Goal: Task Accomplishment & Management: Manage account settings

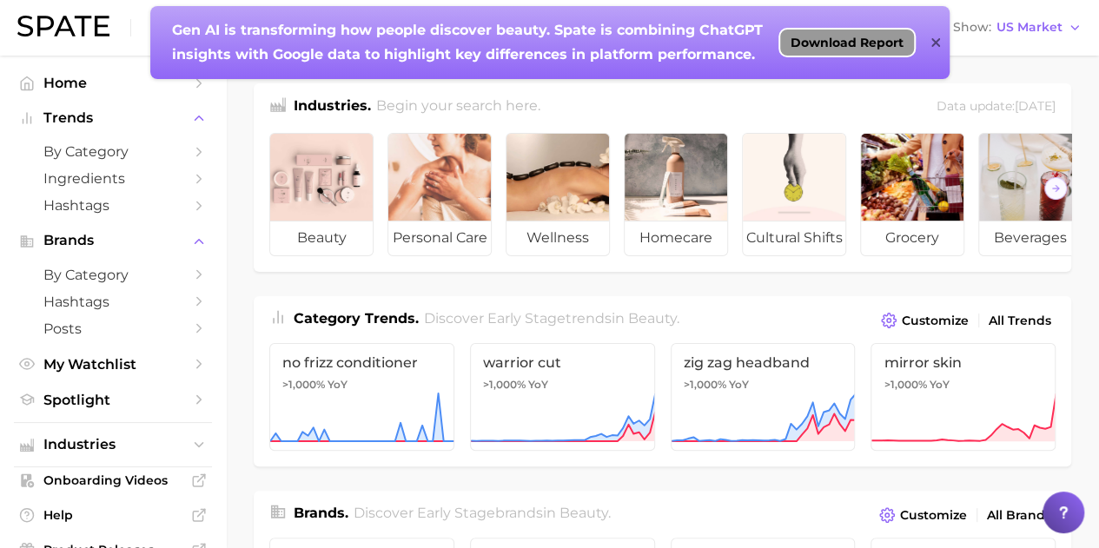
click at [831, 37] on span "Download Report" at bounding box center [846, 43] width 113 height 14
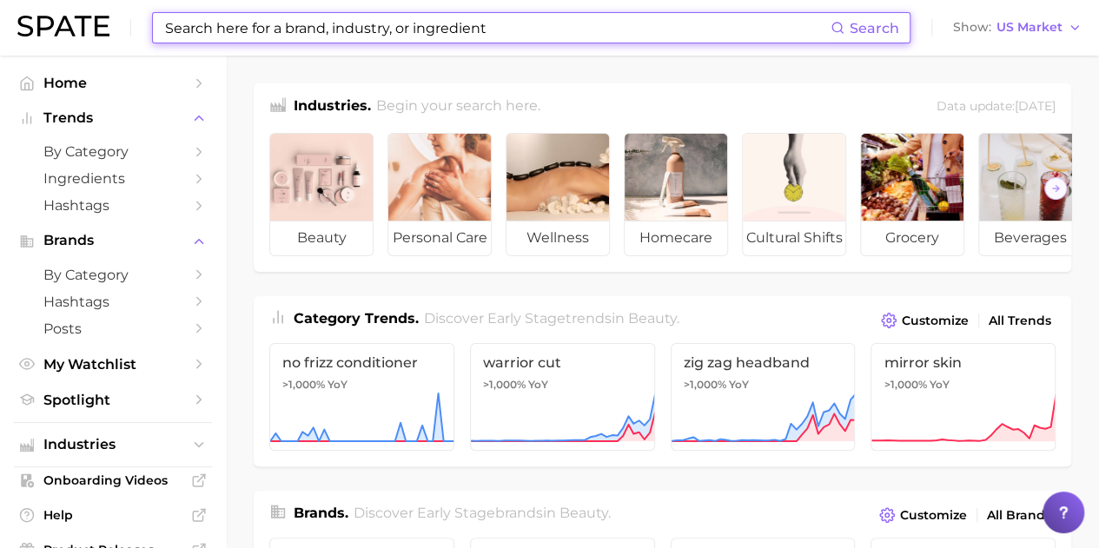
click at [716, 36] on input at bounding box center [496, 28] width 667 height 30
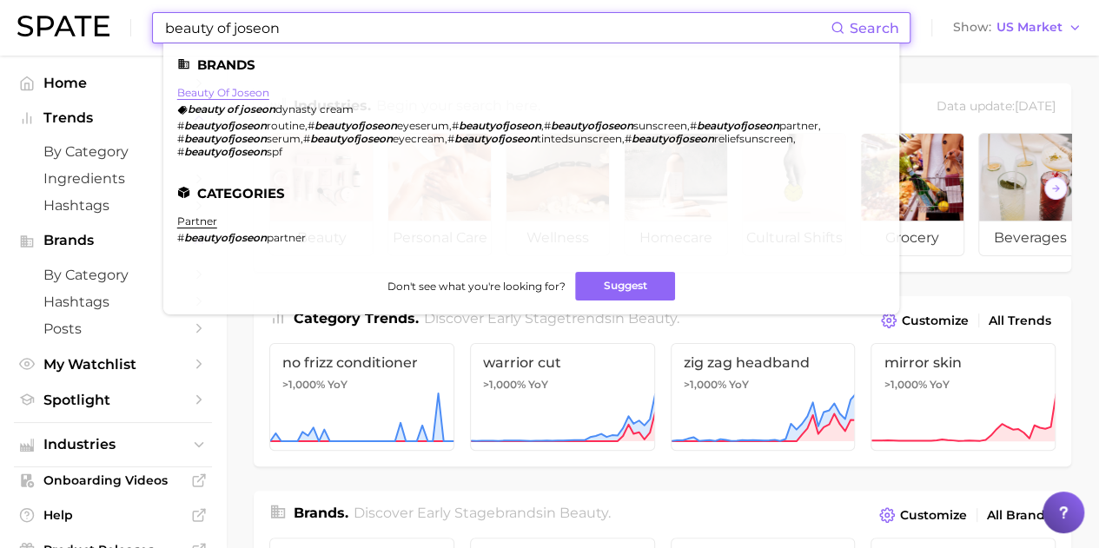
type input "beauty of joseon"
click at [259, 92] on link "beauty of joseon" at bounding box center [223, 92] width 92 height 13
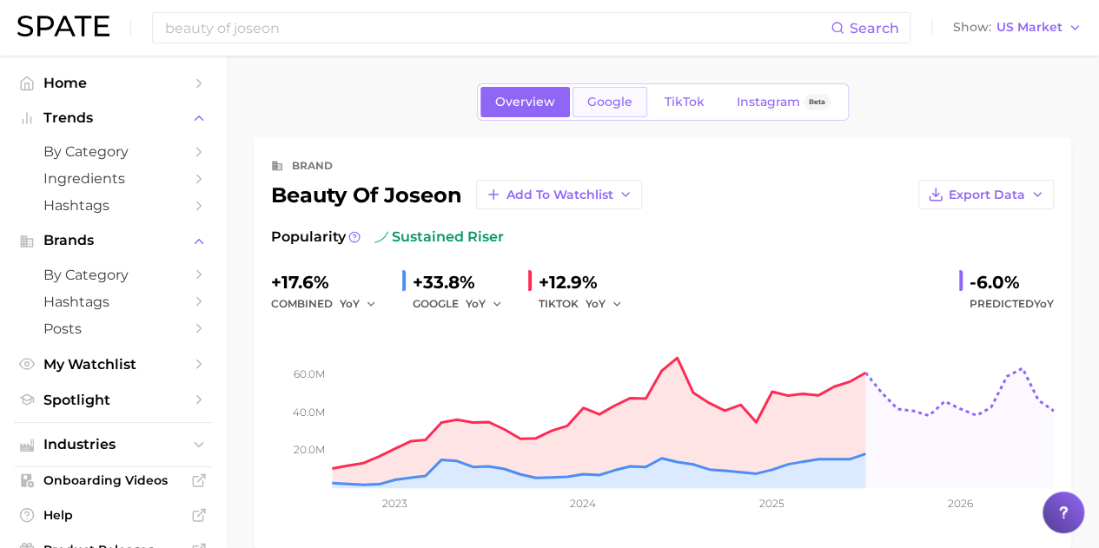
click at [616, 88] on link "Google" at bounding box center [609, 102] width 75 height 30
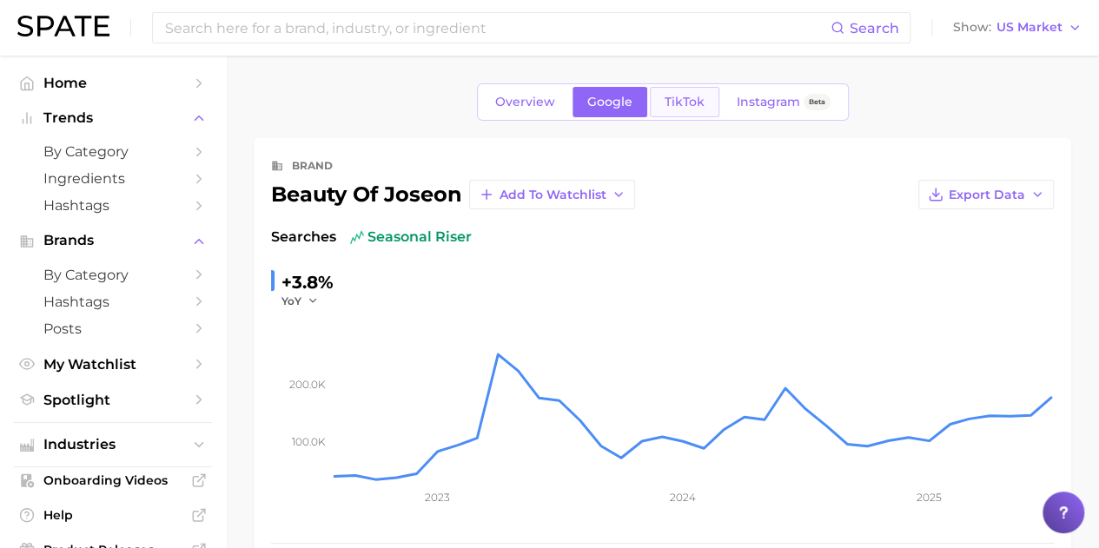
click at [679, 104] on span "TikTok" at bounding box center [684, 102] width 40 height 15
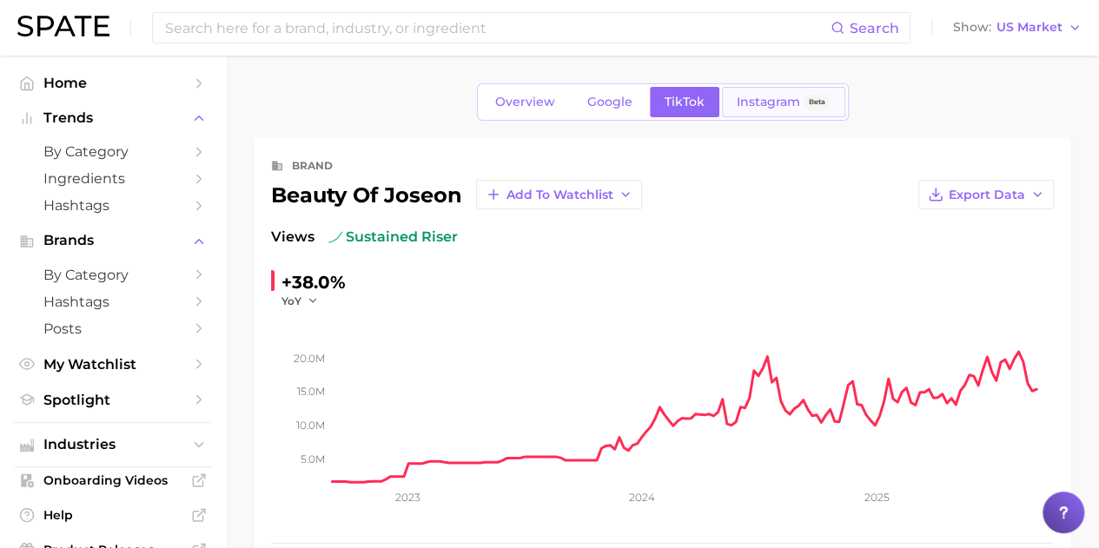
click at [759, 107] on span "Instagram" at bounding box center [768, 102] width 63 height 15
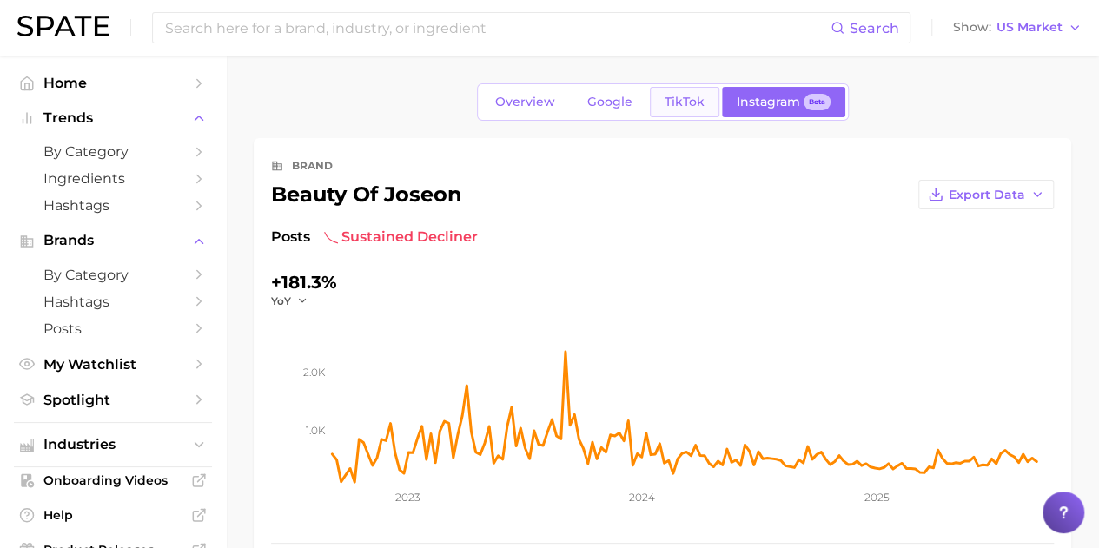
click at [690, 114] on link "TikTok" at bounding box center [684, 102] width 69 height 30
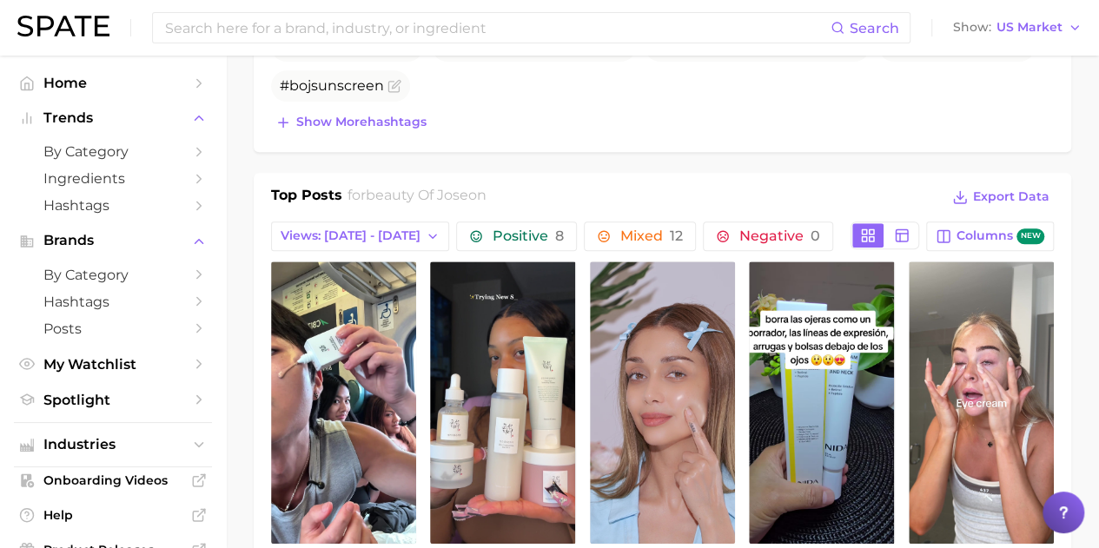
scroll to position [434, 0]
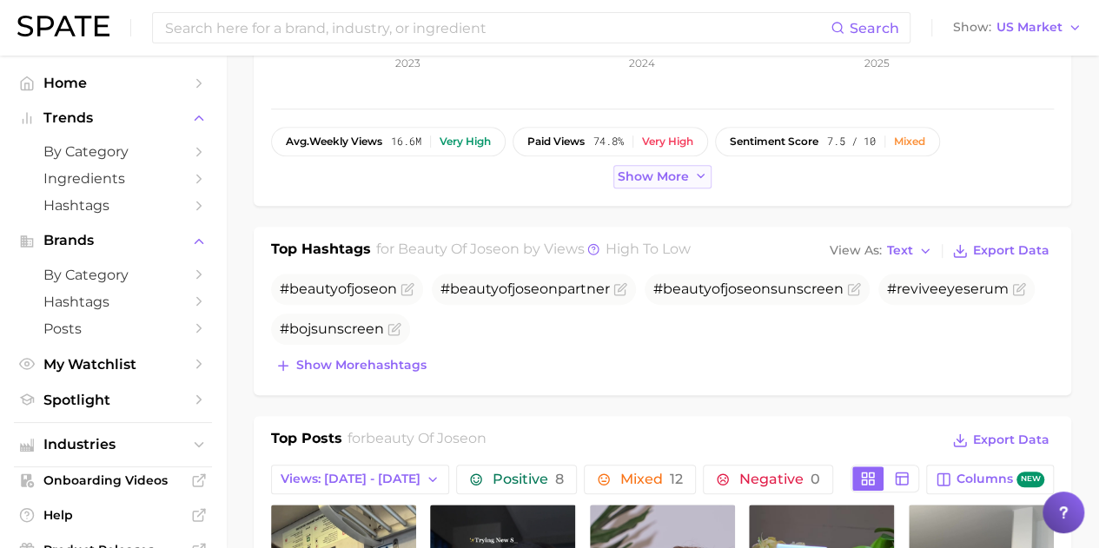
click at [682, 165] on button "Show more" at bounding box center [662, 176] width 99 height 23
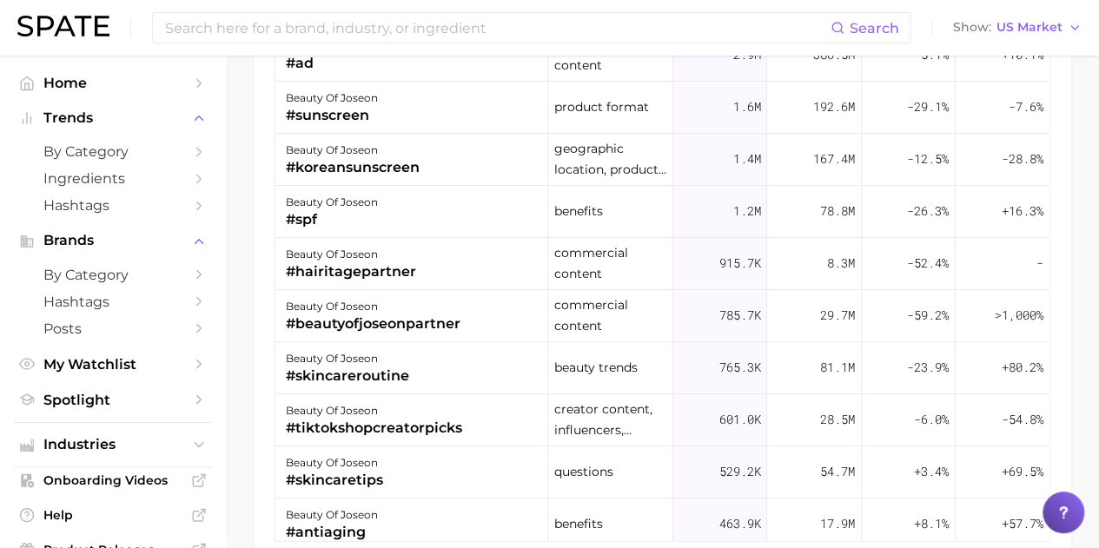
scroll to position [1737, 0]
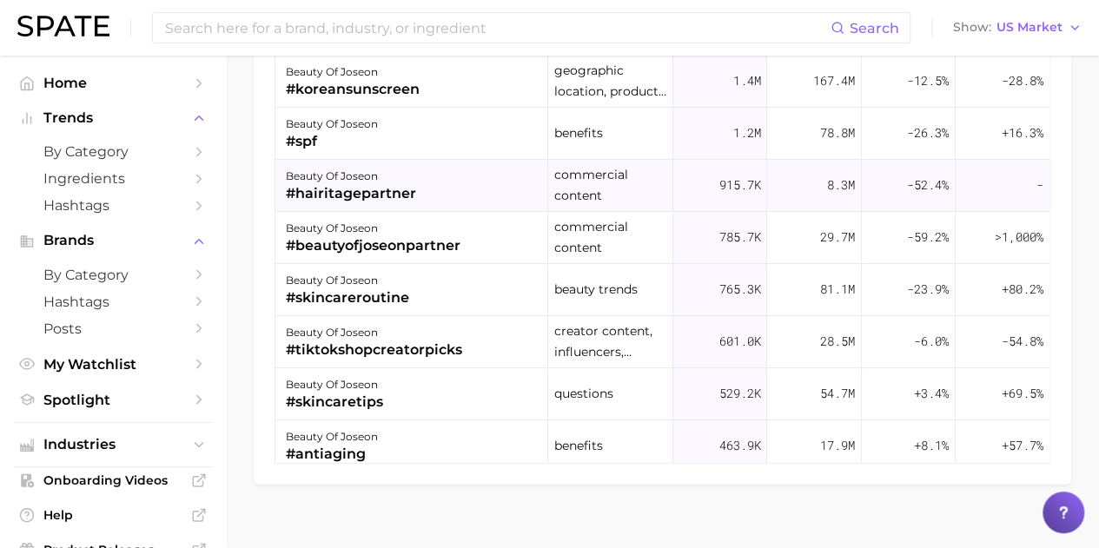
click at [404, 196] on div "#hairitagepartner" at bounding box center [351, 193] width 130 height 21
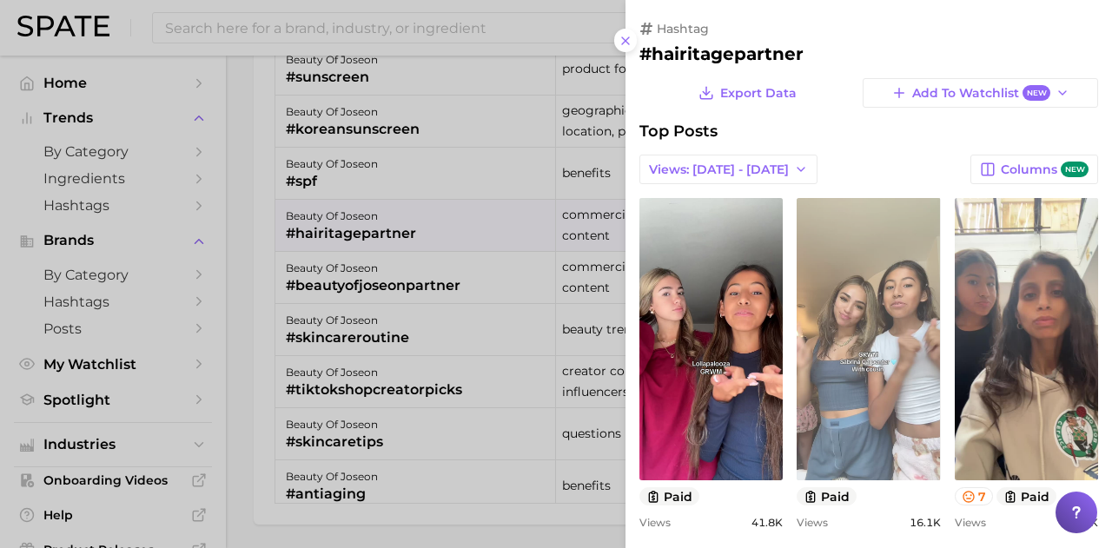
scroll to position [0, 0]
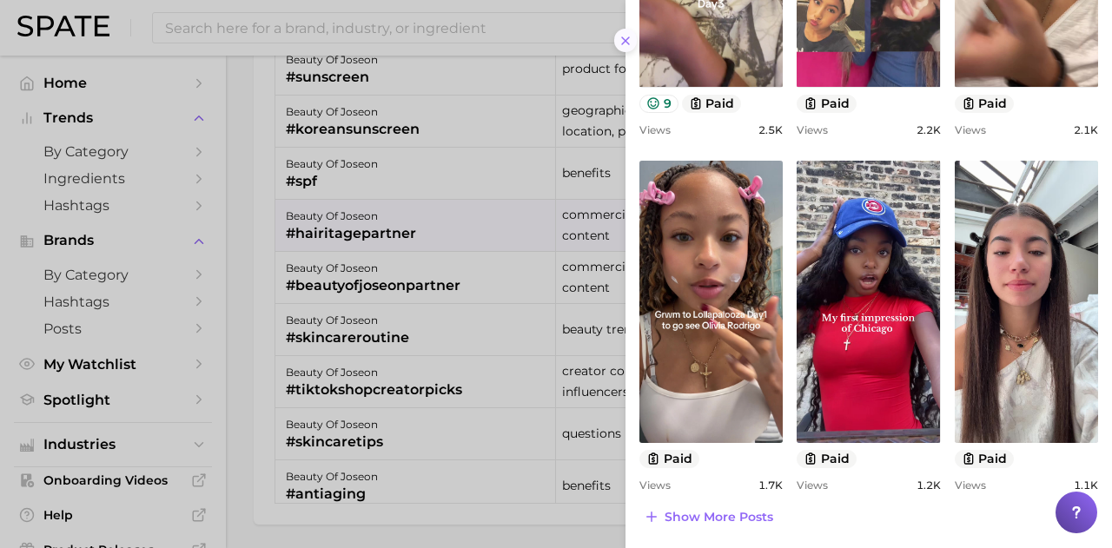
click at [617, 46] on button at bounding box center [625, 40] width 23 height 23
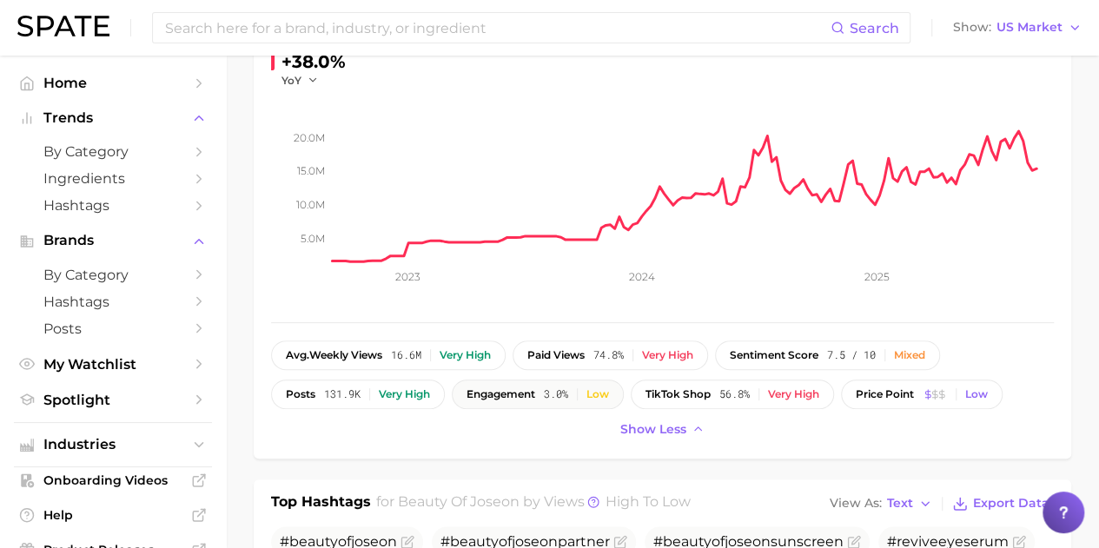
click at [597, 395] on div "Low" at bounding box center [597, 394] width 23 height 12
click at [354, 402] on button "posts 131.9k Very high" at bounding box center [358, 395] width 174 height 30
click at [354, 400] on button "posts 131.9k Very high" at bounding box center [358, 395] width 174 height 30
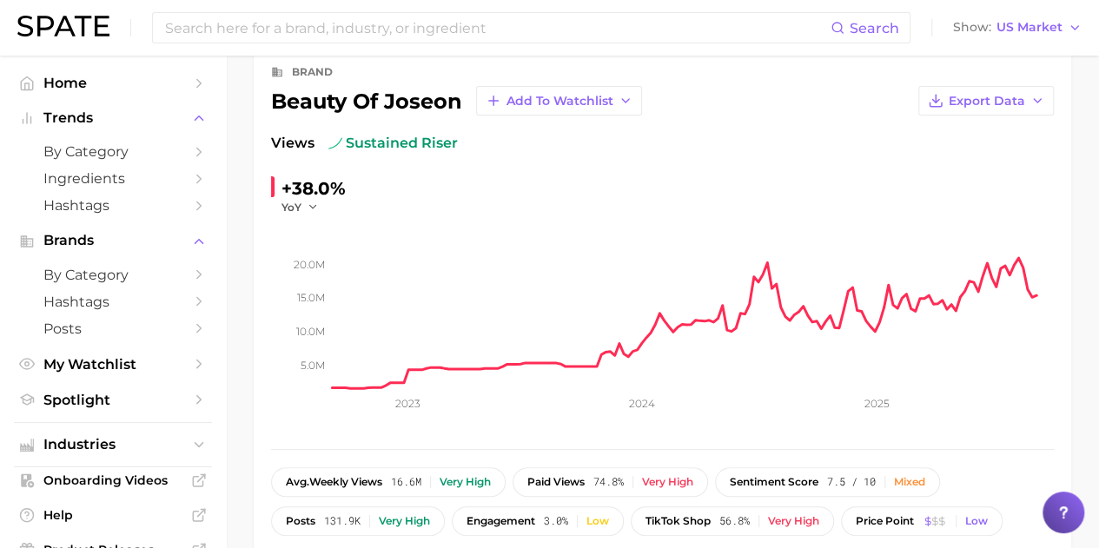
scroll to position [134, 0]
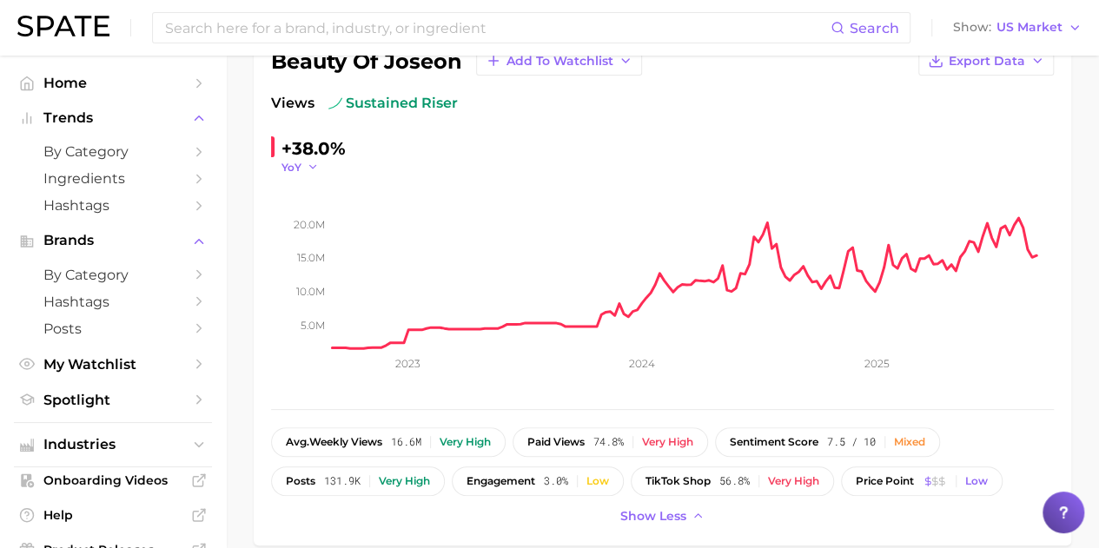
click at [314, 164] on icon "button" at bounding box center [313, 167] width 12 height 12
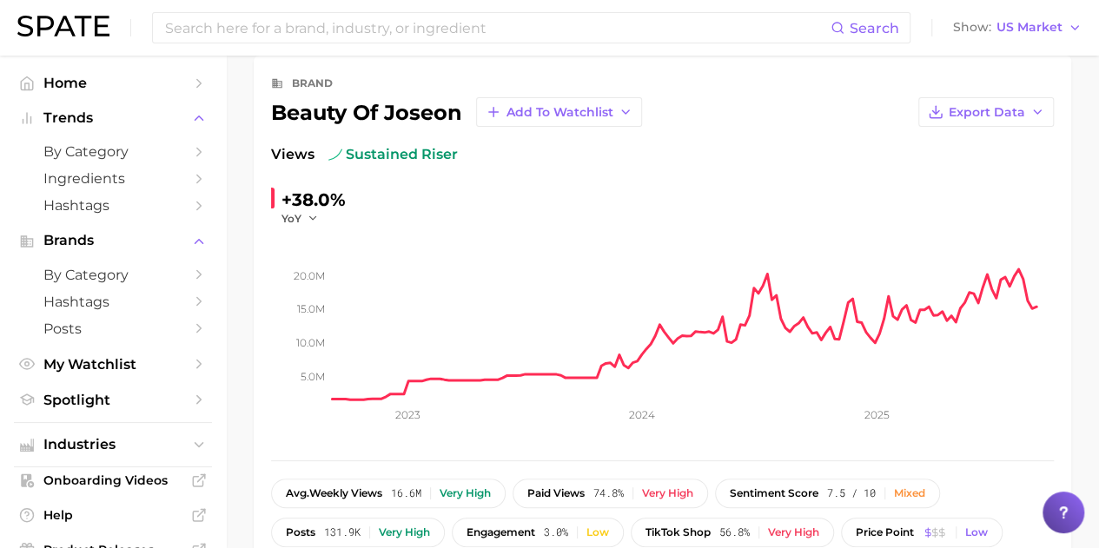
scroll to position [47, 0]
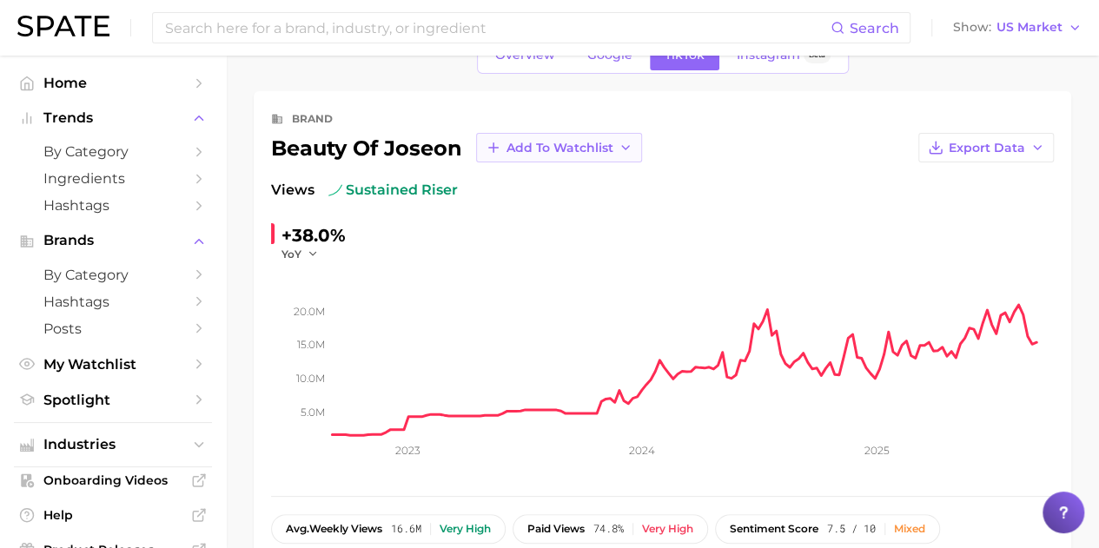
click at [567, 145] on span "Add to Watchlist" at bounding box center [559, 148] width 107 height 15
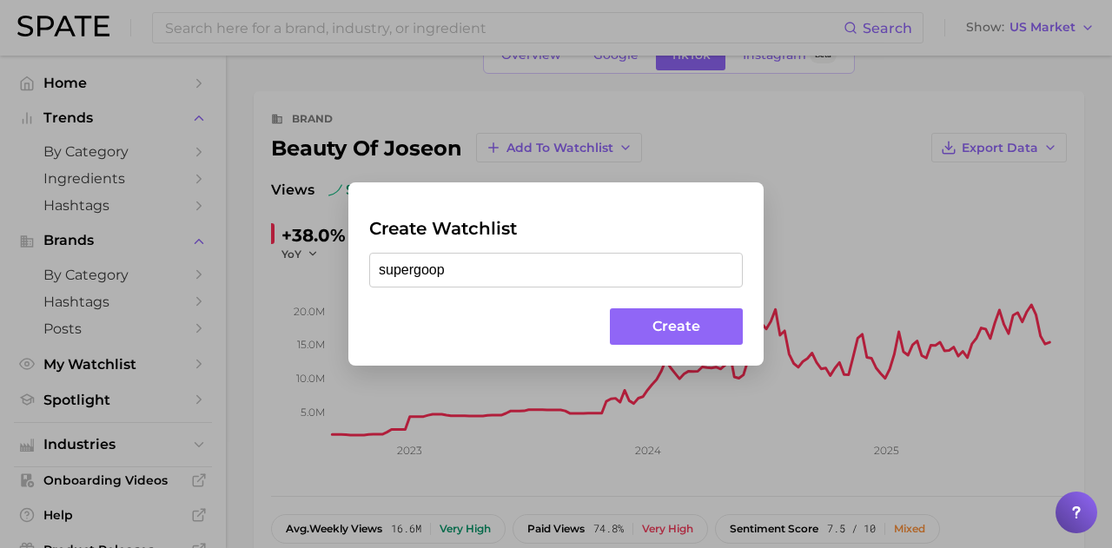
type input "supergoop"
click at [683, 308] on button "Create" at bounding box center [676, 326] width 133 height 37
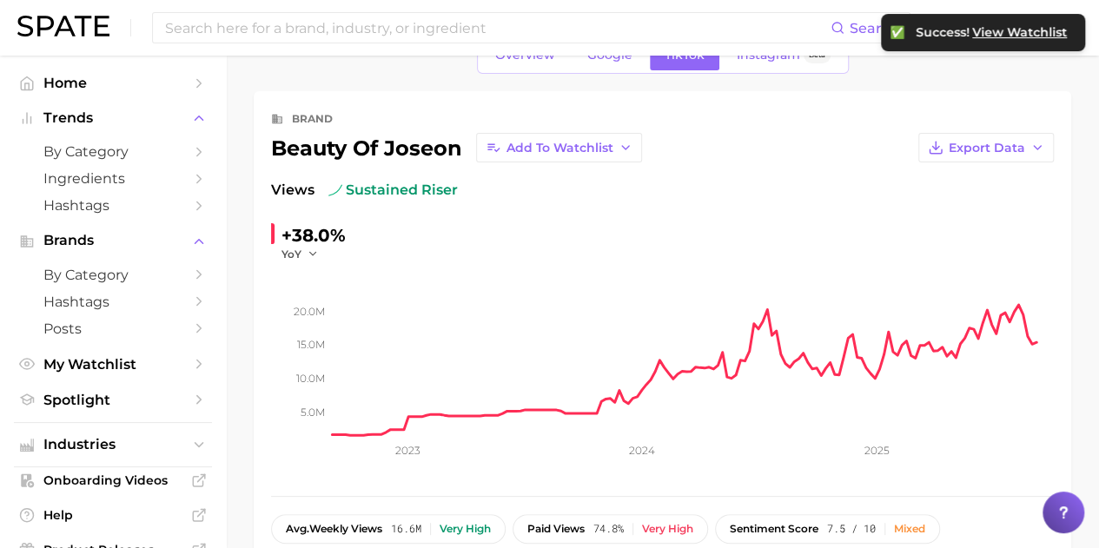
click at [1009, 36] on span "View Watchlist" at bounding box center [1019, 32] width 95 height 15
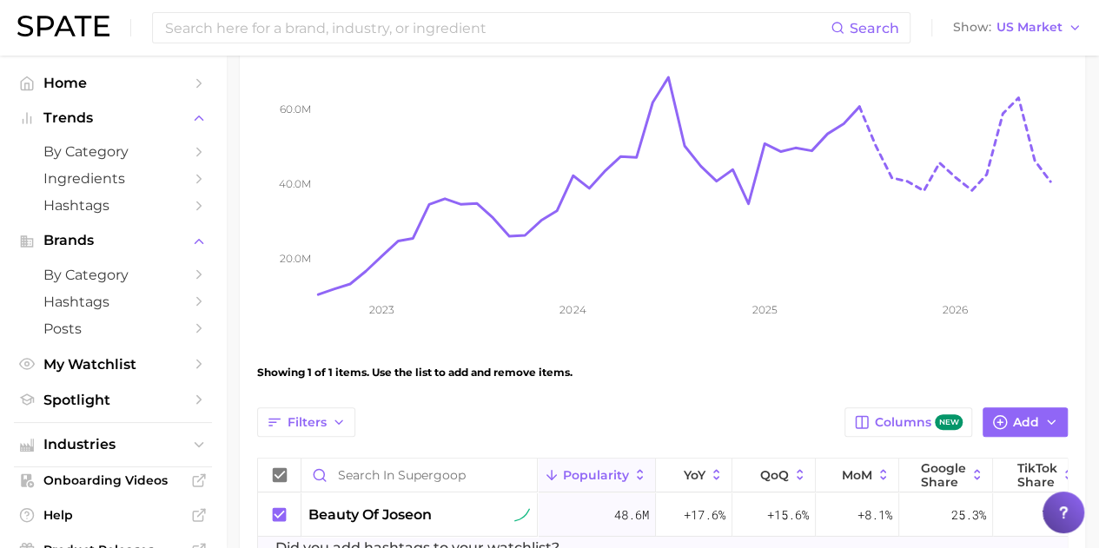
scroll to position [87, 0]
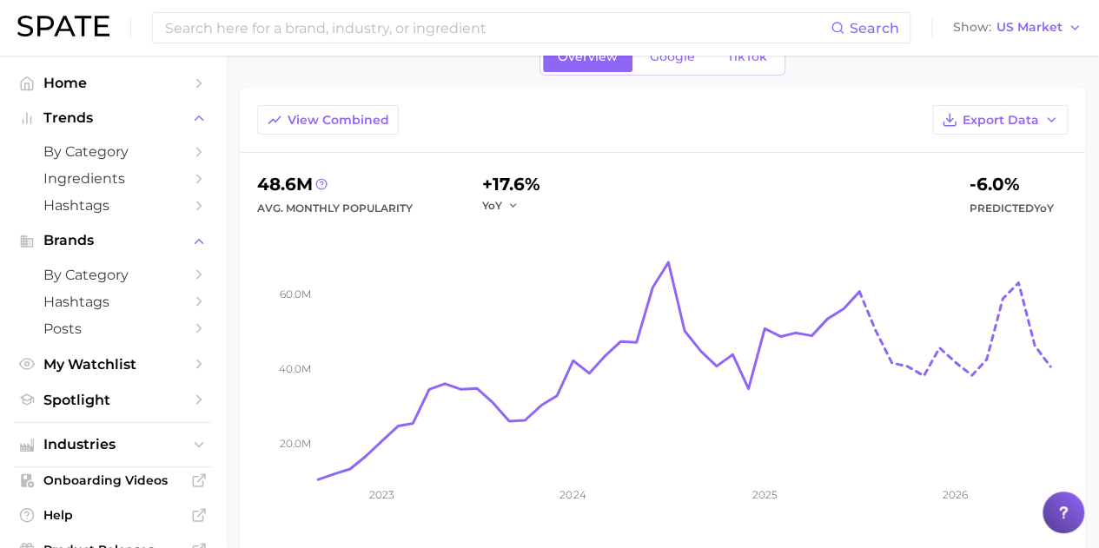
click at [346, 140] on div "View Combined Export Data" at bounding box center [662, 129] width 845 height 48
click at [349, 132] on button "View Combined" at bounding box center [328, 120] width 142 height 30
click at [360, 123] on span "View Separated" at bounding box center [338, 120] width 101 height 15
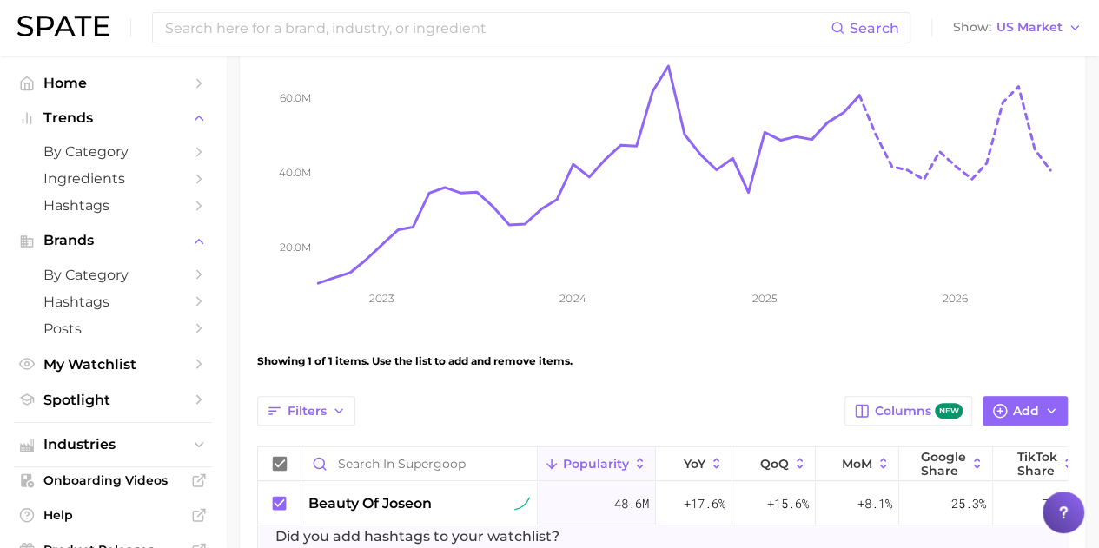
scroll to position [347, 0]
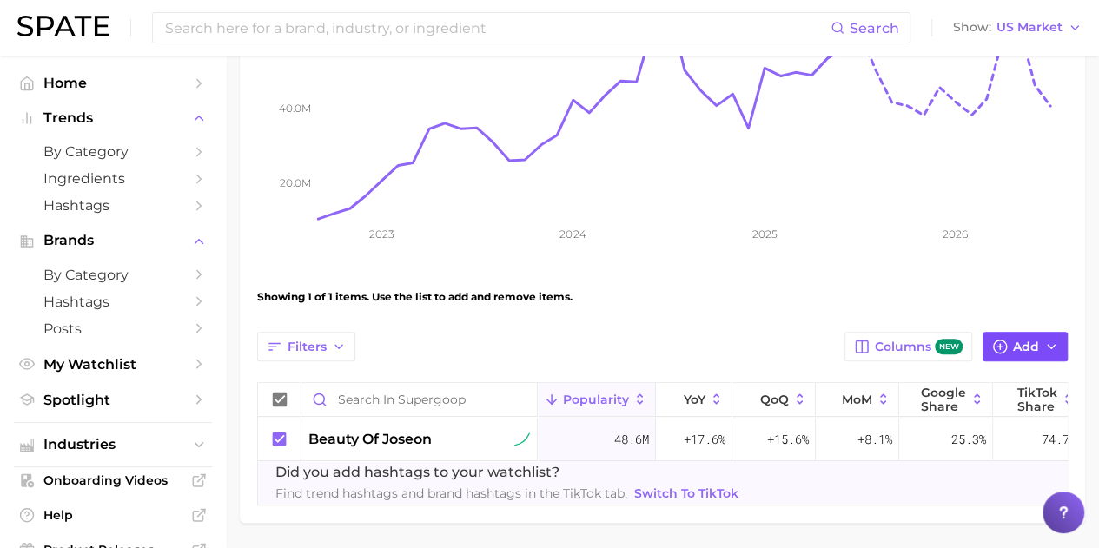
click at [1035, 344] on span "Add" at bounding box center [1026, 347] width 26 height 15
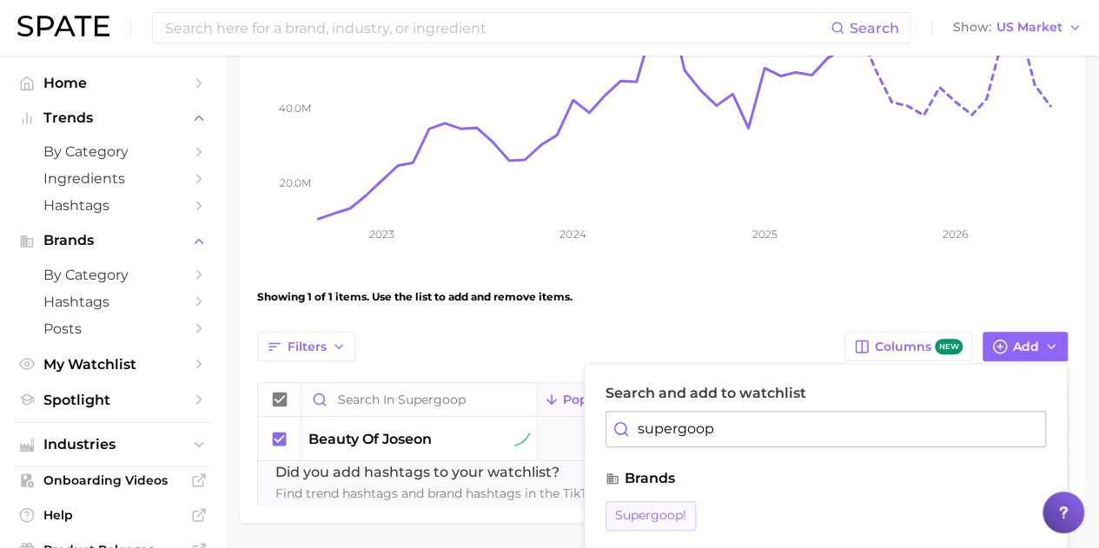
type input "supergoop"
click at [674, 512] on span "supergoop!" at bounding box center [650, 515] width 71 height 15
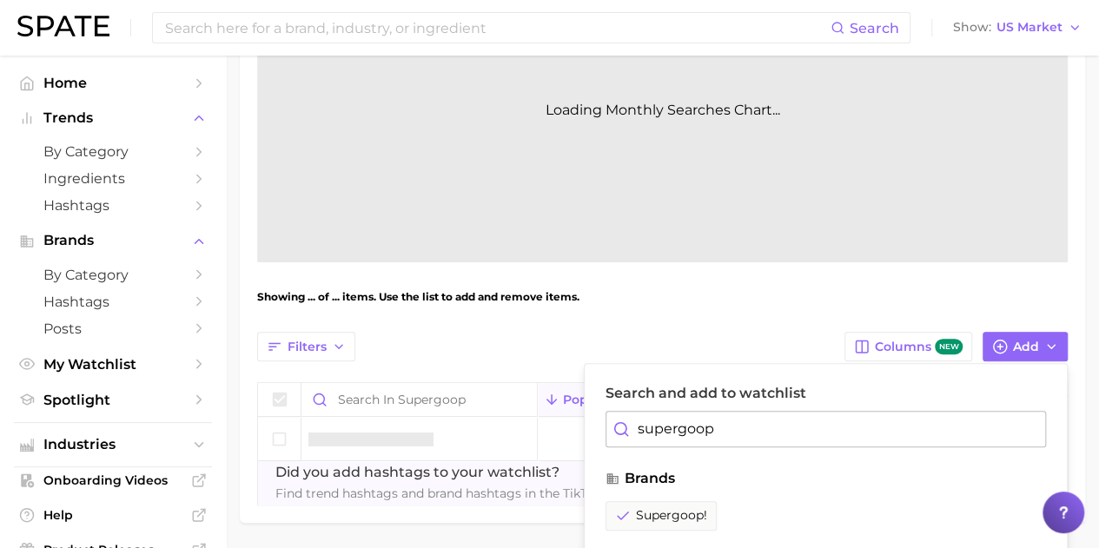
click at [823, 294] on div "Showing ... of ... items. Use the list to add and remove items." at bounding box center [662, 297] width 810 height 49
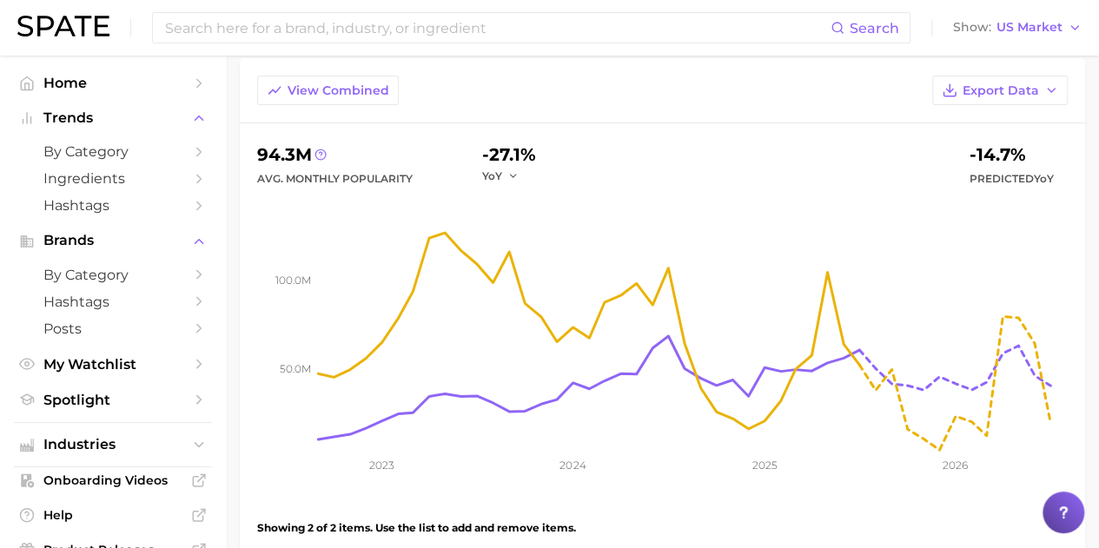
scroll to position [377, 0]
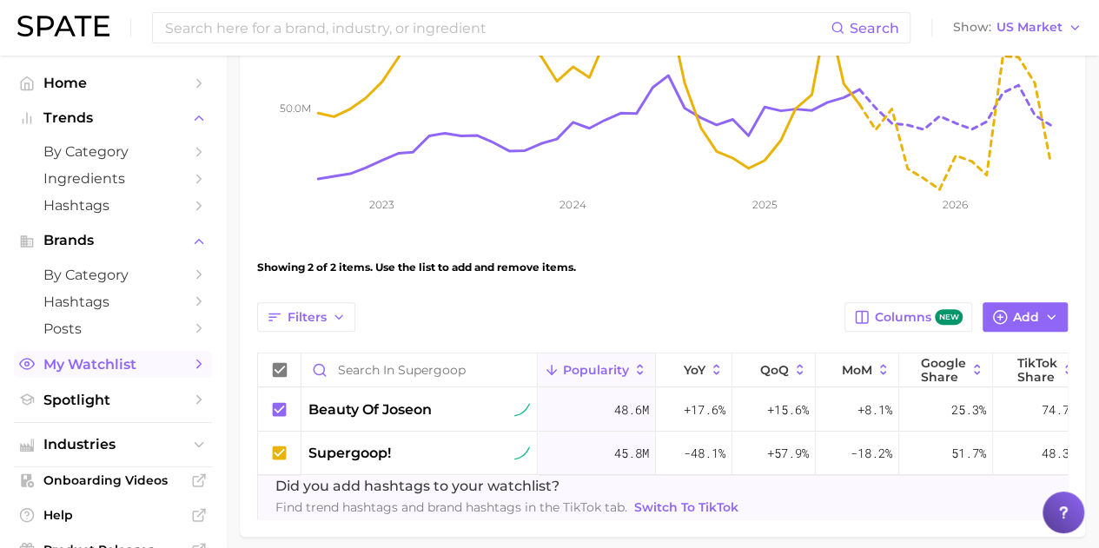
click at [191, 372] on icon "Sidebar" at bounding box center [199, 364] width 16 height 16
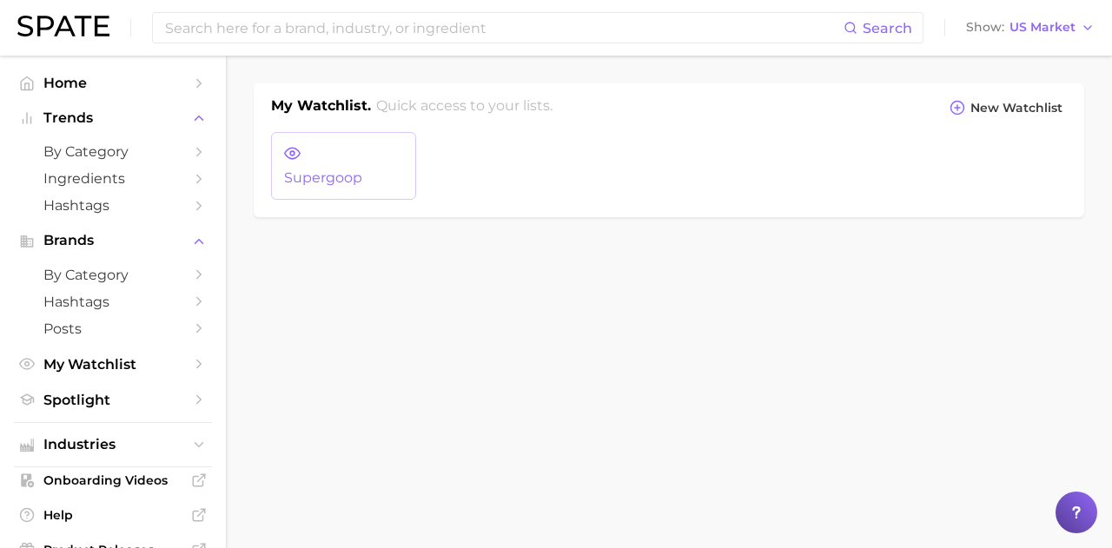
click at [360, 183] on span "supergoop" at bounding box center [343, 178] width 119 height 16
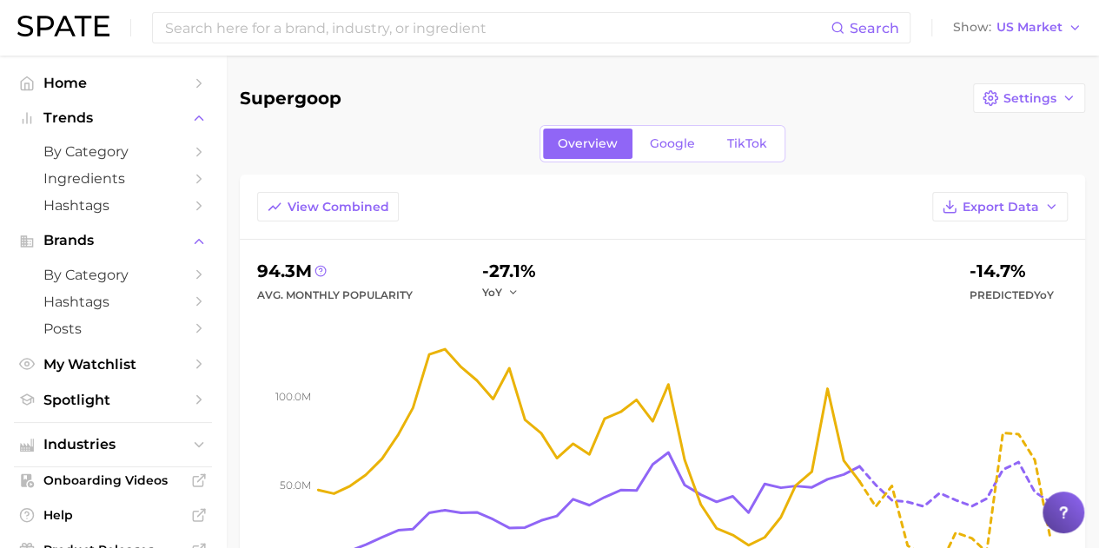
click at [1003, 79] on main "supergoop Settings Overview Google TikTok View Combined Export Data 94.3m Avg. …" at bounding box center [662, 528] width 873 height 945
click at [1003, 87] on button "Settings" at bounding box center [1029, 98] width 112 height 30
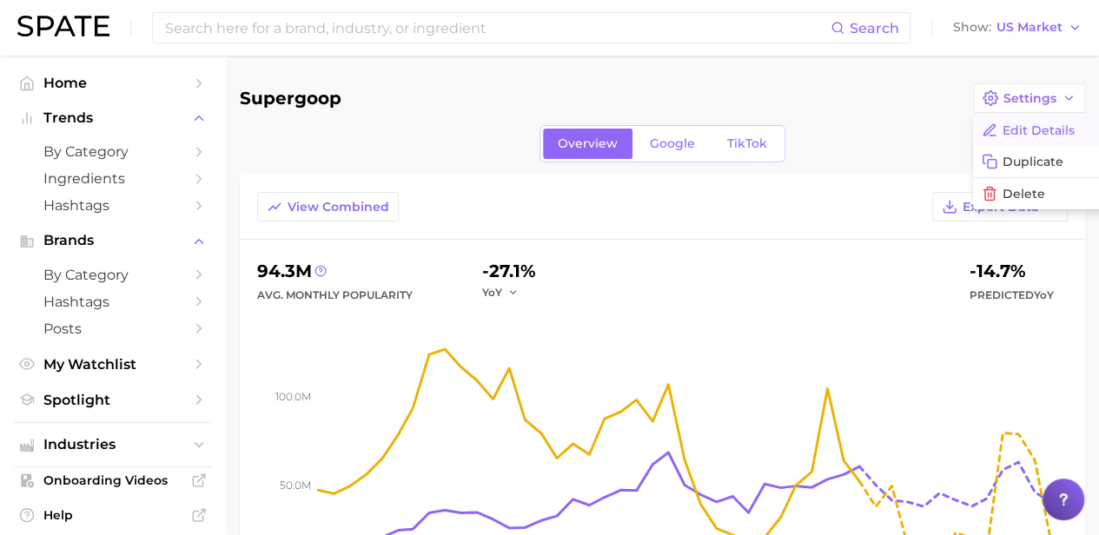
click at [1015, 132] on button "Edit Details" at bounding box center [1068, 130] width 191 height 31
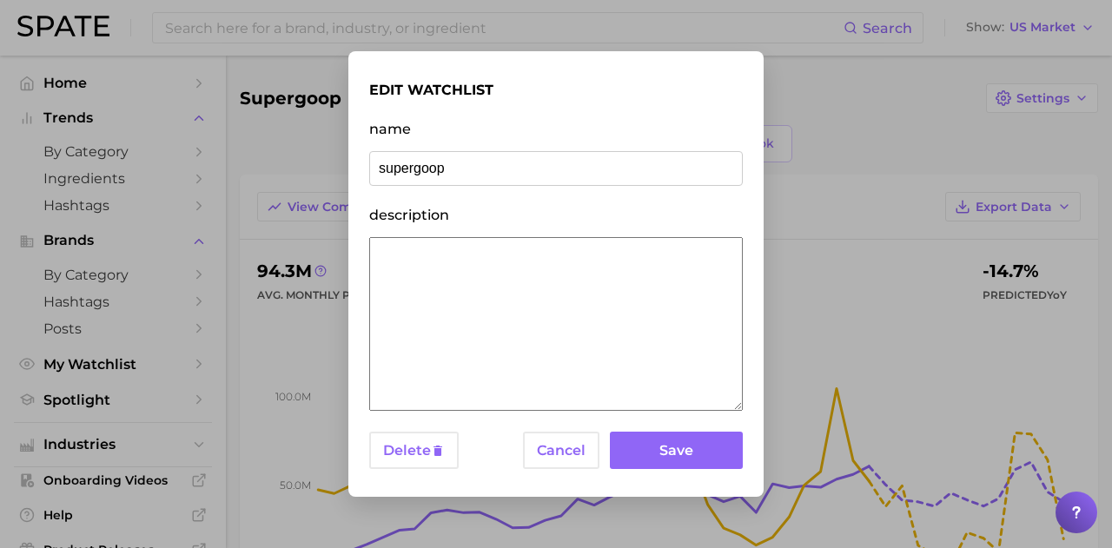
drag, startPoint x: 556, startPoint y: 175, endPoint x: 62, endPoint y: 159, distance: 494.5
click at [80, 165] on div "edit watchlist name supergoop description Delete Cancel Save" at bounding box center [556, 274] width 1112 height 548
type input "d"
type input "comparison with copetitors"
click at [653, 449] on button "Save" at bounding box center [676, 450] width 133 height 37
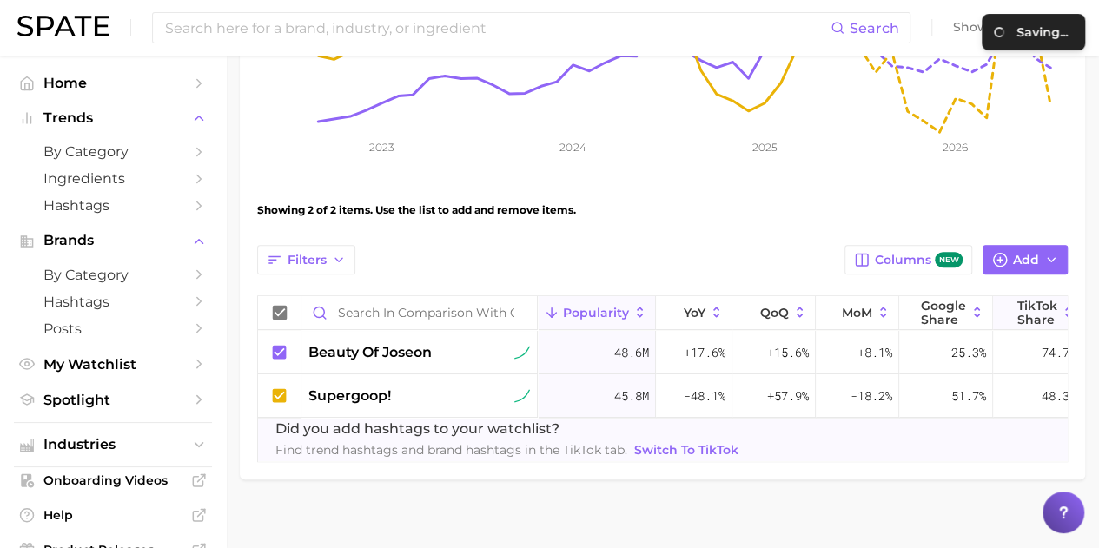
scroll to position [464, 0]
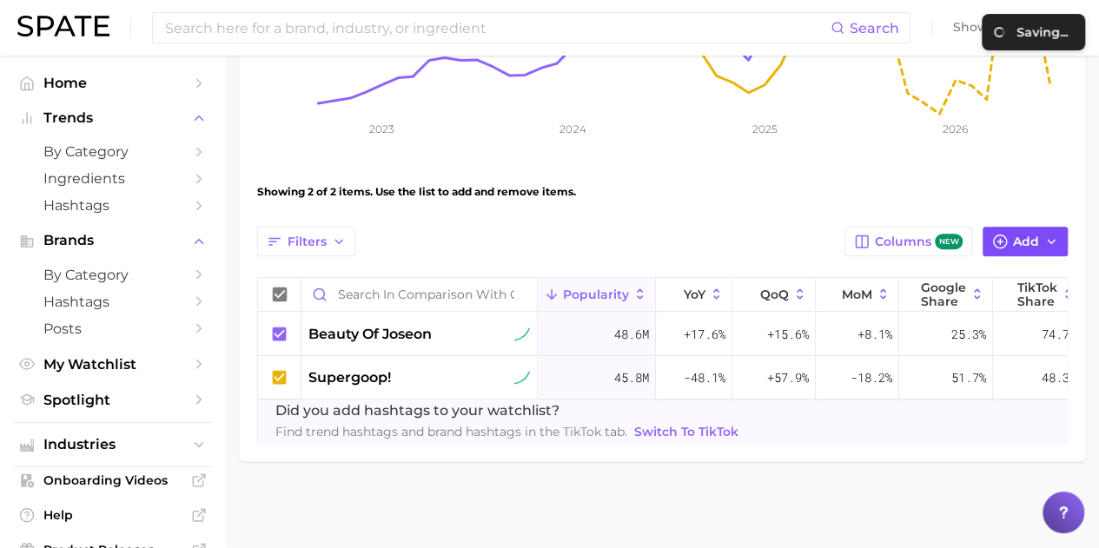
click at [1006, 235] on circle "button" at bounding box center [1000, 241] width 13 height 13
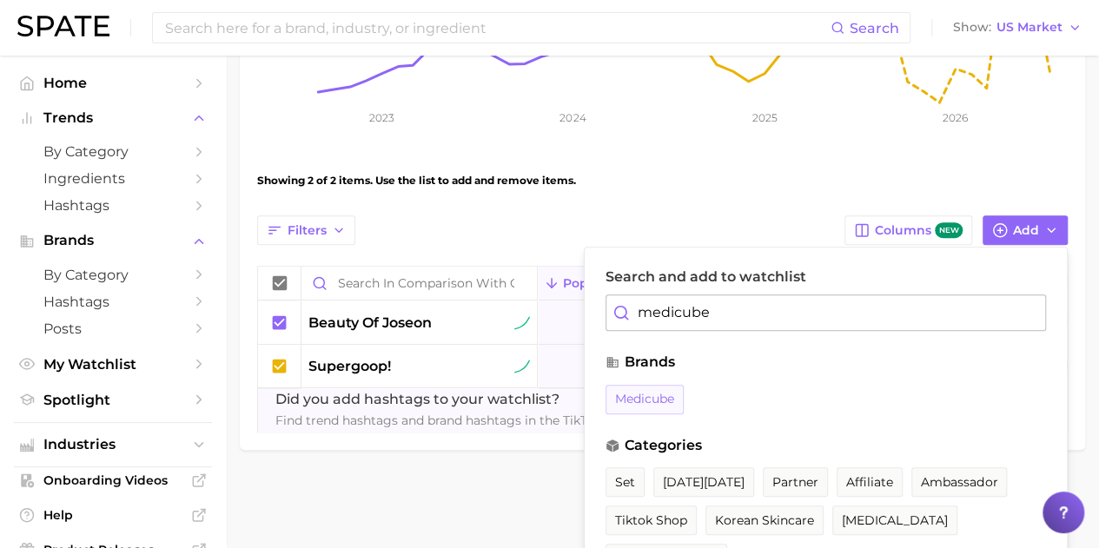
click at [664, 392] on span "medicube" at bounding box center [644, 399] width 59 height 15
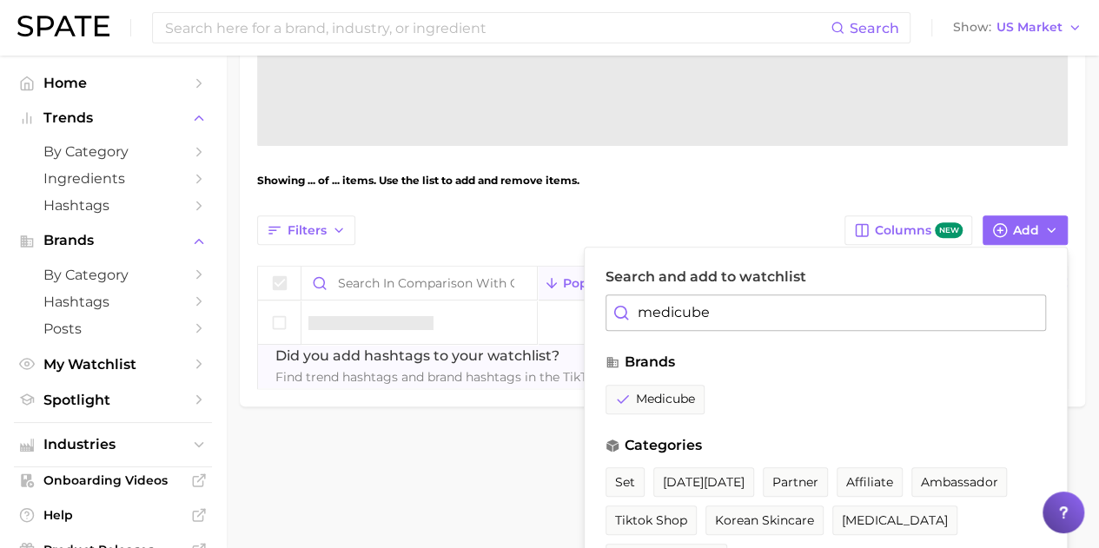
drag, startPoint x: 808, startPoint y: 314, endPoint x: 556, endPoint y: 343, distance: 253.6
click at [556, 343] on div "Filters Columns new Add Search and add to watchlist medicube brands medicube ca…" at bounding box center [662, 302] width 810 height 174
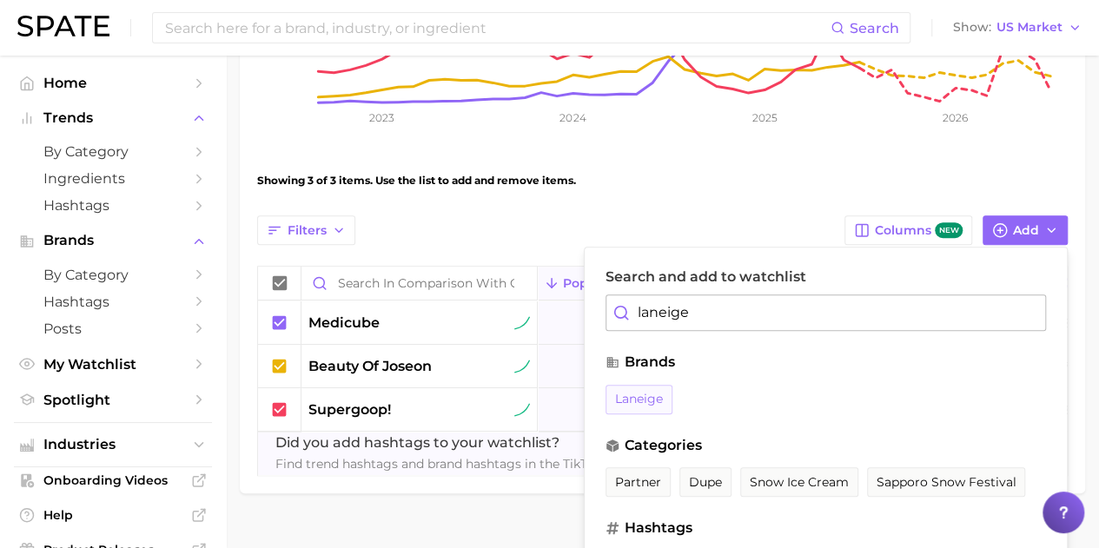
click at [622, 387] on button "laneige" at bounding box center [638, 400] width 67 height 30
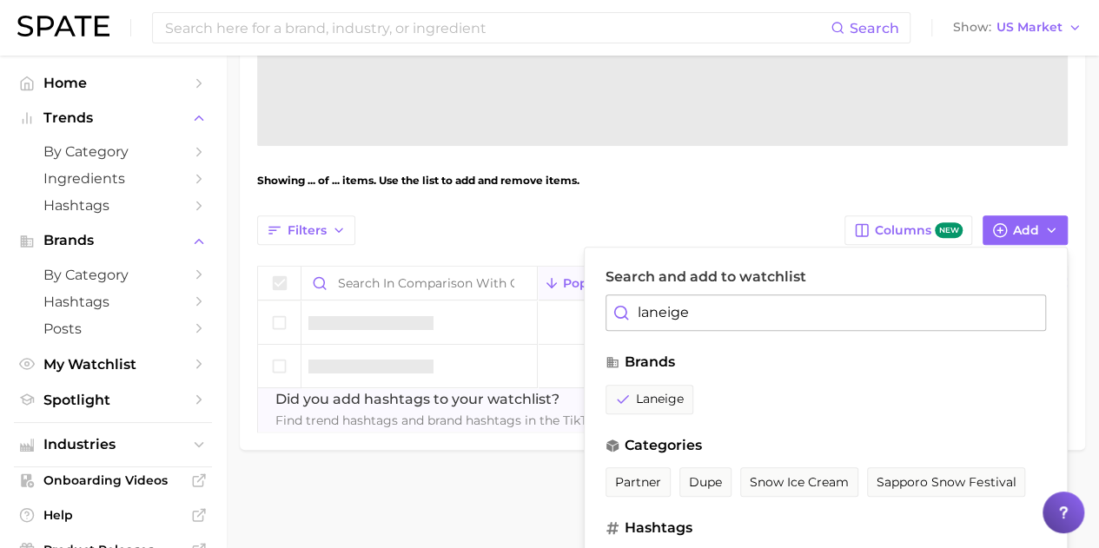
click at [506, 317] on div "Filters Columns new Add Search and add to watchlist laneige brands laneige cate…" at bounding box center [662, 323] width 810 height 217
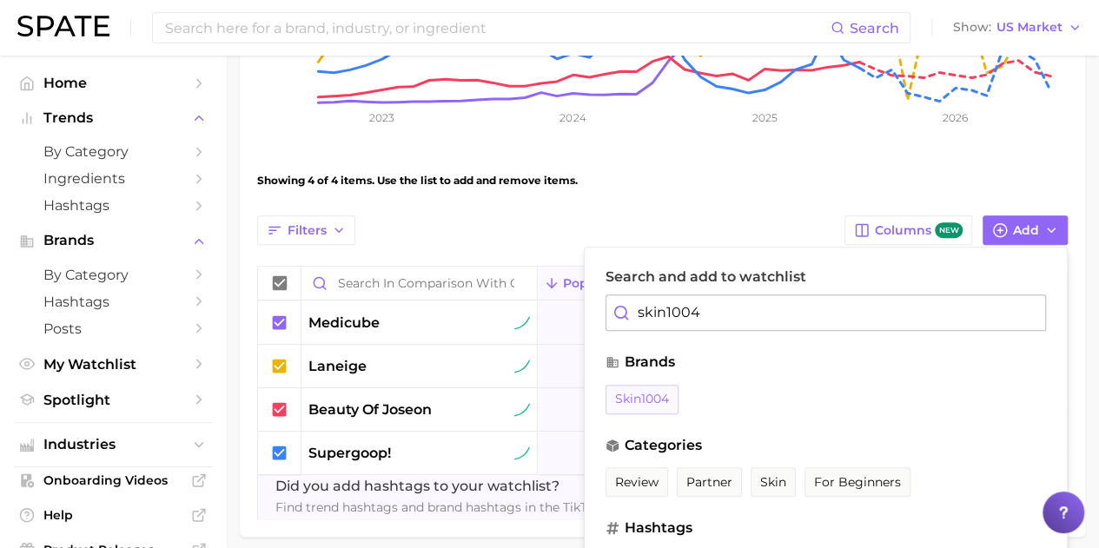
type input "skin1004"
click at [656, 387] on button "skin1004" at bounding box center [641, 400] width 73 height 30
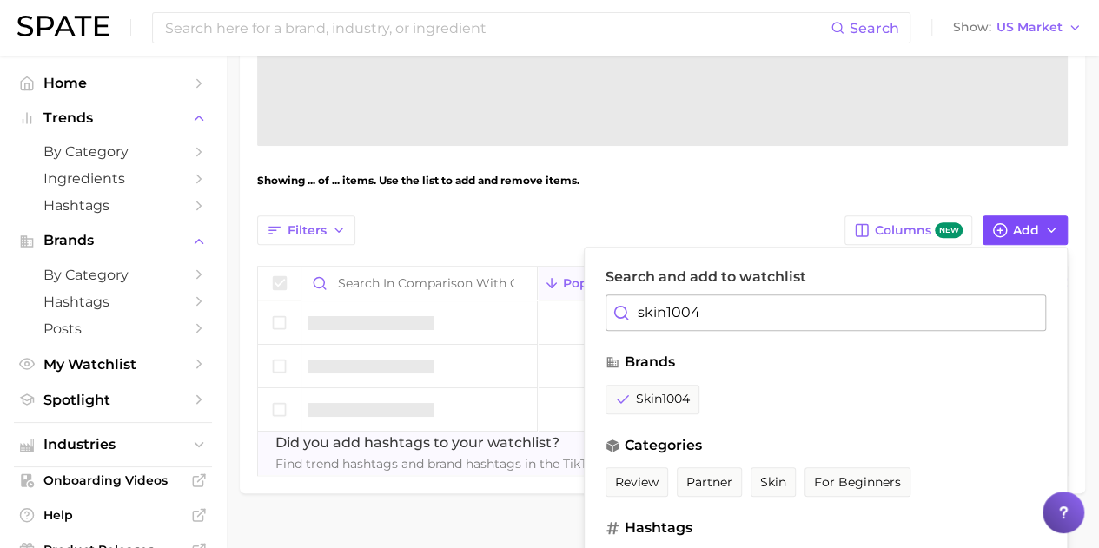
click at [1064, 225] on button "Add" at bounding box center [1024, 230] width 85 height 30
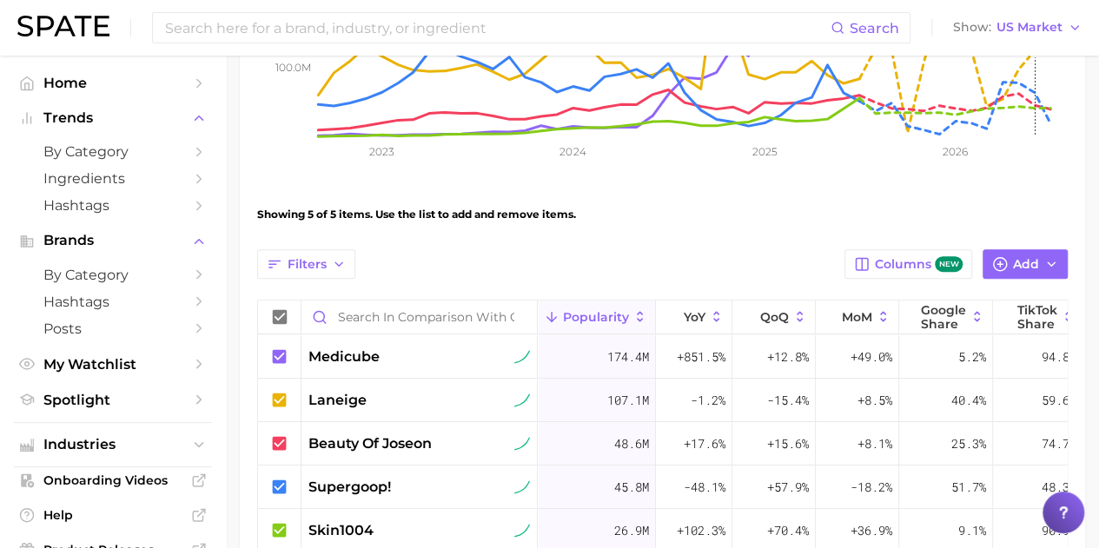
scroll to position [507, 0]
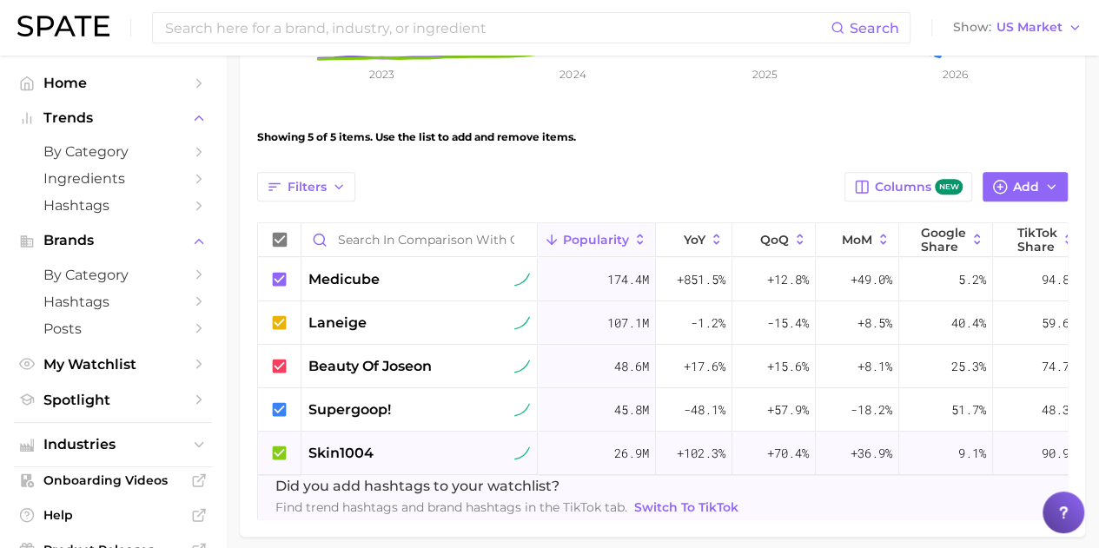
click at [279, 450] on icon at bounding box center [280, 453] width 14 height 14
click at [996, 173] on button "Add" at bounding box center [1024, 187] width 85 height 30
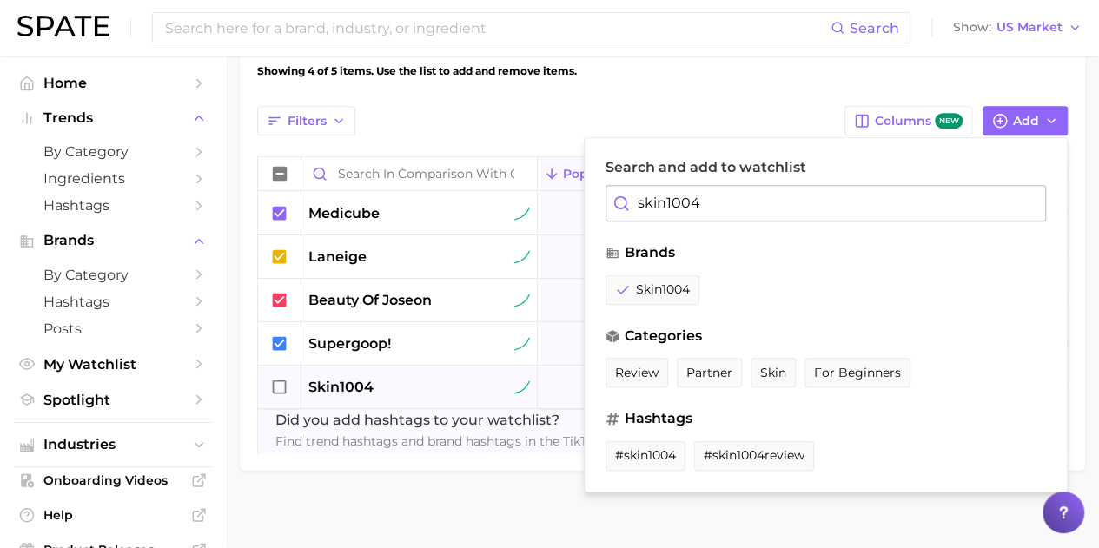
scroll to position [594, 0]
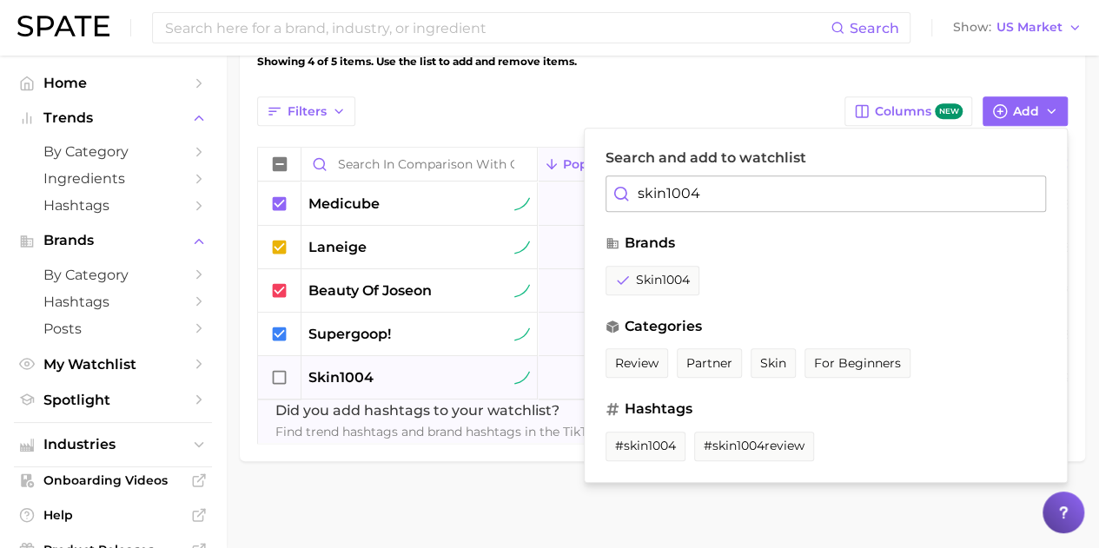
drag, startPoint x: 739, startPoint y: 185, endPoint x: 598, endPoint y: 186, distance: 141.6
click at [679, 186] on input "skin1004" at bounding box center [825, 193] width 440 height 36
click at [760, 157] on div "Search and add to watchlist skin1004" at bounding box center [825, 180] width 440 height 63
drag, startPoint x: 751, startPoint y: 173, endPoint x: 250, endPoint y: 150, distance: 501.7
click at [311, 162] on div "Filters Columns new Add Search and add to watchlist skin1004 brands skin1004 ca…" at bounding box center [662, 269] width 810 height 347
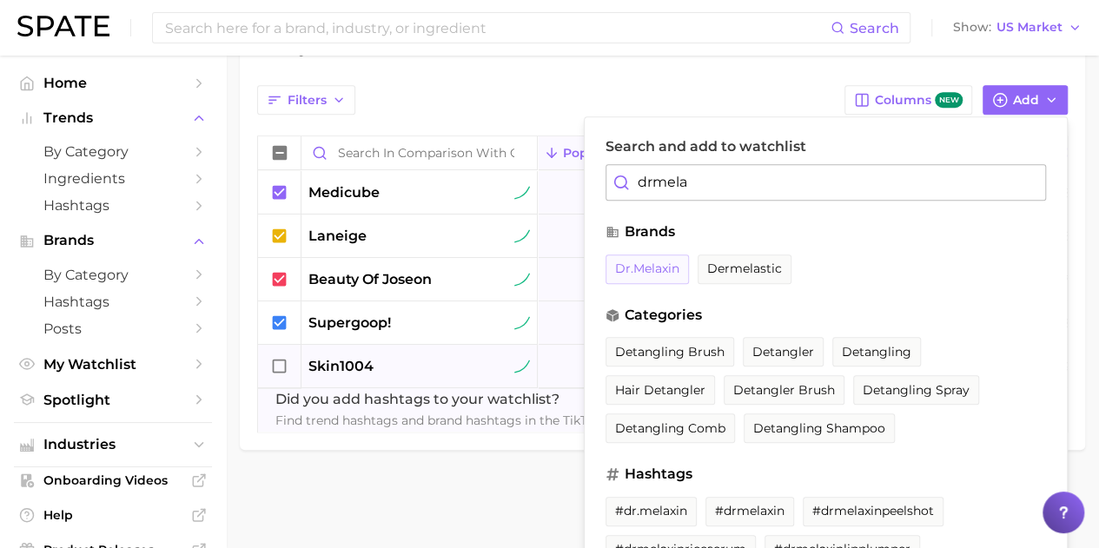
type input "drmela"
click at [625, 255] on button "dr.melaxin" at bounding box center [646, 270] width 83 height 30
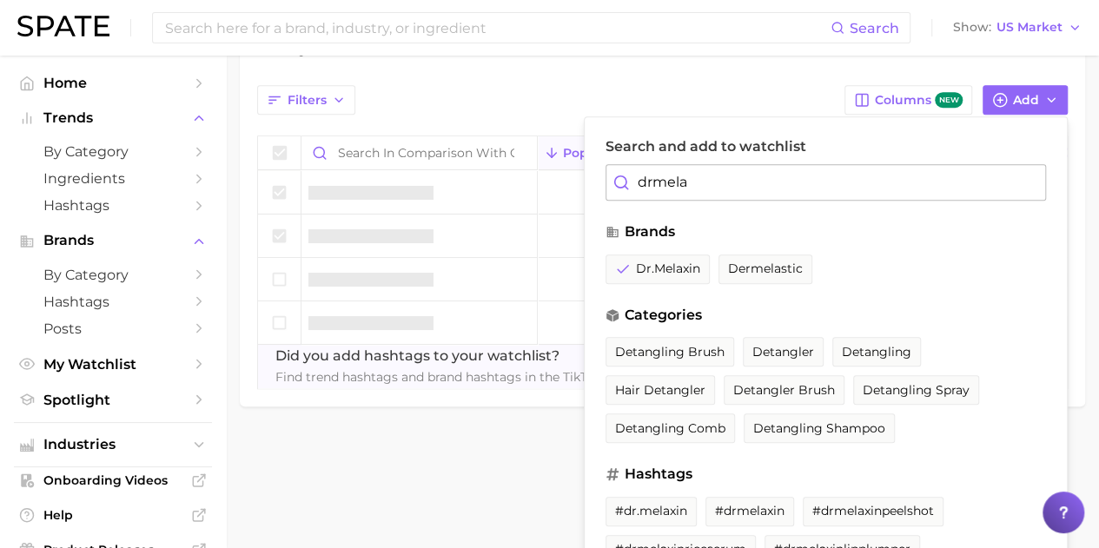
click at [533, 93] on div "Filters Columns new Add Search and add to watchlist drmela brands dr.melaxin de…" at bounding box center [662, 100] width 810 height 30
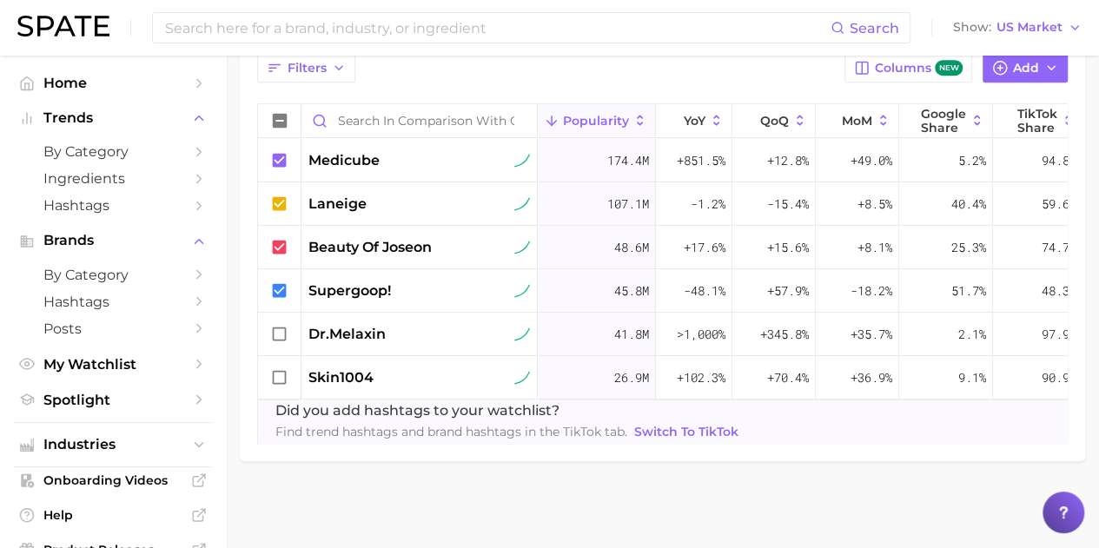
scroll to position [638, 0]
click at [279, 326] on icon at bounding box center [279, 334] width 19 height 19
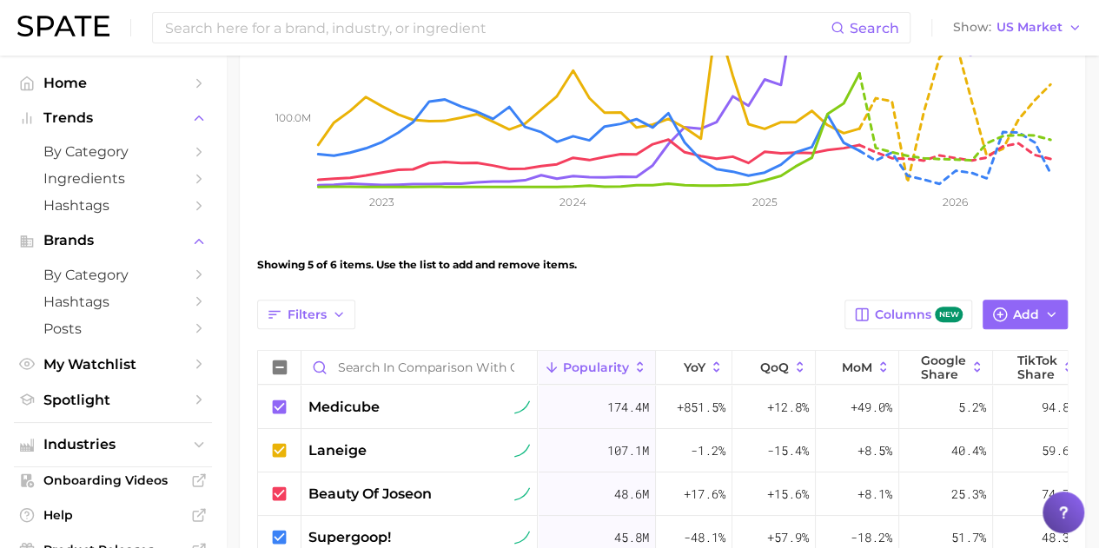
scroll to position [464, 0]
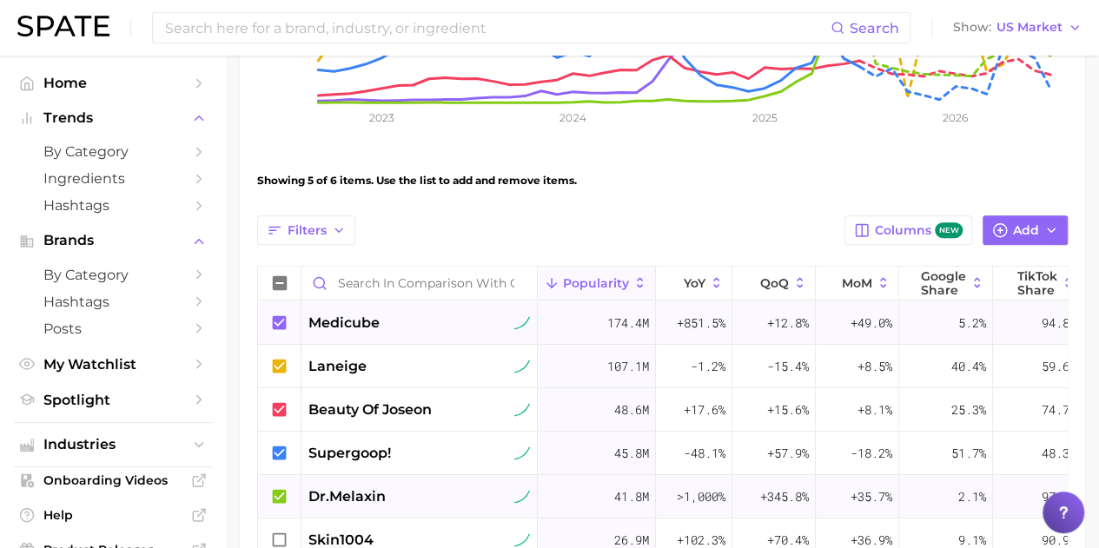
click at [283, 322] on icon at bounding box center [280, 322] width 14 height 14
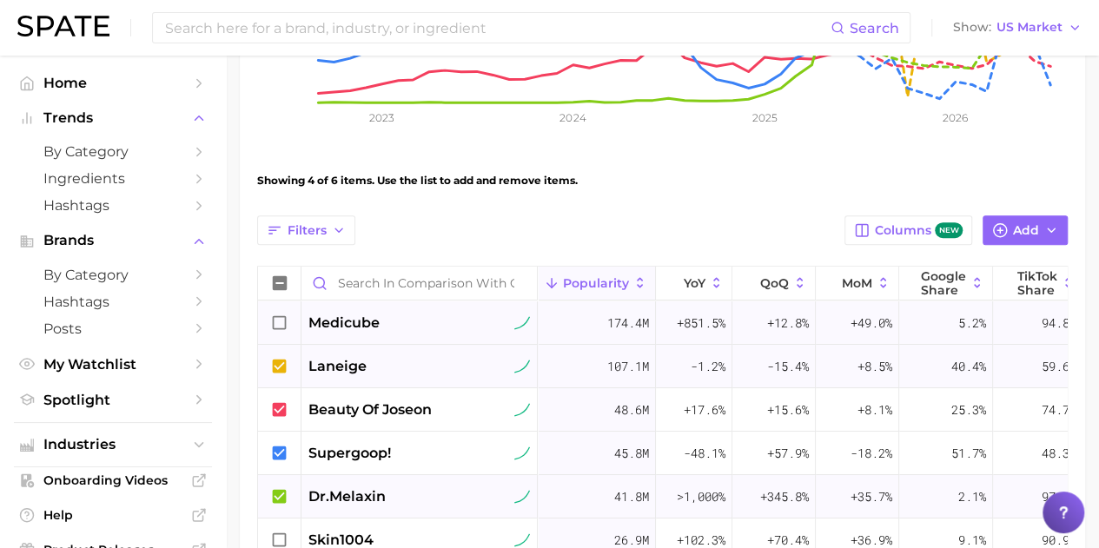
click at [283, 359] on icon at bounding box center [280, 366] width 14 height 14
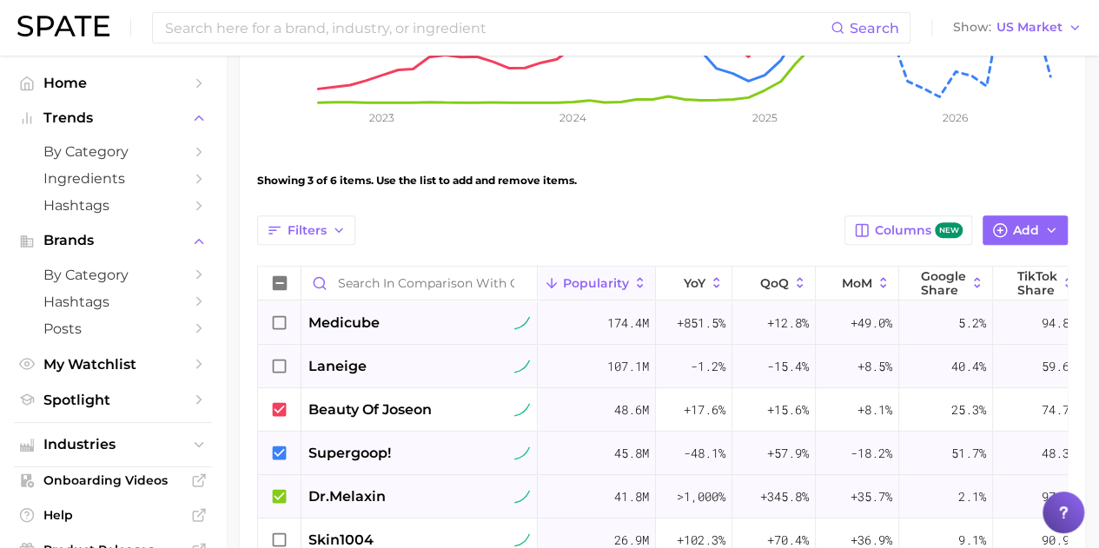
click at [282, 454] on icon at bounding box center [280, 453] width 14 height 14
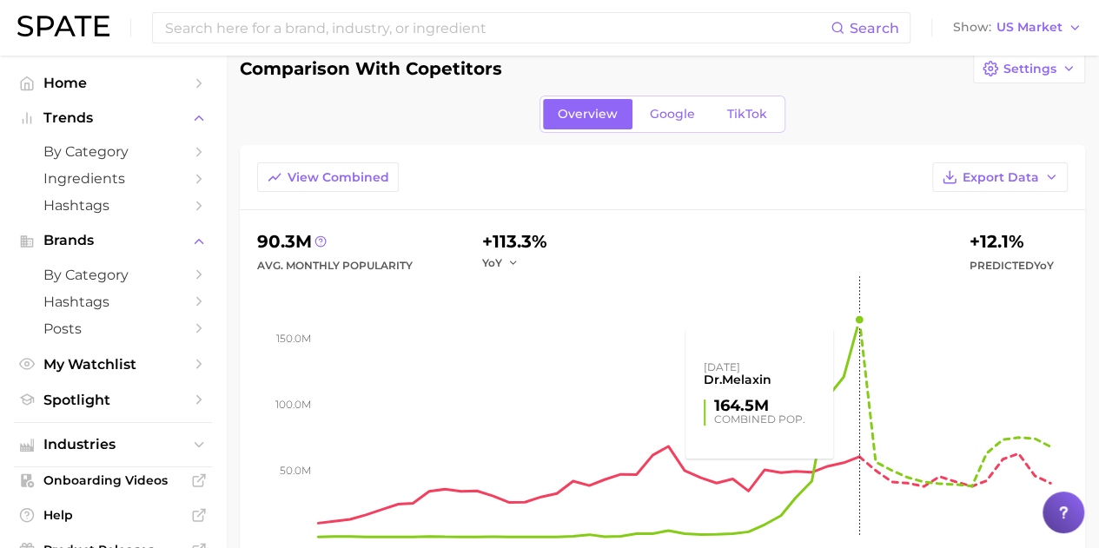
scroll to position [116, 0]
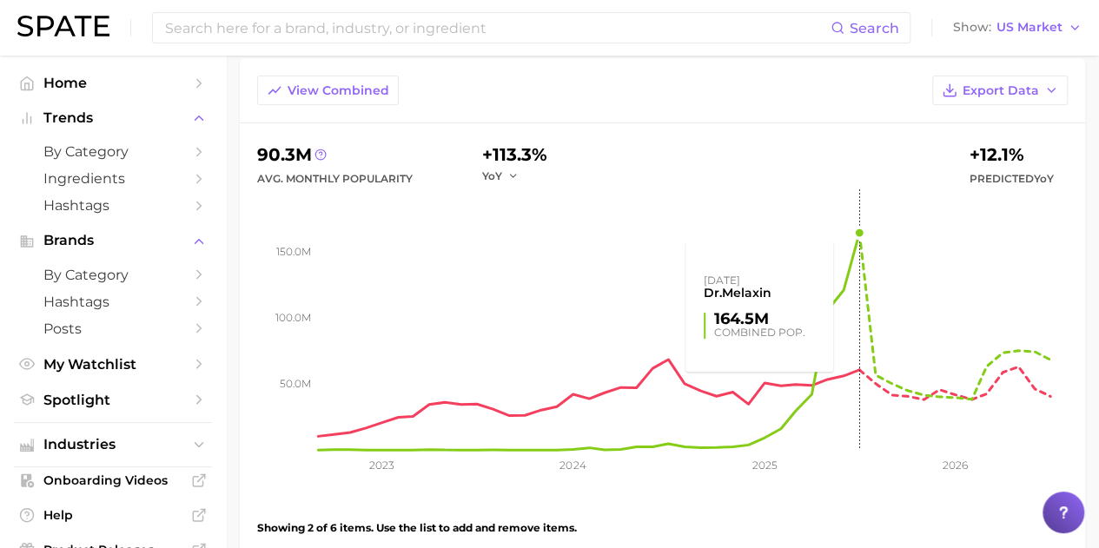
click at [859, 228] on rect at bounding box center [693, 319] width 750 height 261
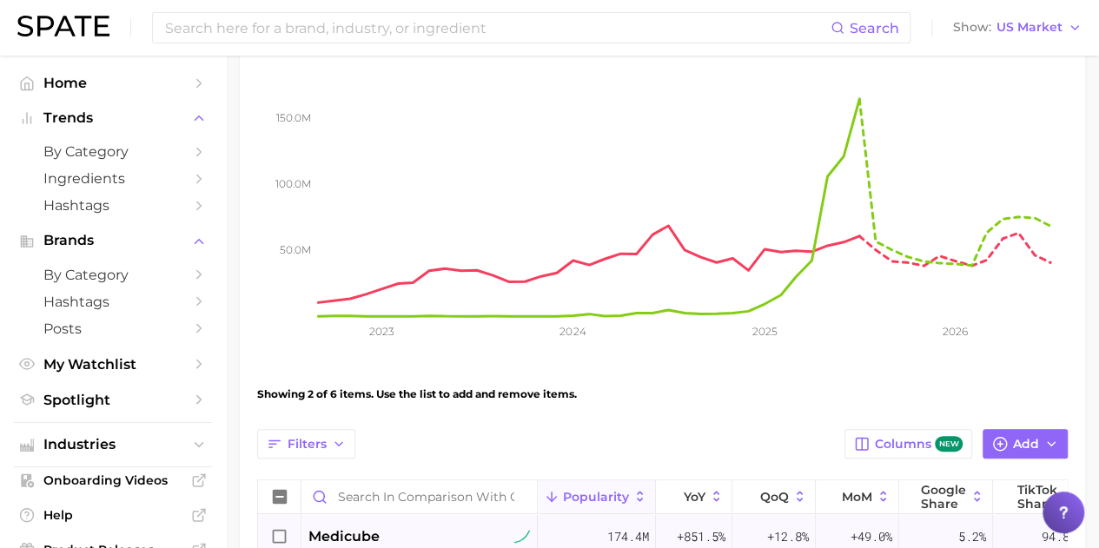
scroll to position [290, 0]
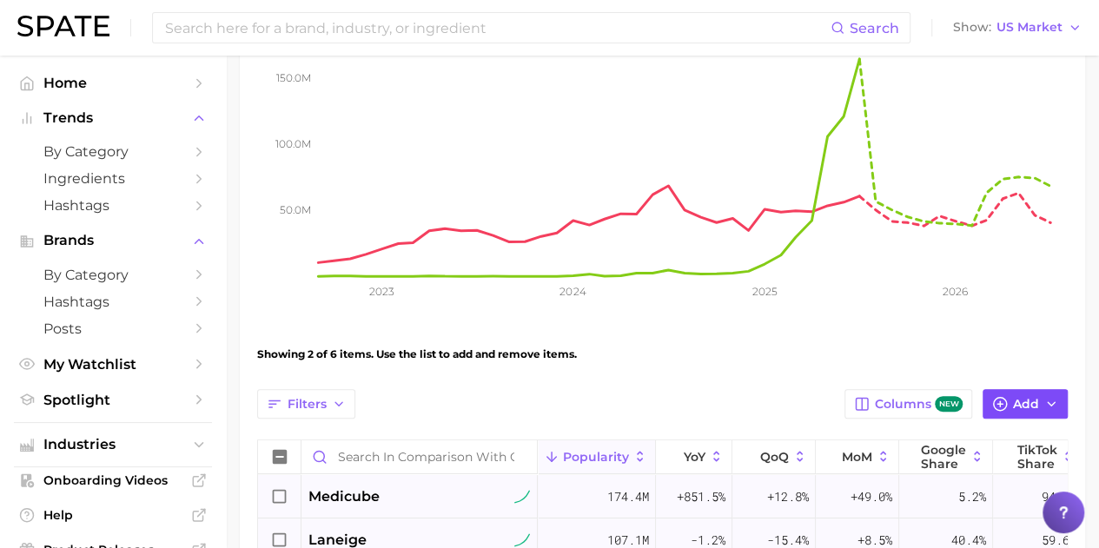
click at [1012, 396] on button "Add" at bounding box center [1024, 404] width 85 height 30
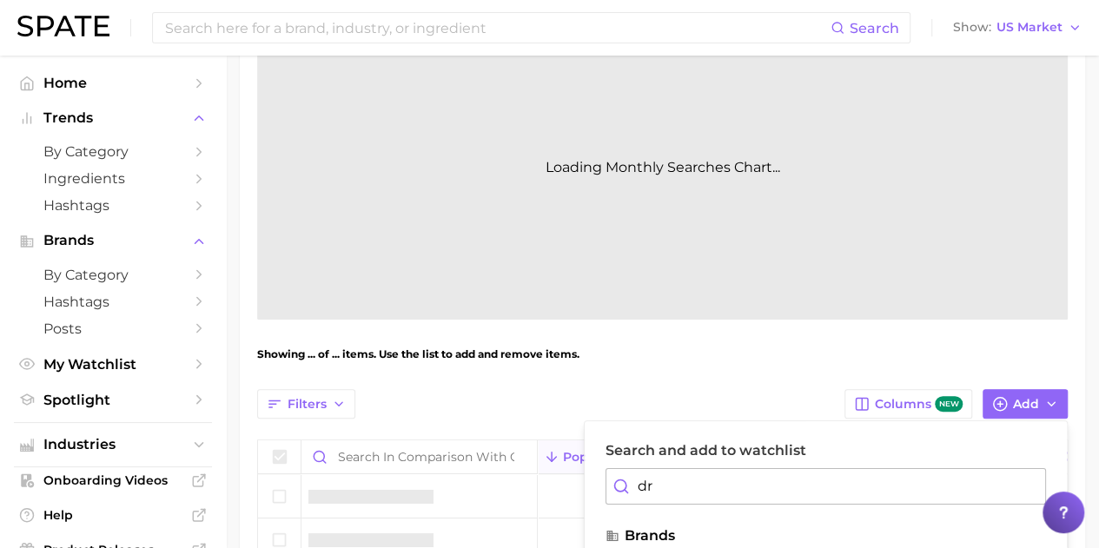
type input "d"
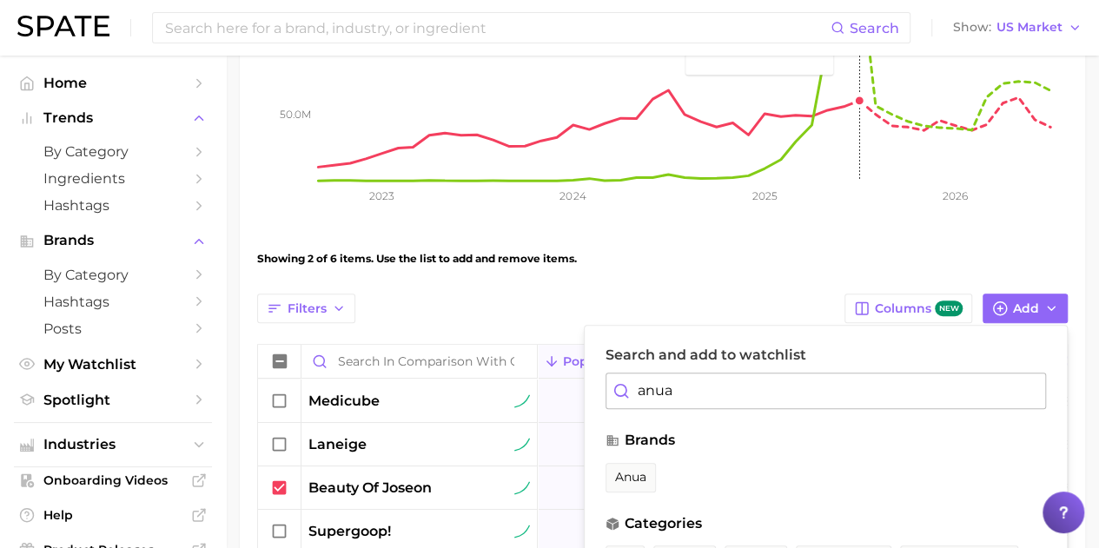
scroll to position [464, 0]
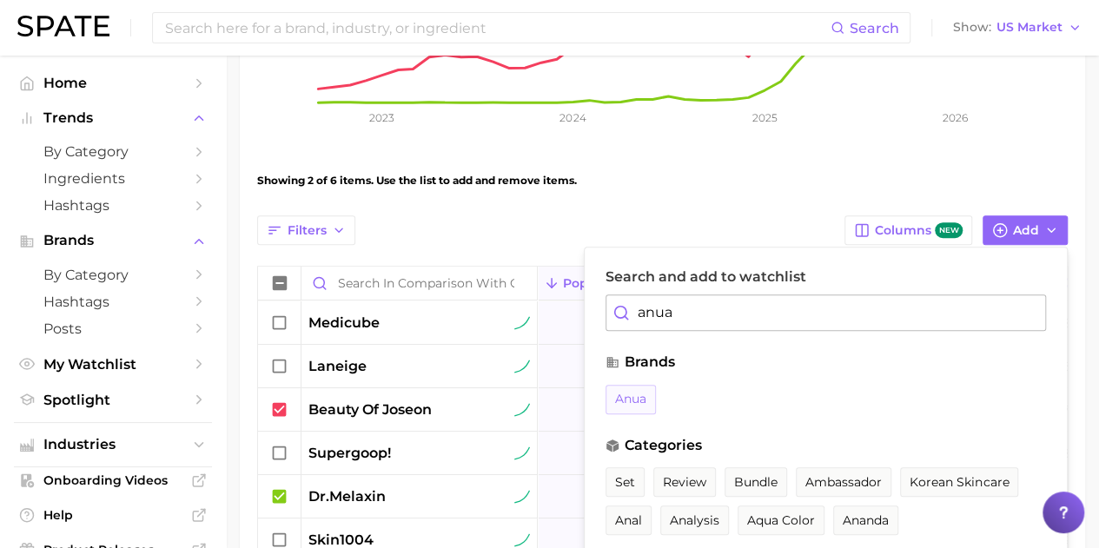
type input "anua"
click at [641, 398] on span "anua" at bounding box center [630, 399] width 31 height 15
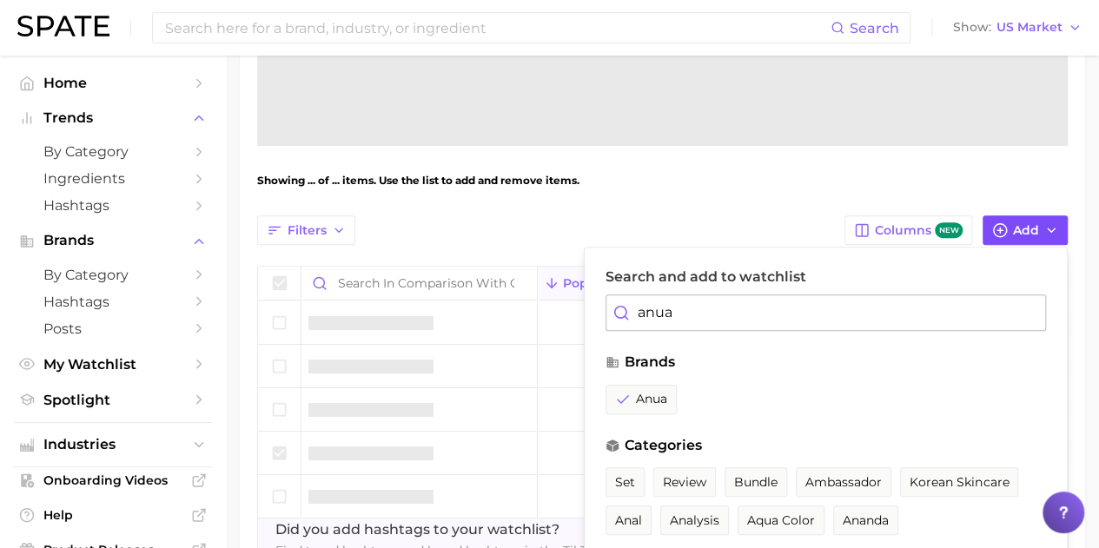
click at [1054, 237] on button "Add" at bounding box center [1024, 230] width 85 height 30
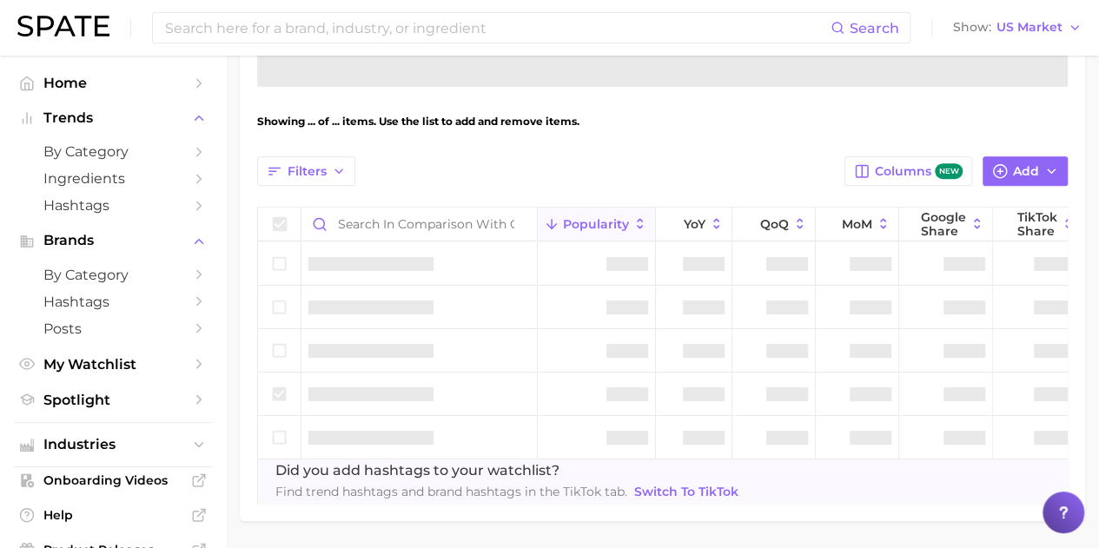
scroll to position [551, 0]
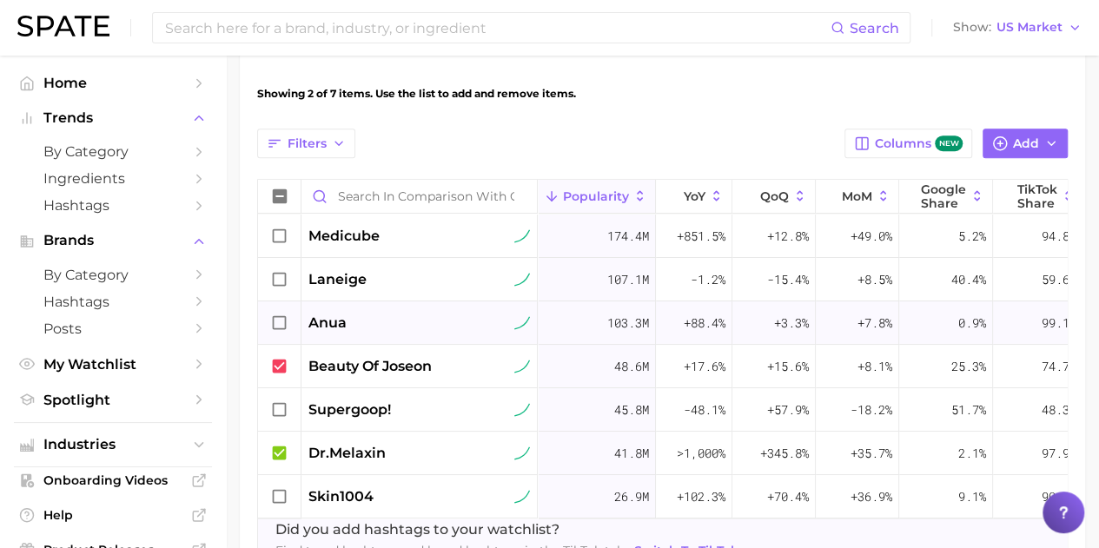
click at [287, 328] on icon at bounding box center [279, 323] width 19 height 19
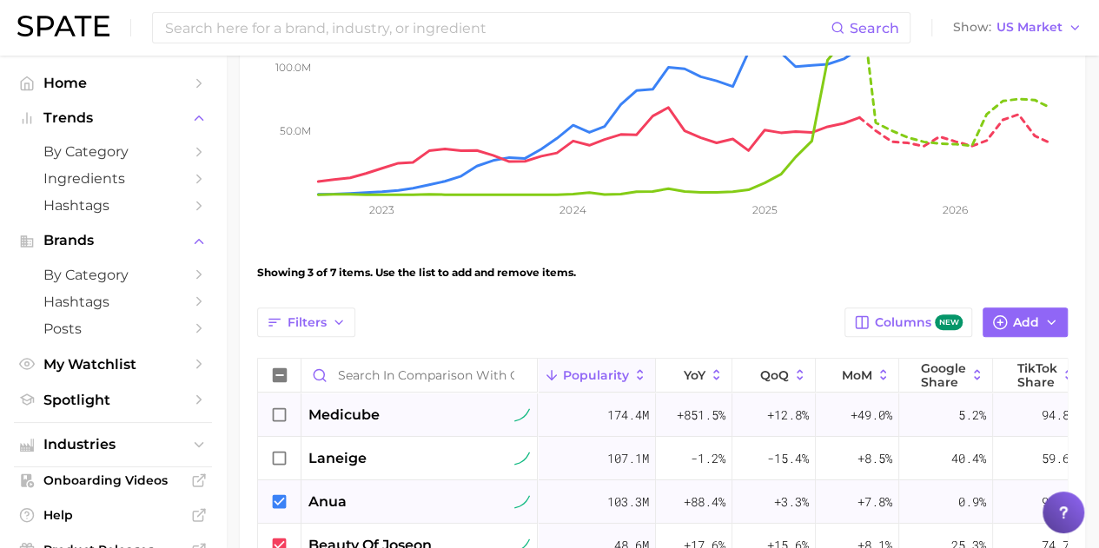
scroll to position [464, 0]
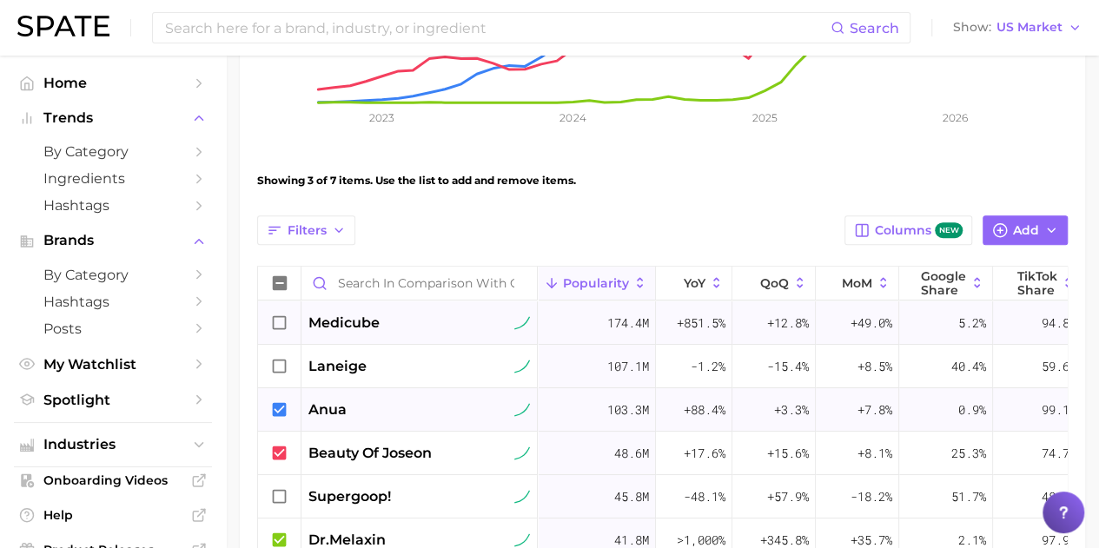
click at [281, 322] on icon at bounding box center [279, 323] width 19 height 19
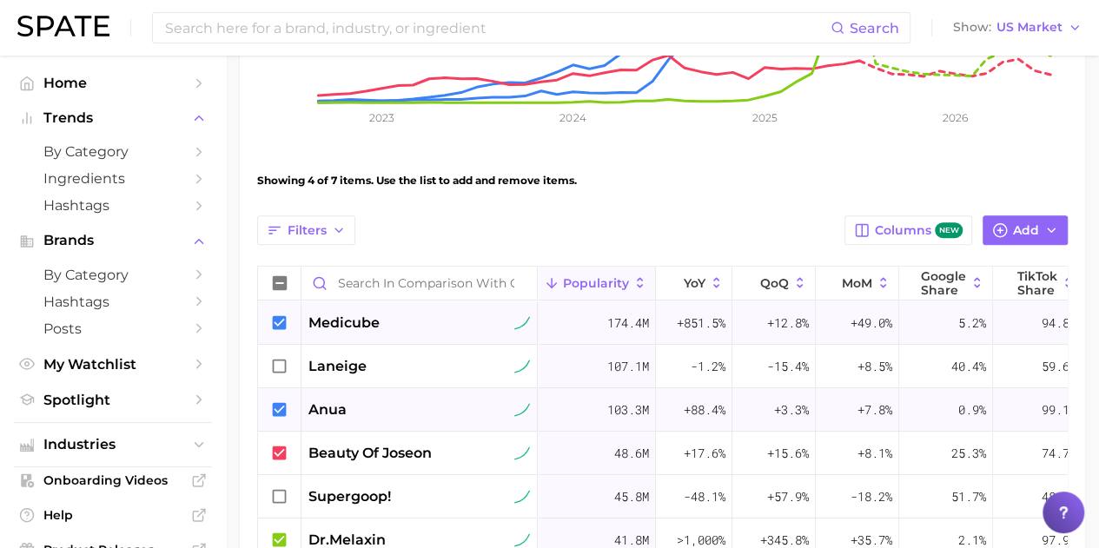
click at [276, 322] on icon at bounding box center [279, 323] width 19 height 19
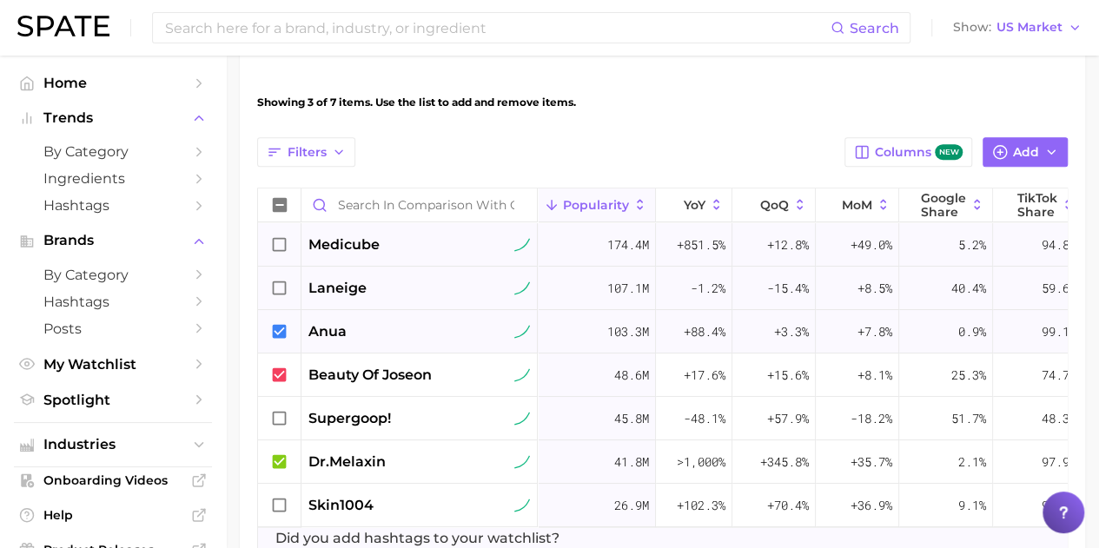
scroll to position [638, 0]
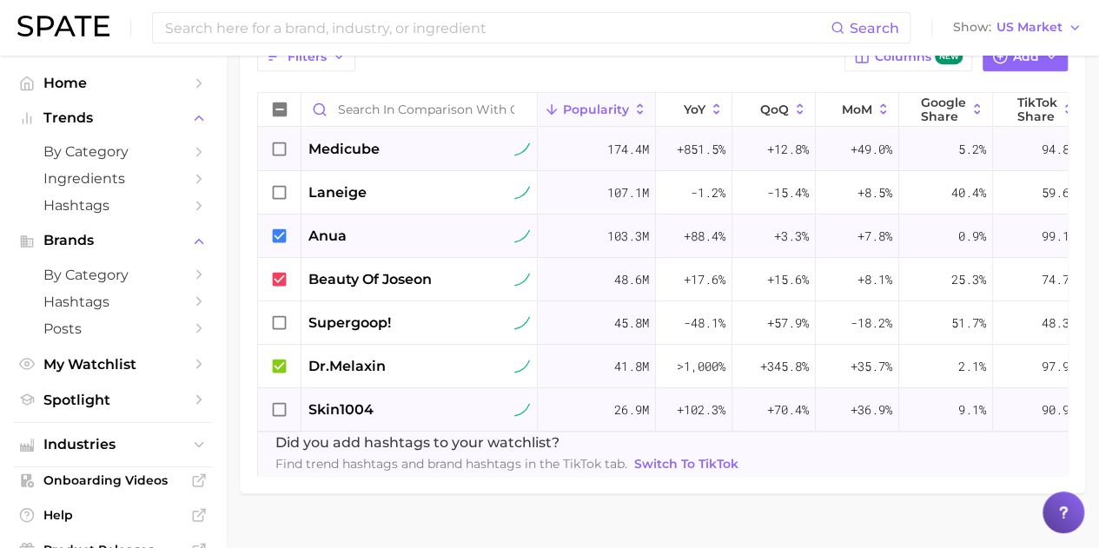
drag, startPoint x: 284, startPoint y: 411, endPoint x: 617, endPoint y: 409, distance: 332.7
click at [617, 409] on span "26.9m" at bounding box center [631, 410] width 35 height 21
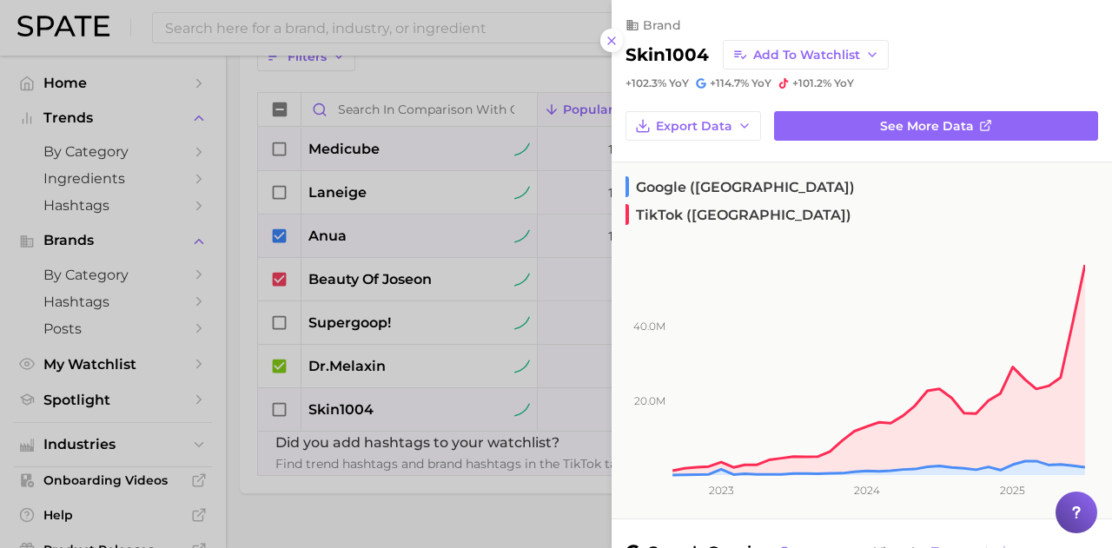
click at [425, 474] on div at bounding box center [556, 274] width 1112 height 548
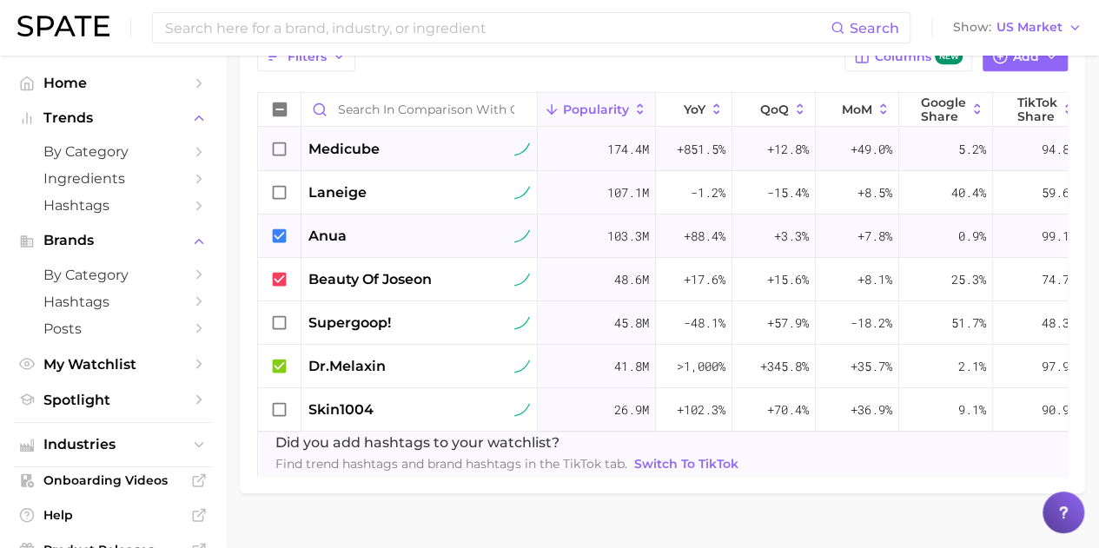
scroll to position [0, 59]
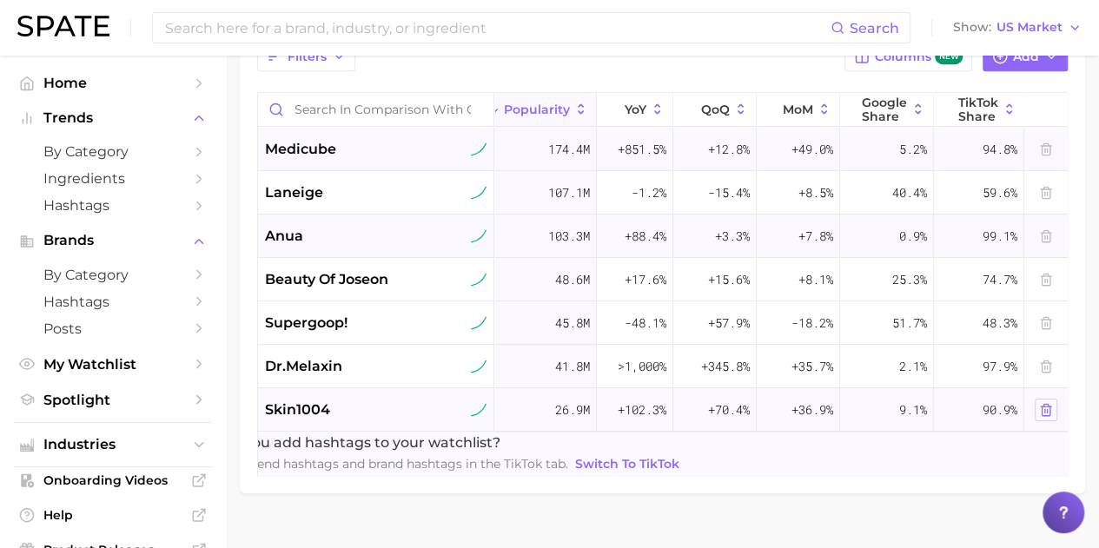
click at [1055, 411] on button at bounding box center [1046, 410] width 23 height 23
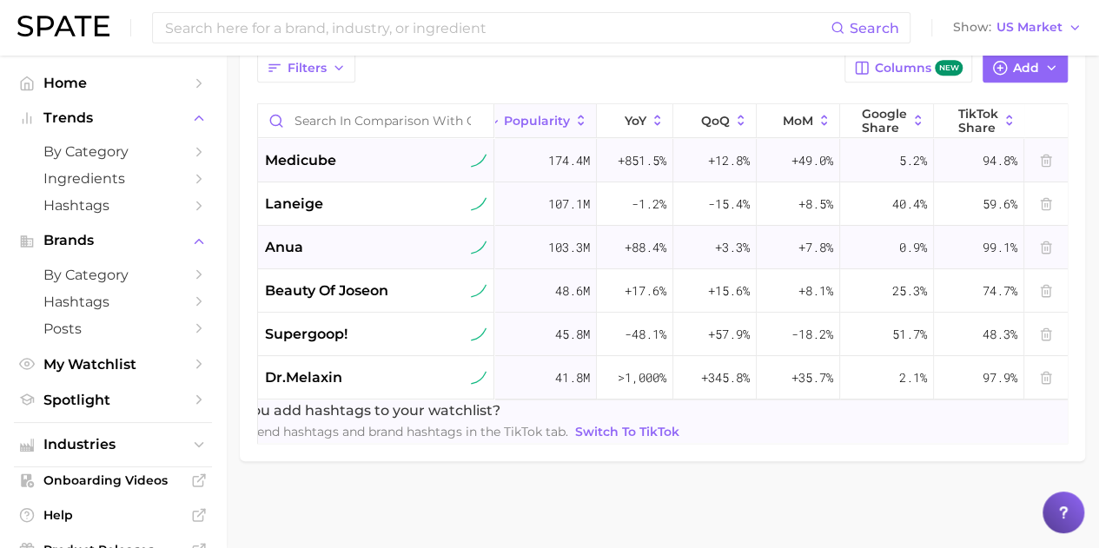
scroll to position [0, 0]
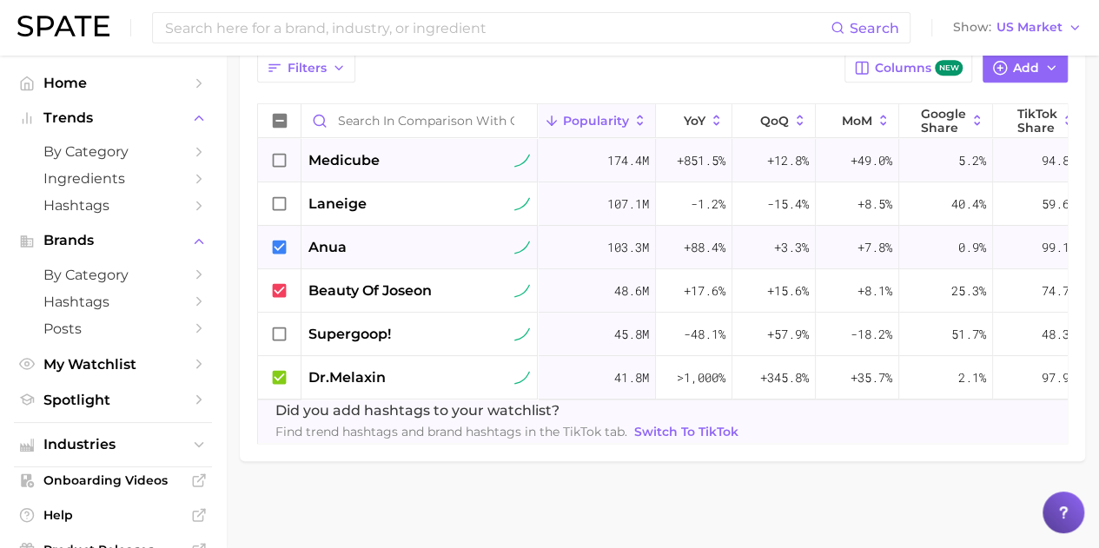
click at [285, 153] on icon at bounding box center [280, 160] width 14 height 14
click at [281, 195] on icon at bounding box center [279, 204] width 19 height 19
click at [436, 150] on div "medicube" at bounding box center [418, 160] width 221 height 21
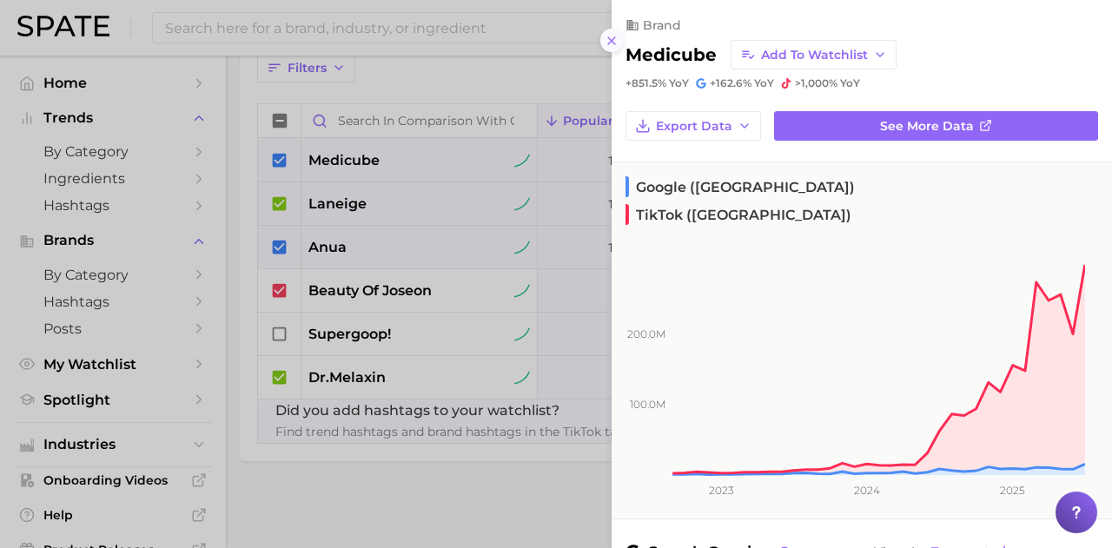
click at [615, 36] on icon at bounding box center [612, 41] width 14 height 14
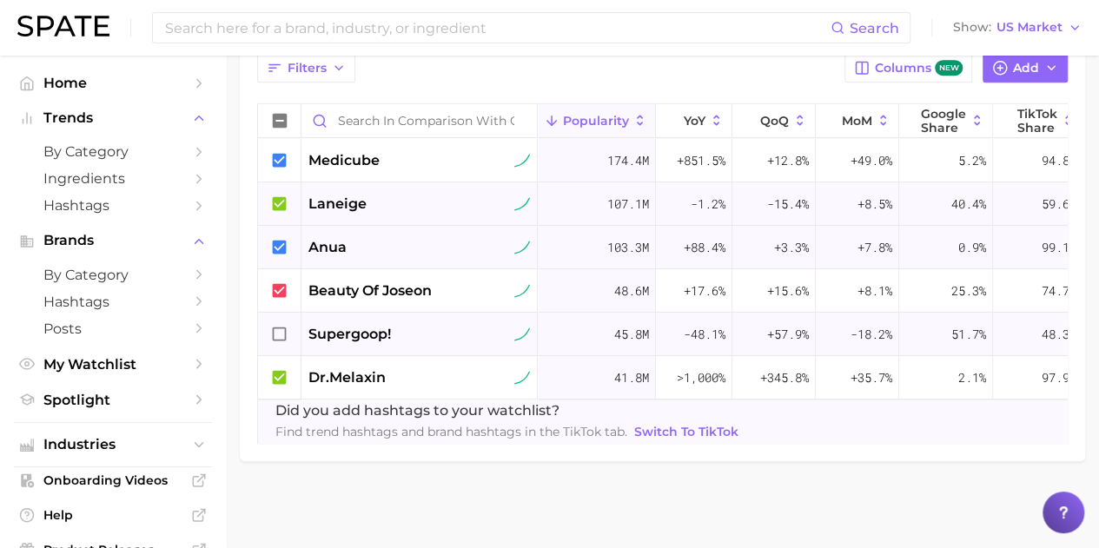
click at [284, 325] on icon at bounding box center [279, 334] width 19 height 19
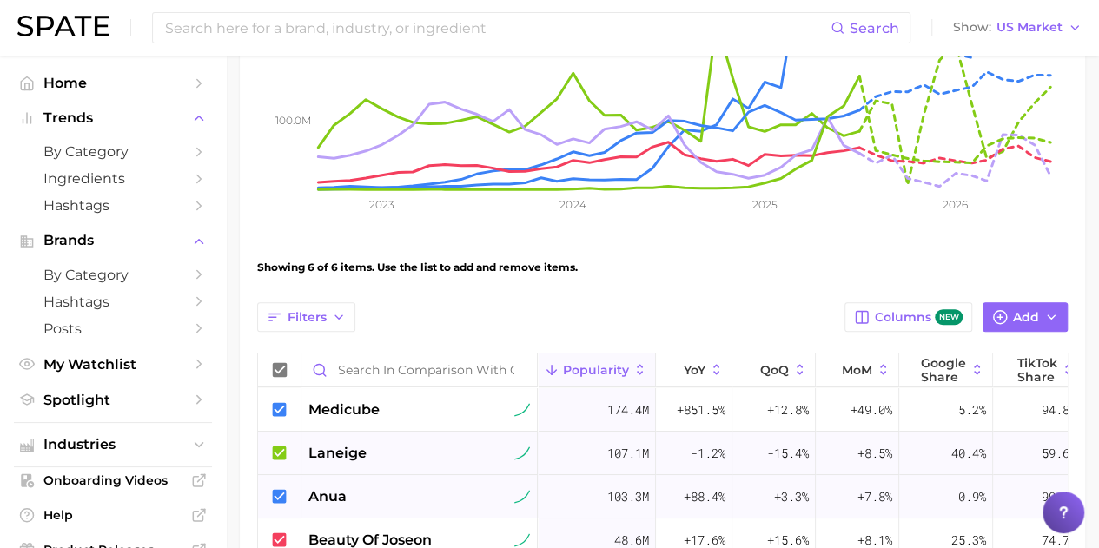
scroll to position [464, 0]
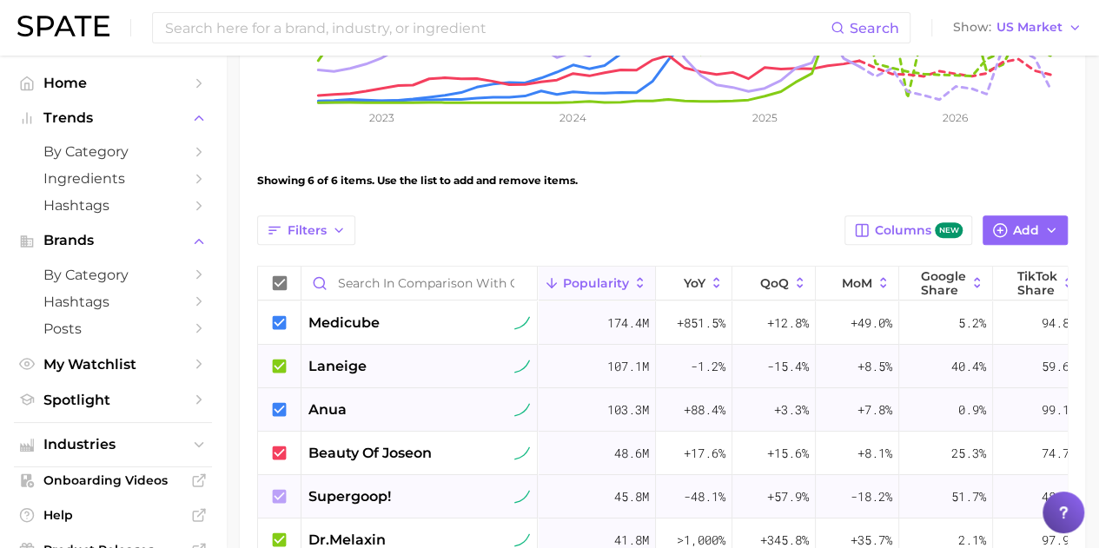
click at [276, 369] on icon at bounding box center [280, 366] width 14 height 14
click at [281, 487] on icon at bounding box center [279, 496] width 19 height 19
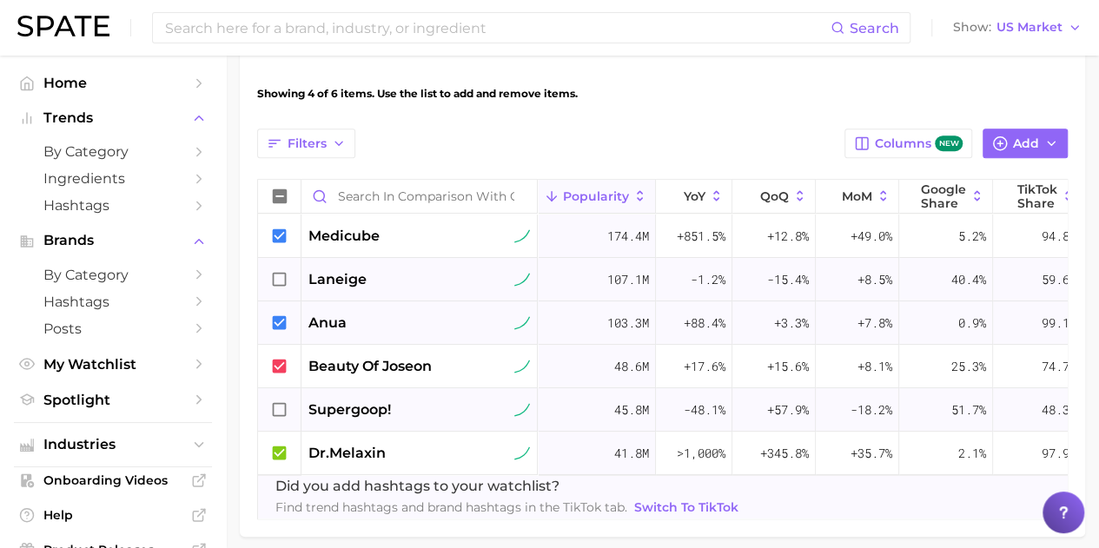
scroll to position [0, 59]
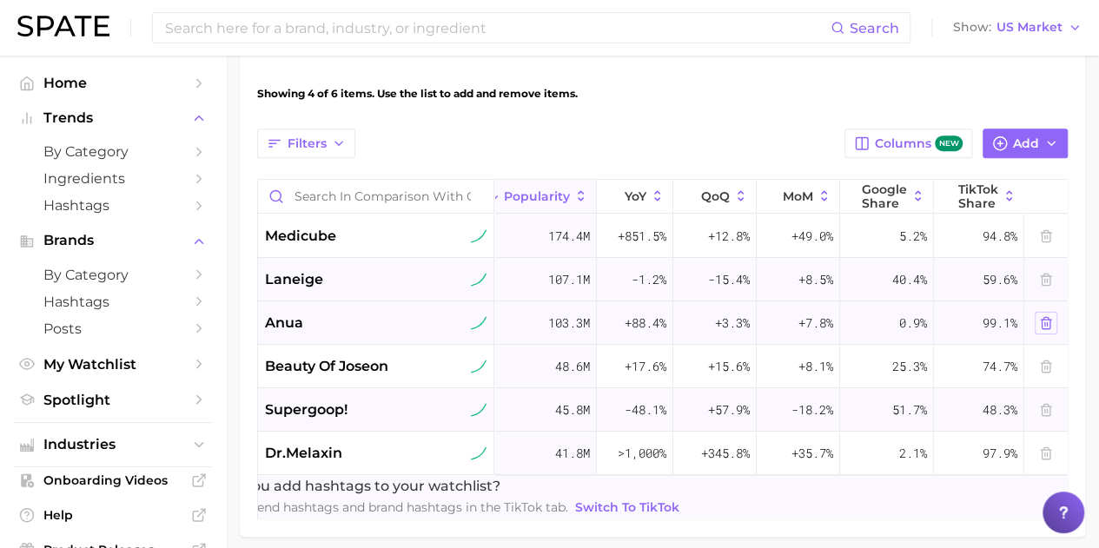
click at [1047, 320] on icon at bounding box center [1046, 323] width 14 height 14
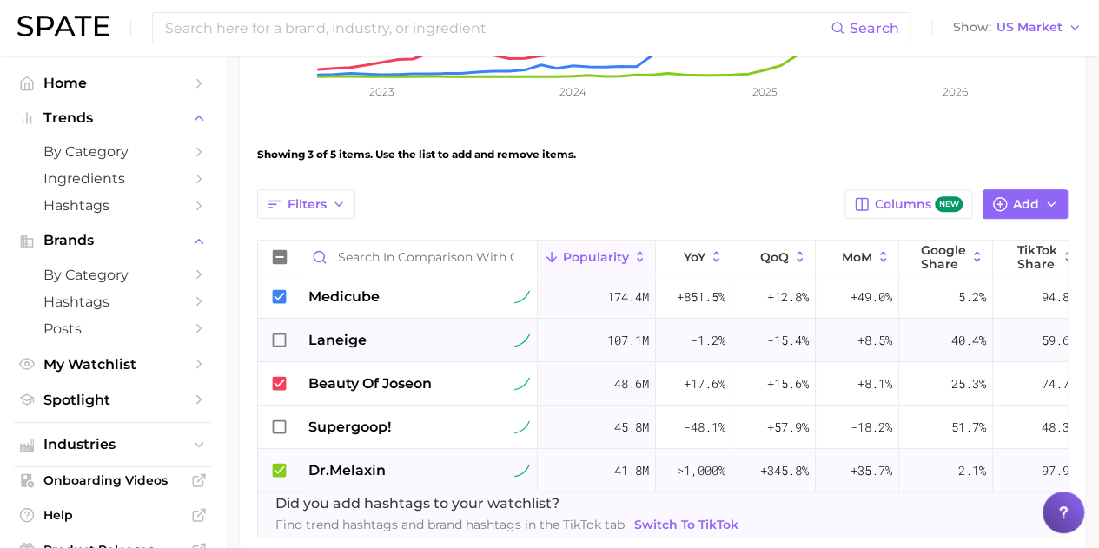
scroll to position [464, 0]
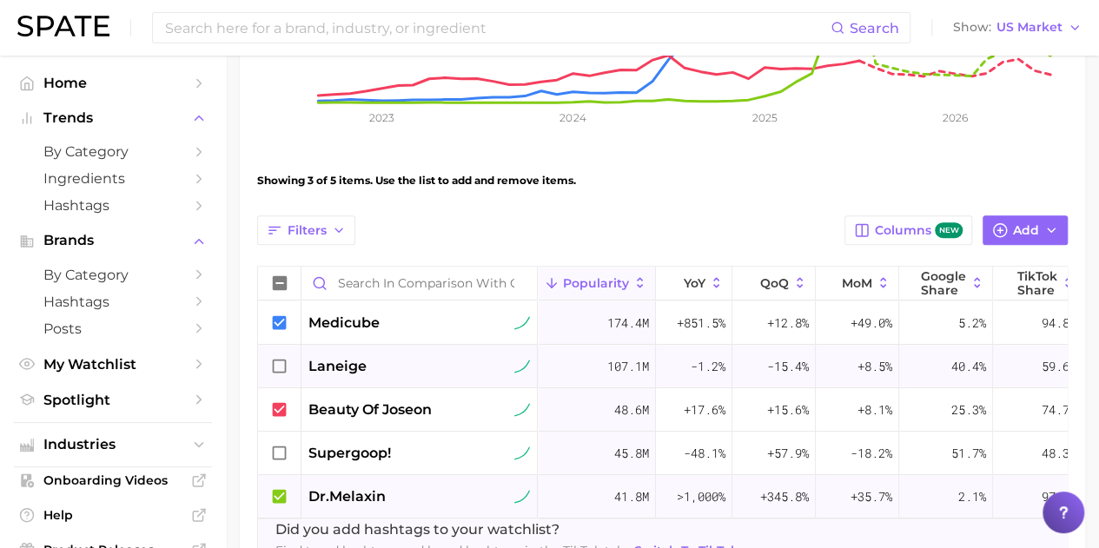
click at [280, 321] on icon at bounding box center [279, 323] width 19 height 19
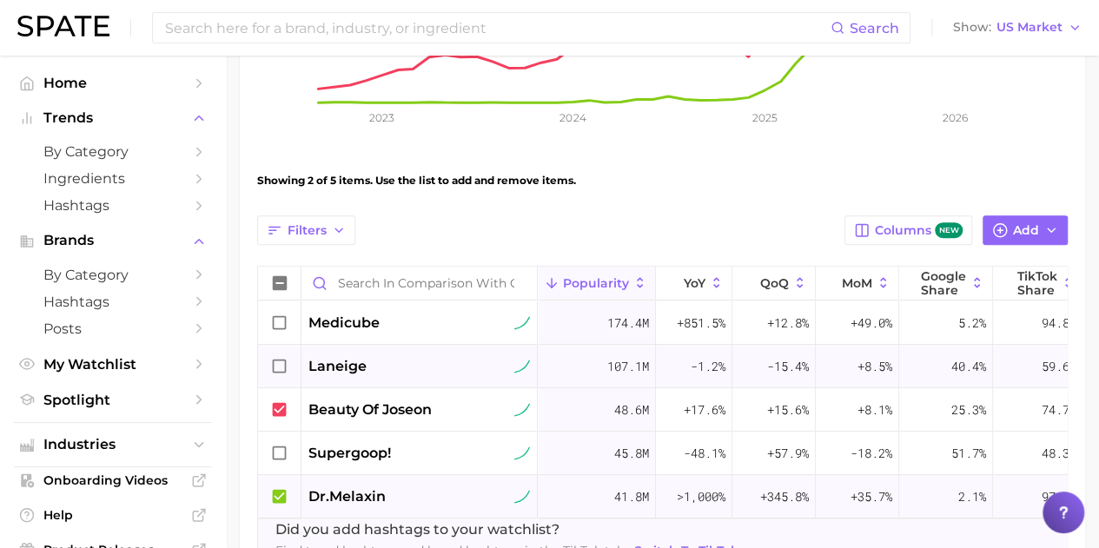
click at [280, 493] on icon at bounding box center [280, 496] width 14 height 14
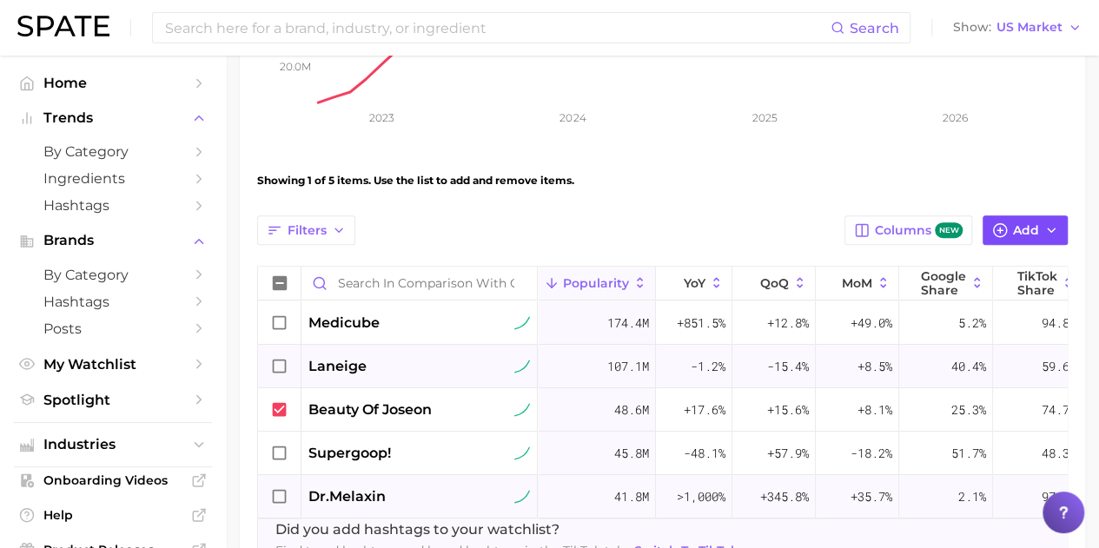
click at [994, 235] on icon "button" at bounding box center [1000, 230] width 16 height 16
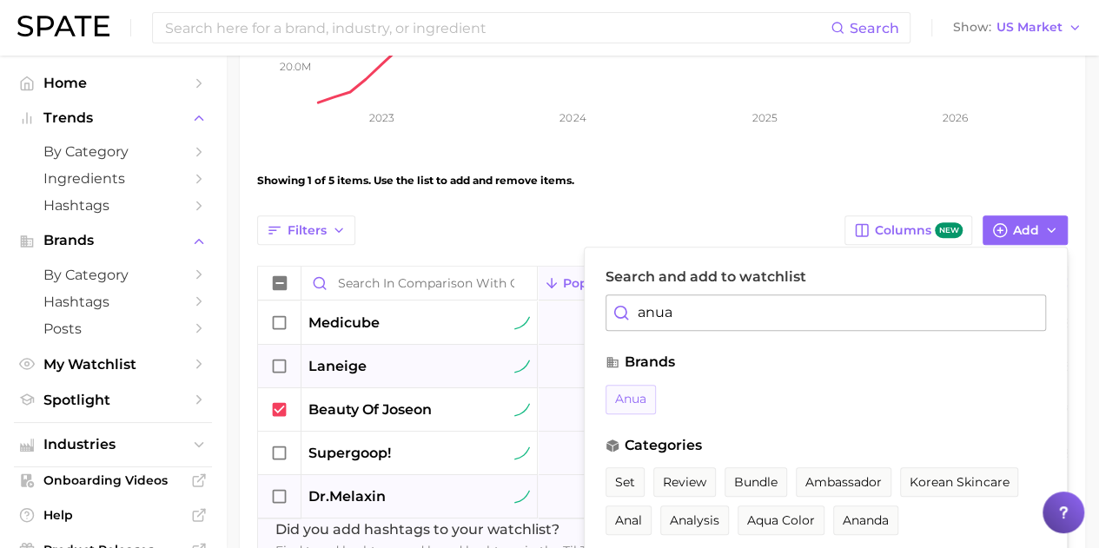
click at [646, 387] on button "anua" at bounding box center [630, 400] width 50 height 30
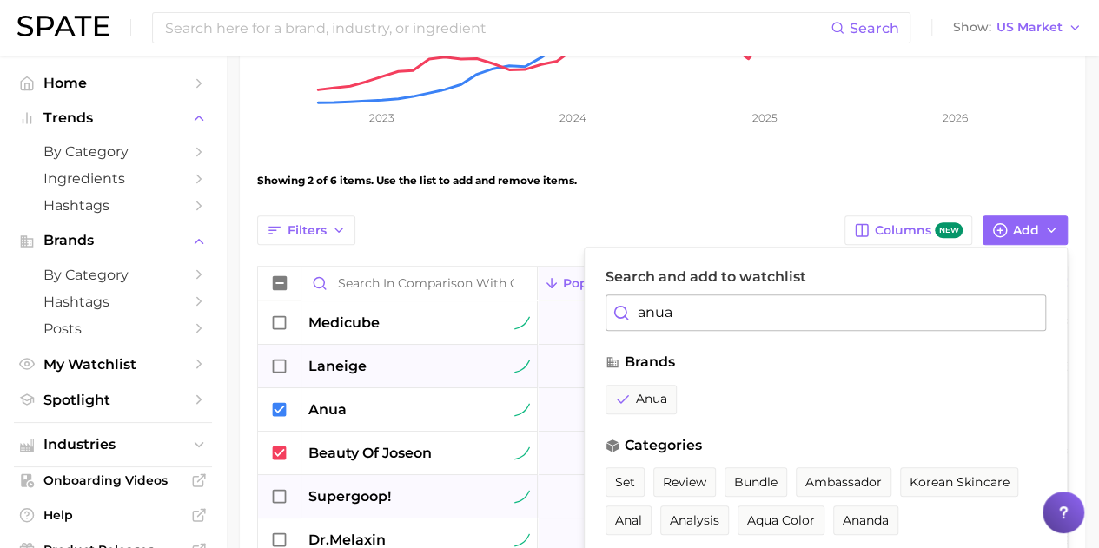
click at [726, 195] on div "Showing 2 of 6 items. Use the list to add and remove items." at bounding box center [662, 180] width 810 height 49
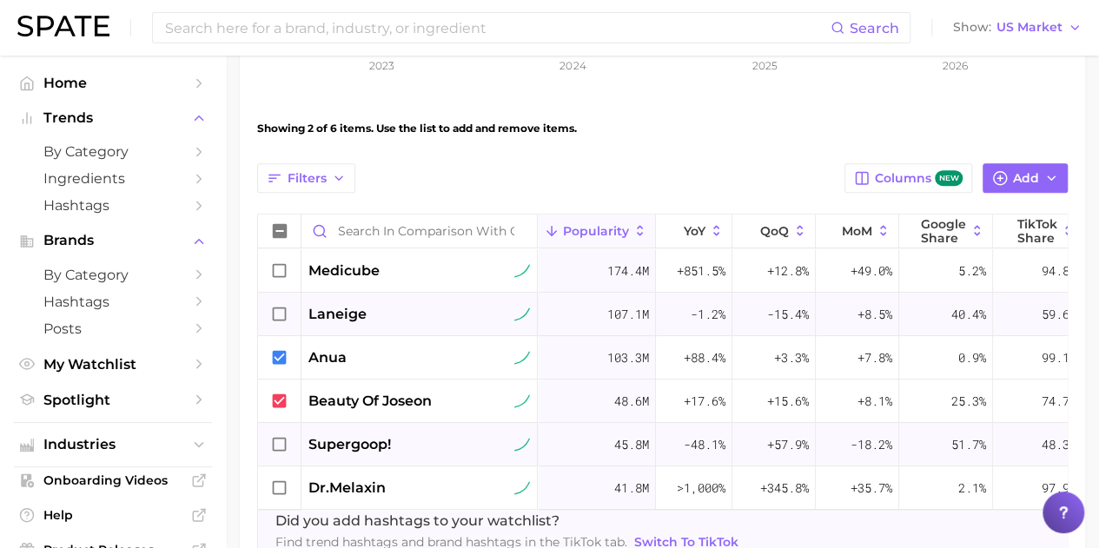
scroll to position [551, 0]
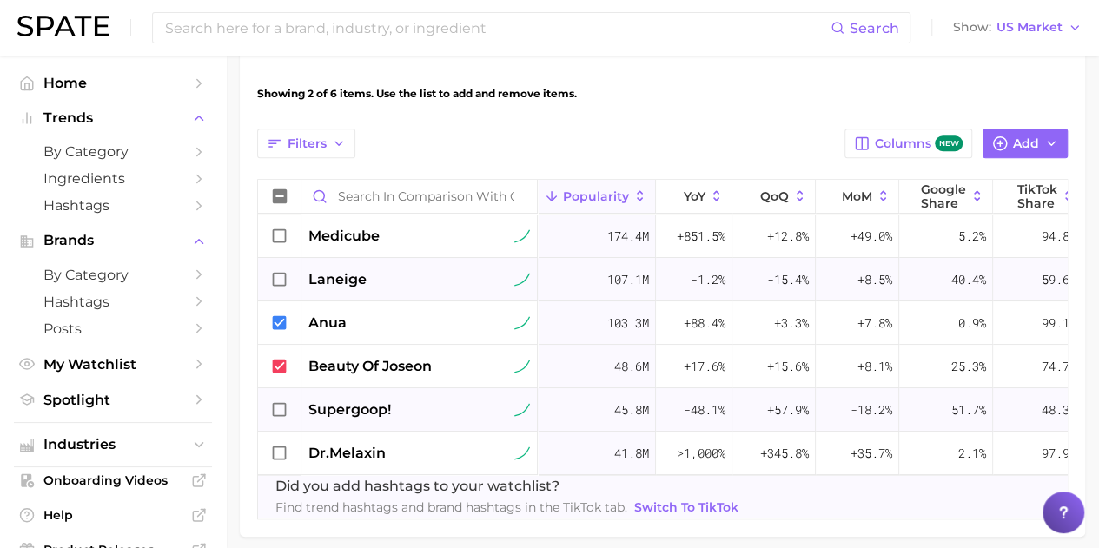
drag, startPoint x: 460, startPoint y: 333, endPoint x: 468, endPoint y: 416, distance: 83.8
click at [468, 416] on div "medicube 174.4m +851.5% +12.8% +49.0% 5.2% 94.8% laneige 107.1m -1.2% -15.4% +8…" at bounding box center [662, 345] width 809 height 261
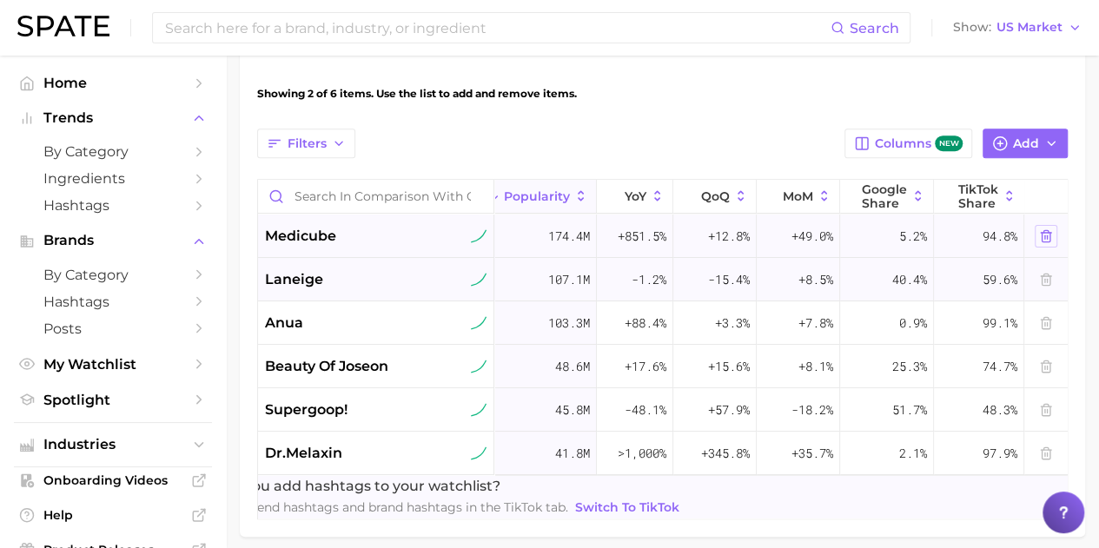
click at [1039, 236] on icon at bounding box center [1046, 236] width 14 height 14
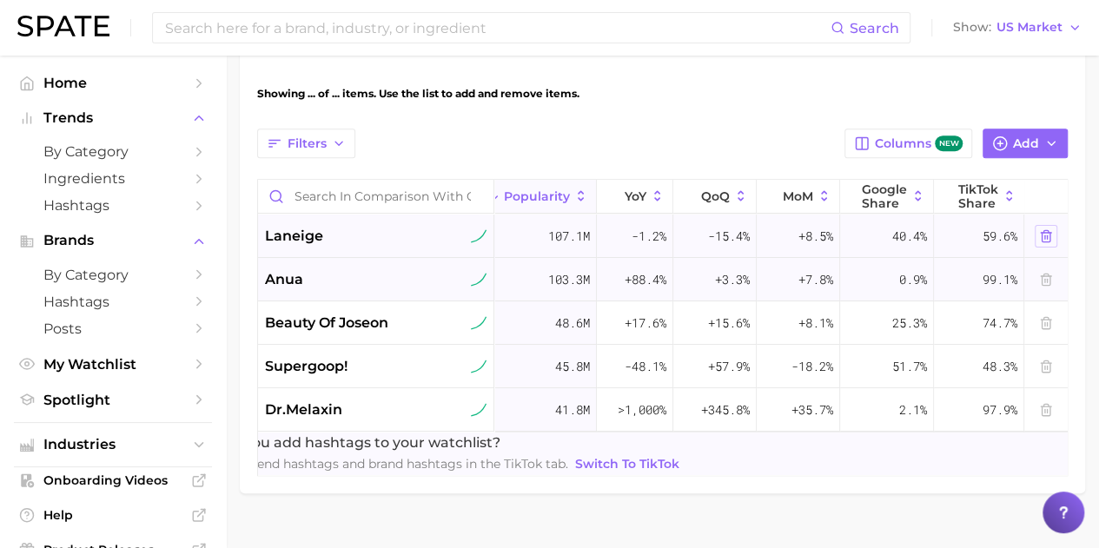
click at [1039, 236] on icon at bounding box center [1046, 236] width 14 height 14
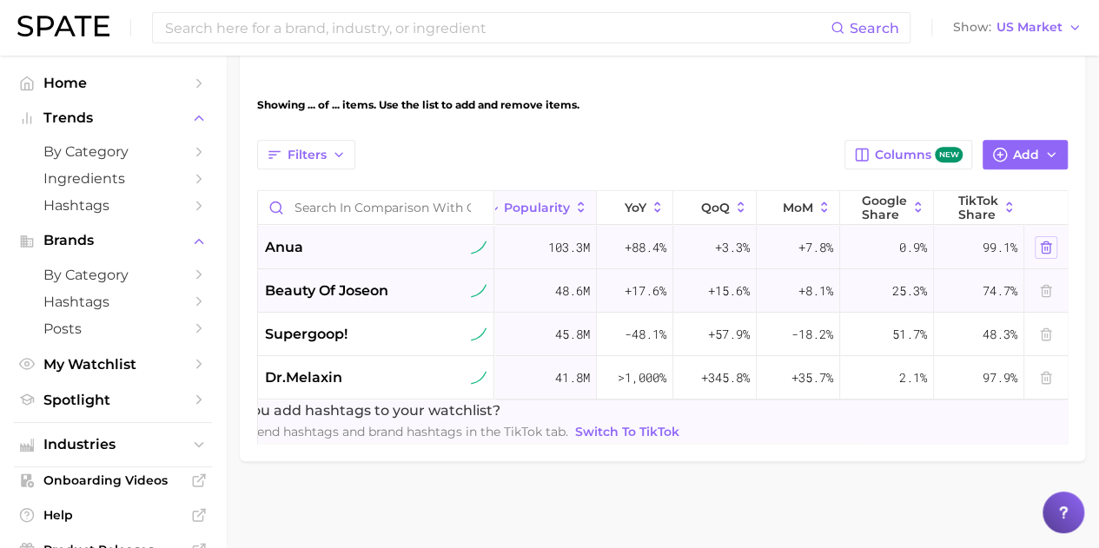
click at [1039, 241] on icon at bounding box center [1046, 248] width 14 height 14
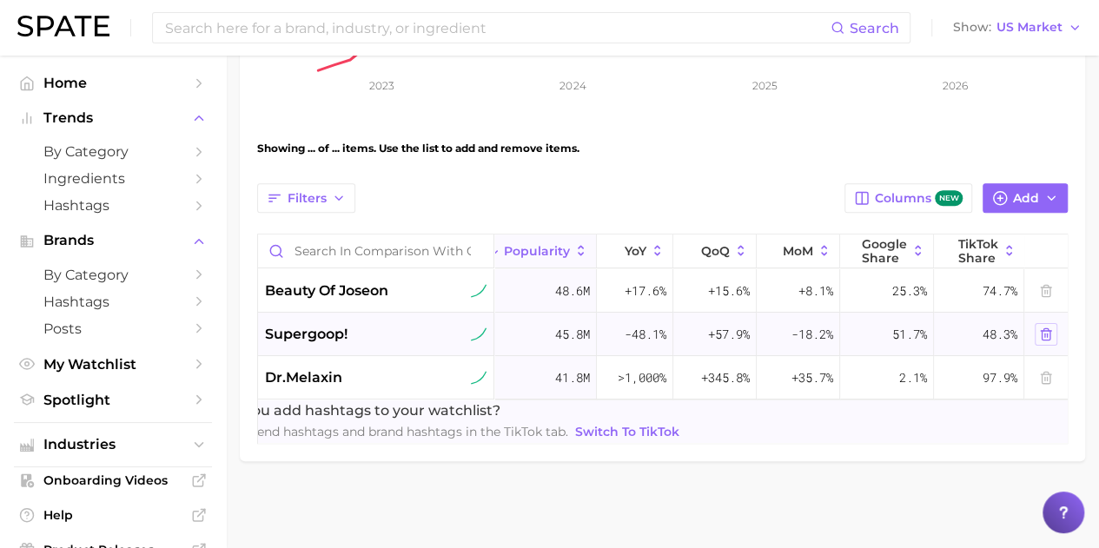
click at [1042, 327] on icon at bounding box center [1046, 334] width 14 height 14
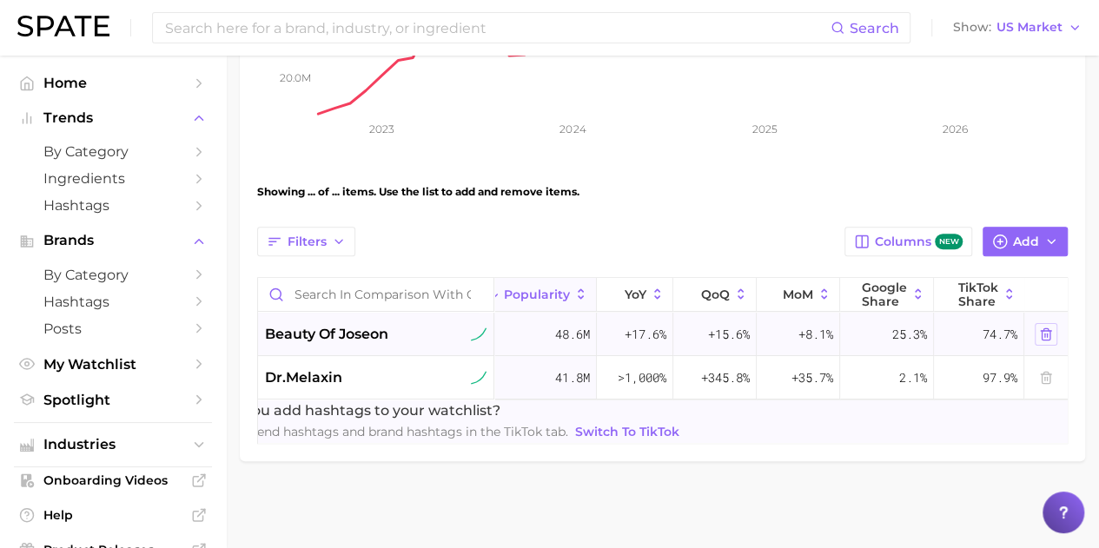
click at [1044, 371] on icon at bounding box center [1046, 378] width 14 height 14
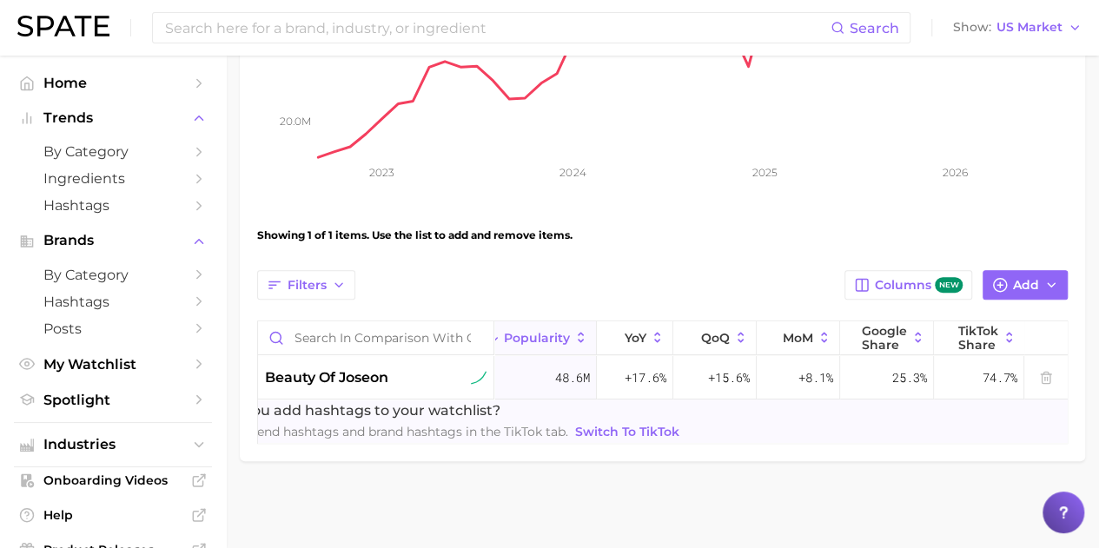
scroll to position [420, 0]
click at [1024, 278] on span "Add" at bounding box center [1026, 285] width 26 height 15
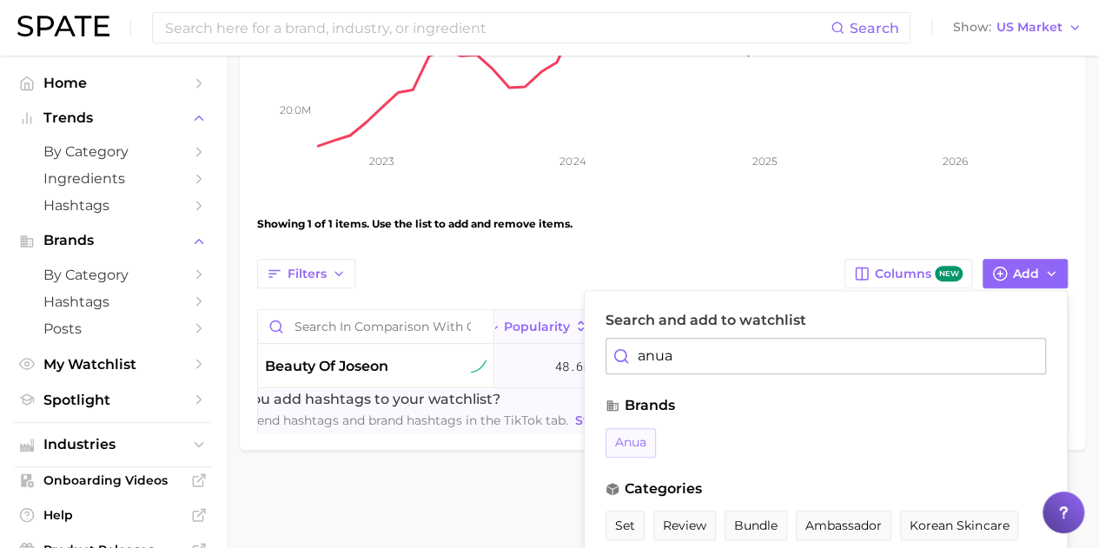
click at [640, 439] on span "anua" at bounding box center [630, 442] width 31 height 15
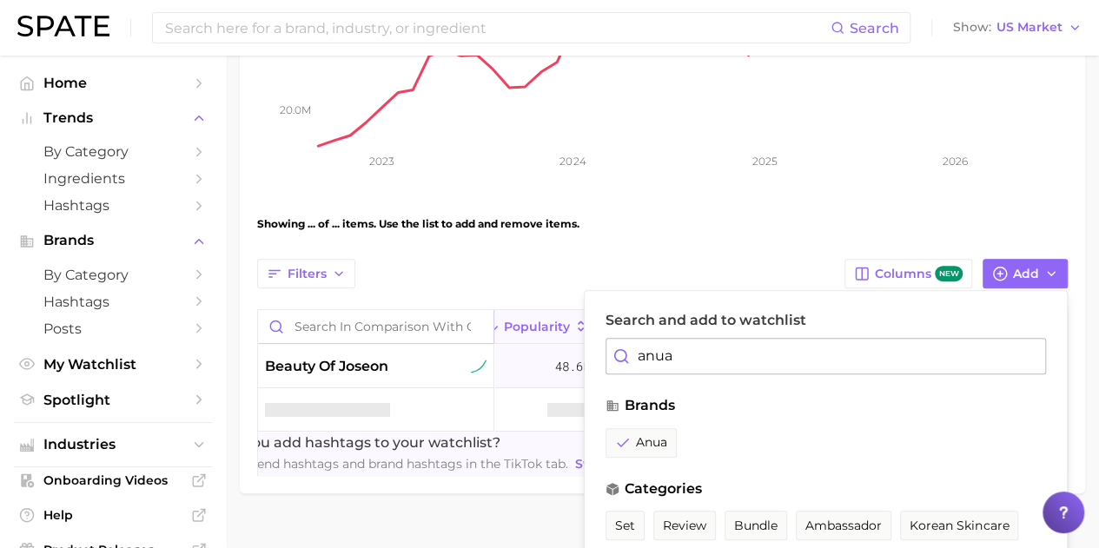
drag, startPoint x: 691, startPoint y: 348, endPoint x: 493, endPoint y: 321, distance: 200.8
click at [542, 336] on div "Filters Columns new Add Search and add to watchlist anua brands anua categories…" at bounding box center [662, 367] width 810 height 217
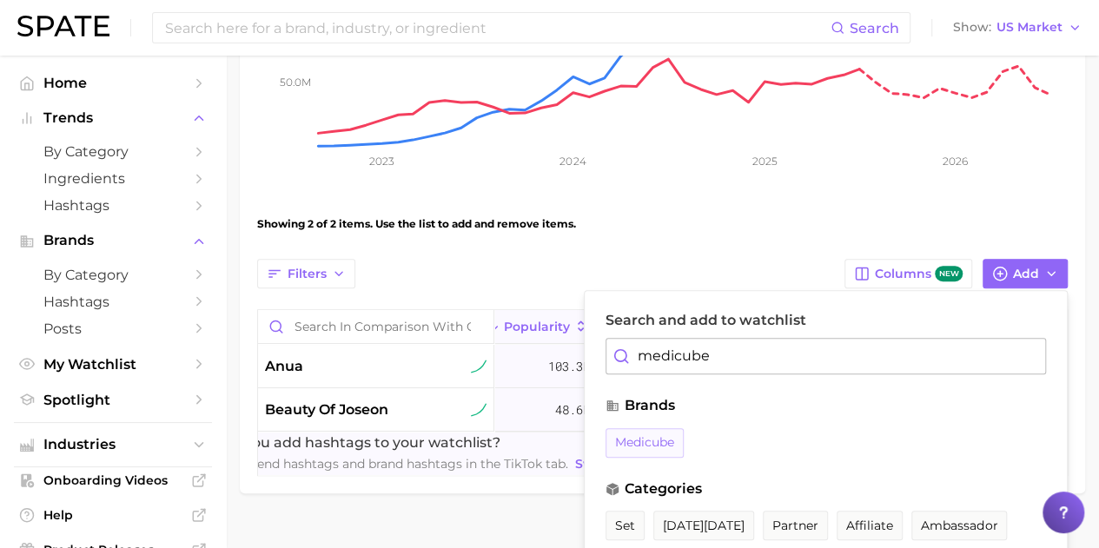
click at [659, 442] on span "medicube" at bounding box center [644, 442] width 59 height 15
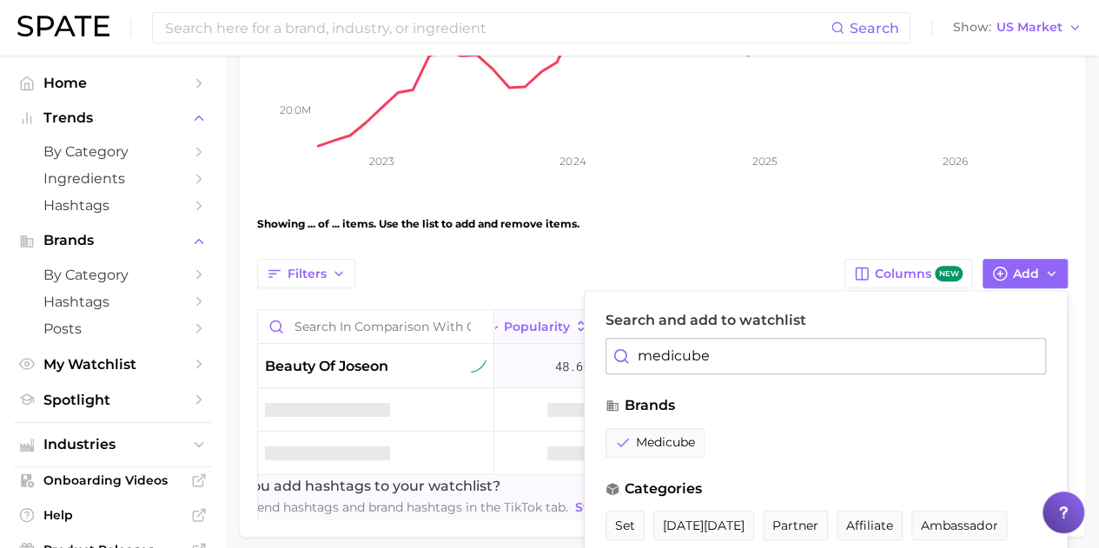
drag, startPoint x: 724, startPoint y: 352, endPoint x: 540, endPoint y: 340, distance: 184.6
click at [540, 340] on div "Filters Columns new Add Search and add to watchlist medicube brands medicube ca…" at bounding box center [662, 389] width 810 height 261
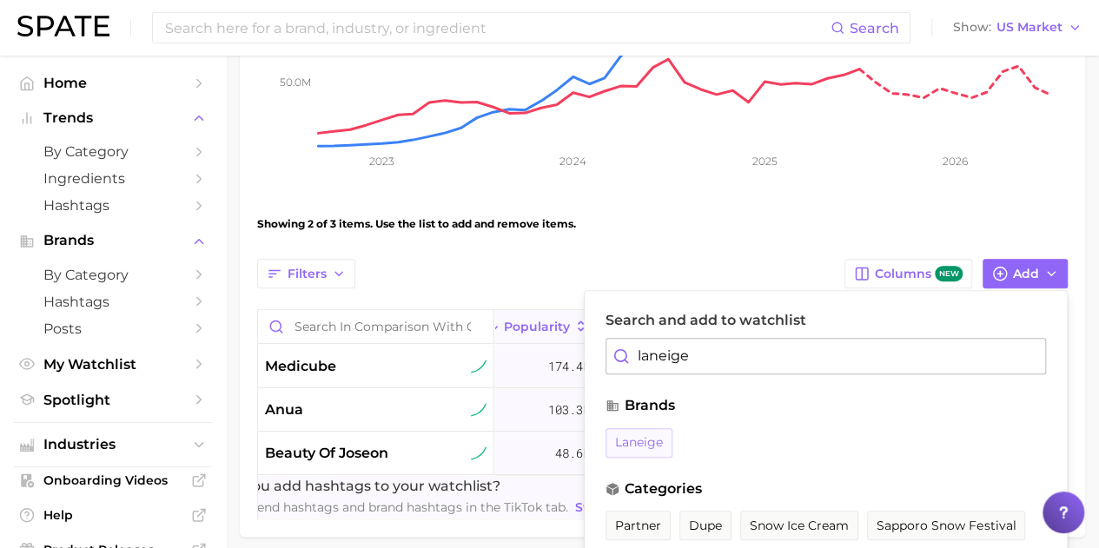
click at [645, 440] on span "laneige" at bounding box center [639, 442] width 48 height 15
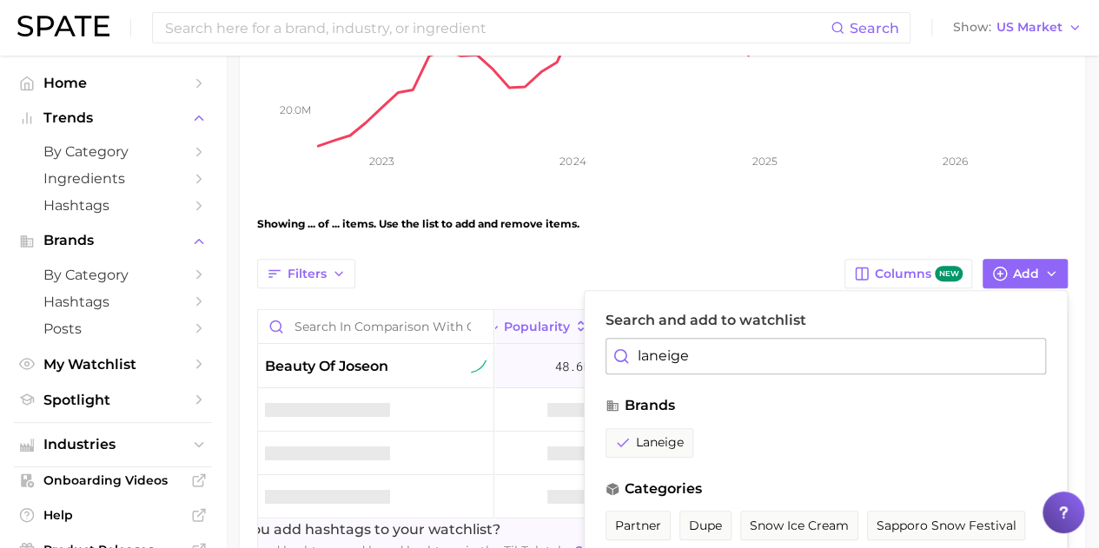
drag, startPoint x: 704, startPoint y: 355, endPoint x: 572, endPoint y: 327, distance: 135.8
click at [585, 338] on div "Search and add to watchlist laneige brands laneige categories partner dupe snow…" at bounding box center [826, 486] width 484 height 393
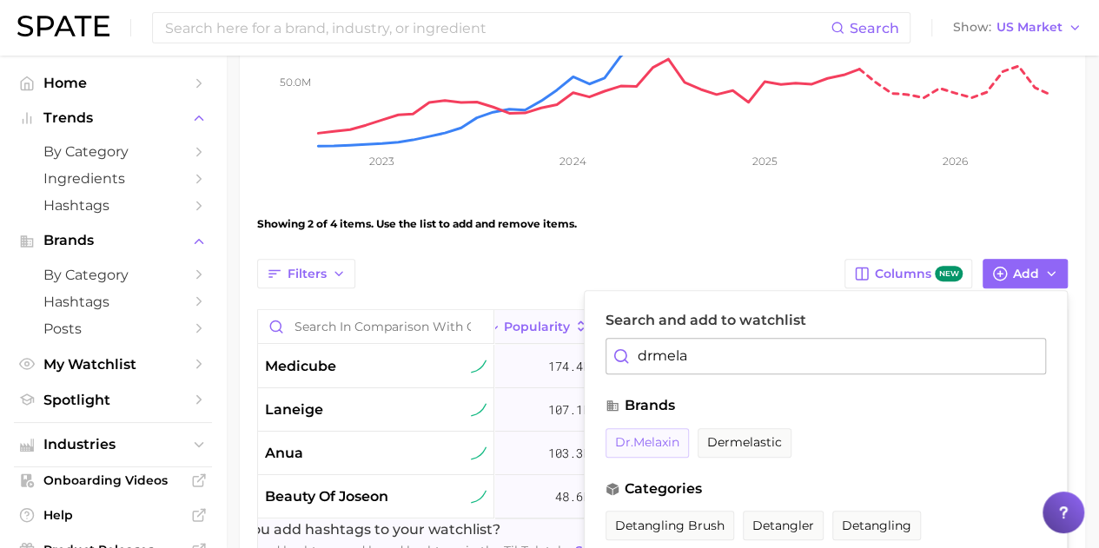
type input "drmela"
click at [643, 437] on span "dr.melaxin" at bounding box center [647, 442] width 64 height 15
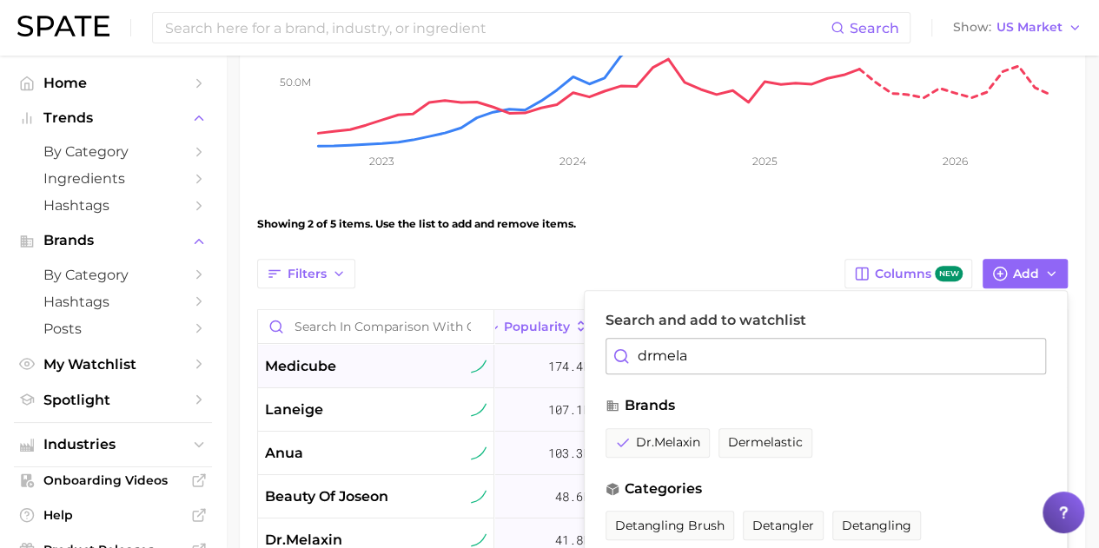
drag, startPoint x: 802, startPoint y: 346, endPoint x: 521, endPoint y: 350, distance: 280.6
click at [572, 353] on div "Filters Columns new Add Search and add to watchlist drmela brands dr.melaxin de…" at bounding box center [662, 432] width 810 height 347
click at [1039, 271] on button "Add" at bounding box center [1024, 274] width 85 height 30
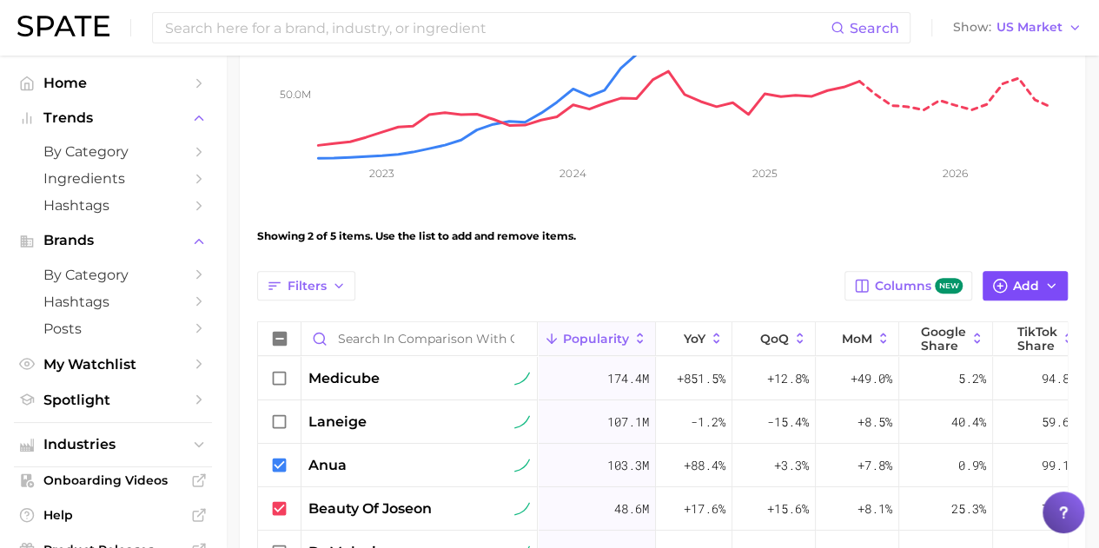
scroll to position [507, 0]
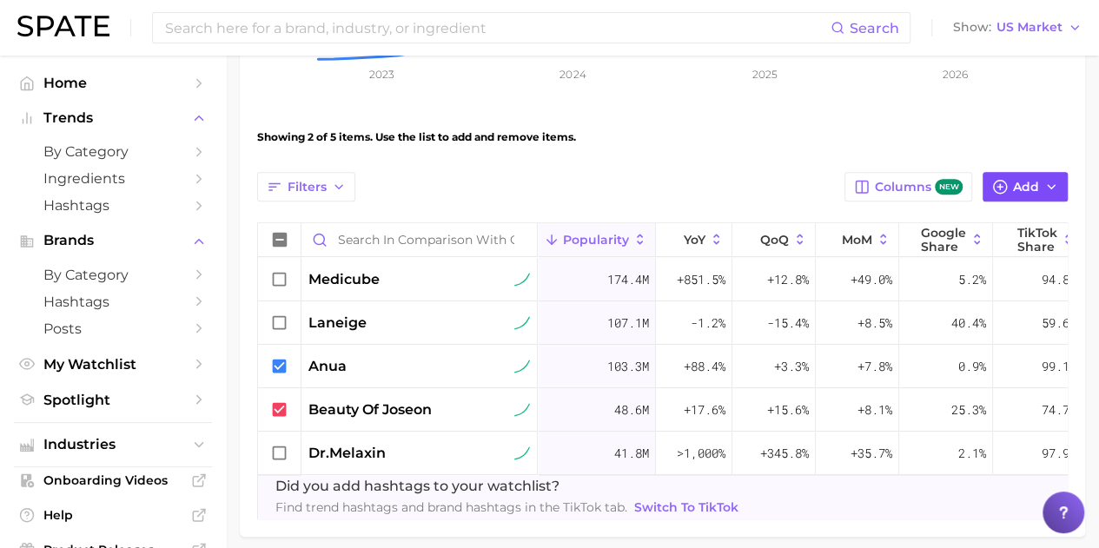
click at [1009, 192] on button "Add" at bounding box center [1024, 187] width 85 height 30
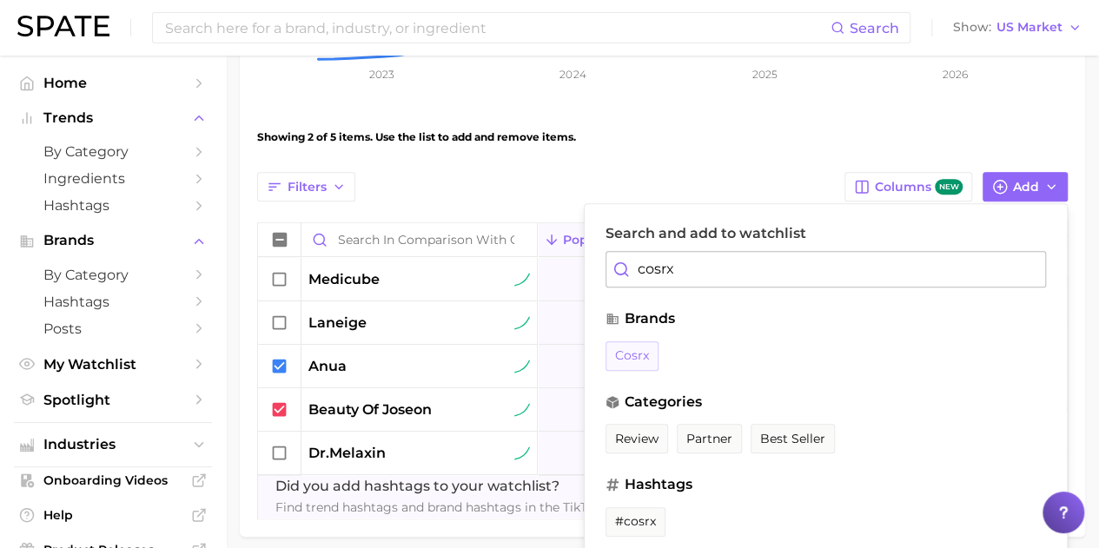
type input "cosrx"
click at [640, 354] on span "cosrx" at bounding box center [632, 355] width 34 height 15
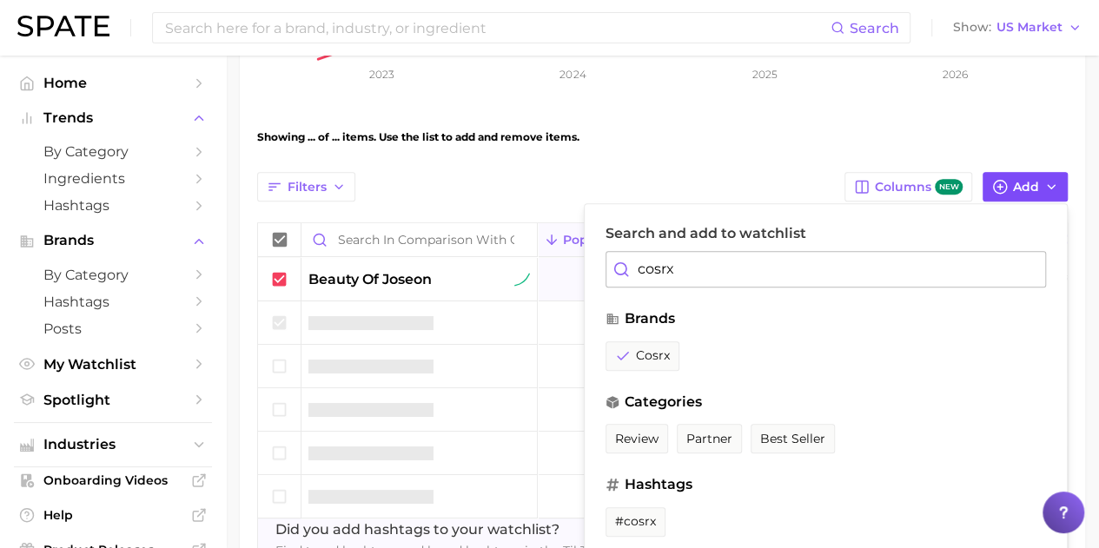
click at [1041, 178] on button "Add" at bounding box center [1024, 187] width 85 height 30
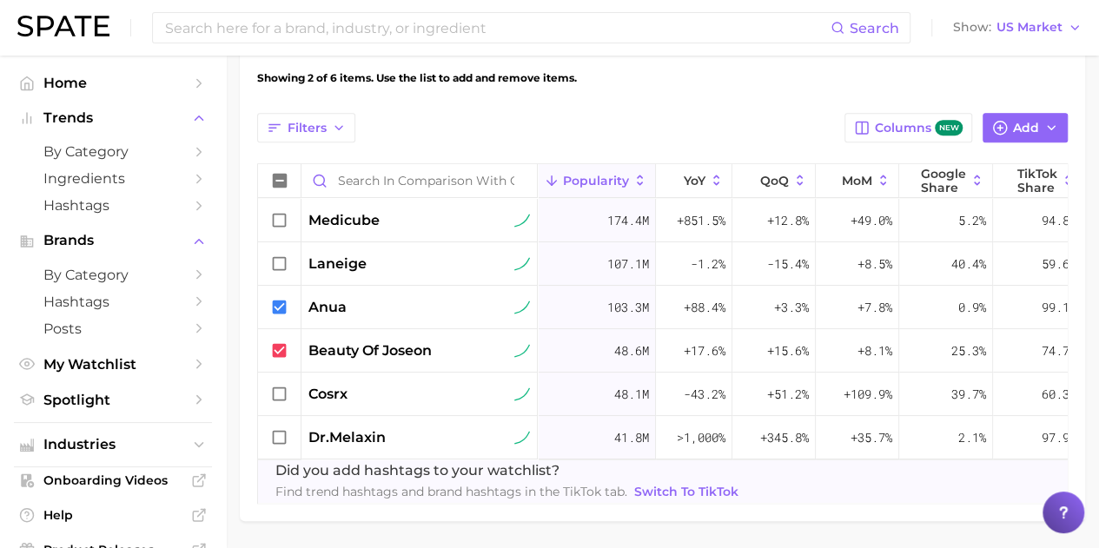
scroll to position [594, 0]
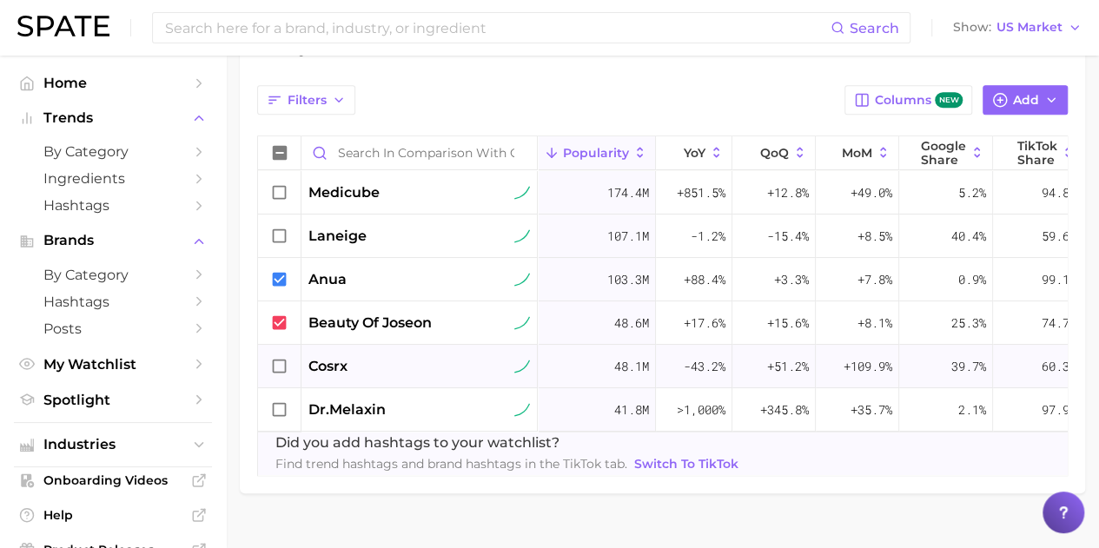
click at [281, 366] on icon at bounding box center [279, 366] width 19 height 19
click at [287, 278] on icon at bounding box center [279, 279] width 19 height 19
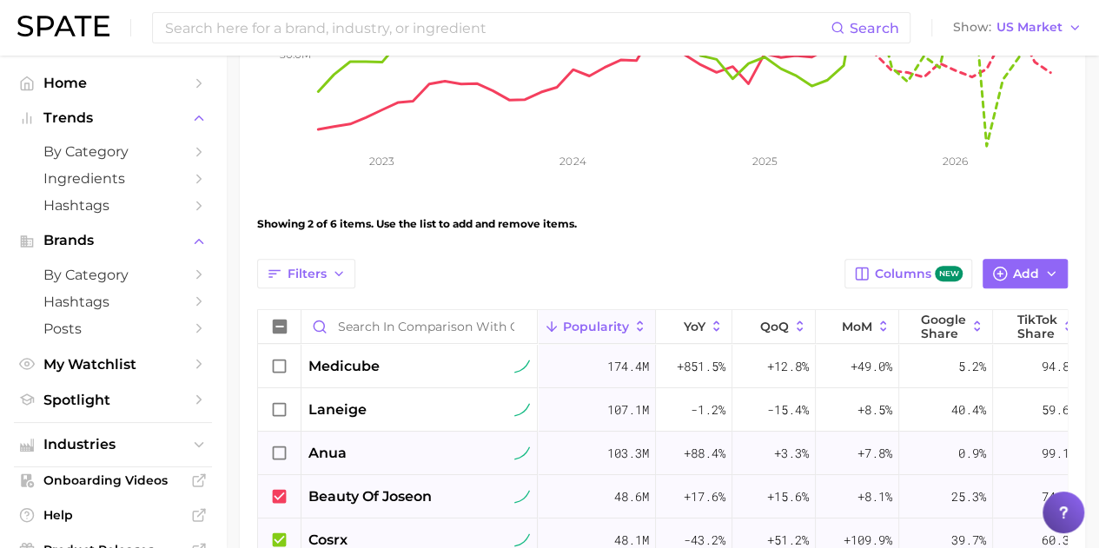
scroll to position [507, 0]
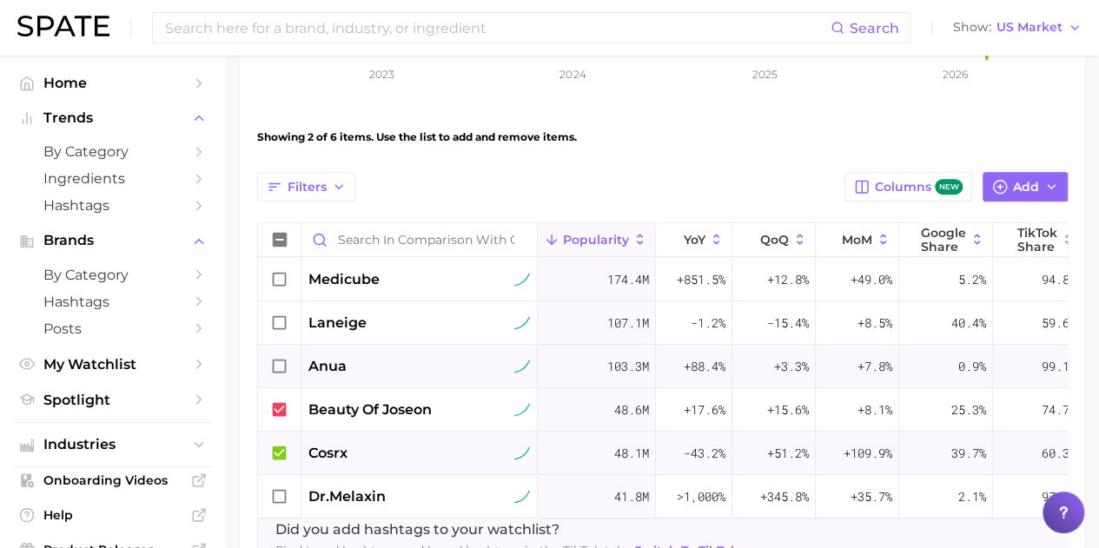
click at [278, 450] on icon at bounding box center [280, 453] width 14 height 14
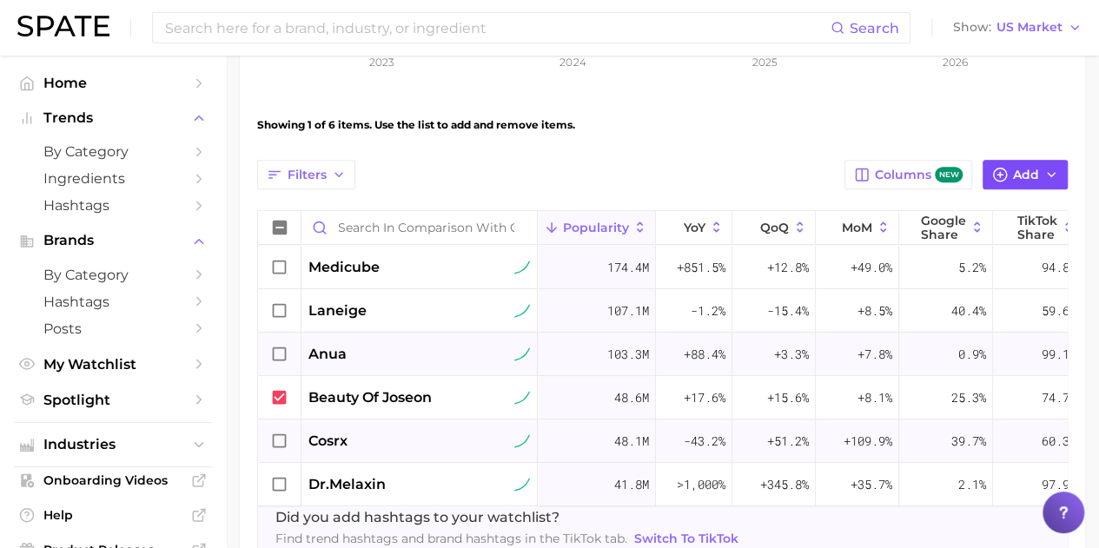
scroll to position [464, 0]
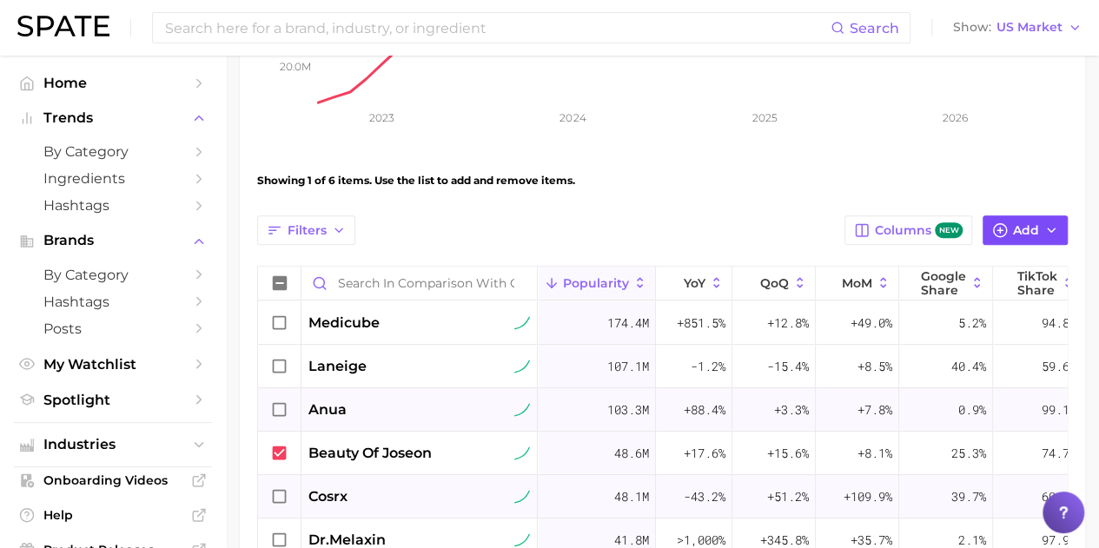
click at [1017, 221] on button "Add" at bounding box center [1024, 230] width 85 height 30
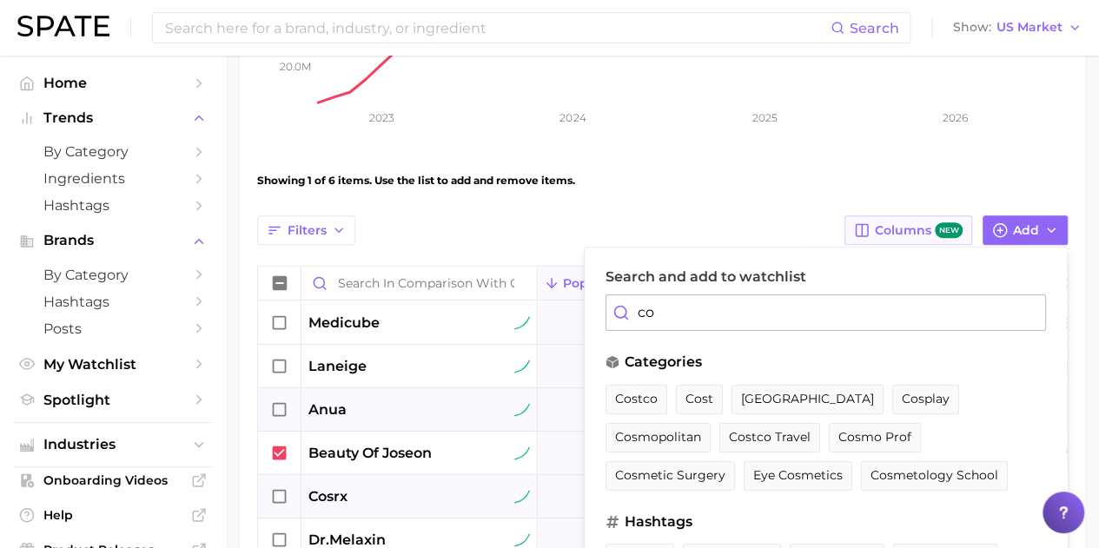
type input "c"
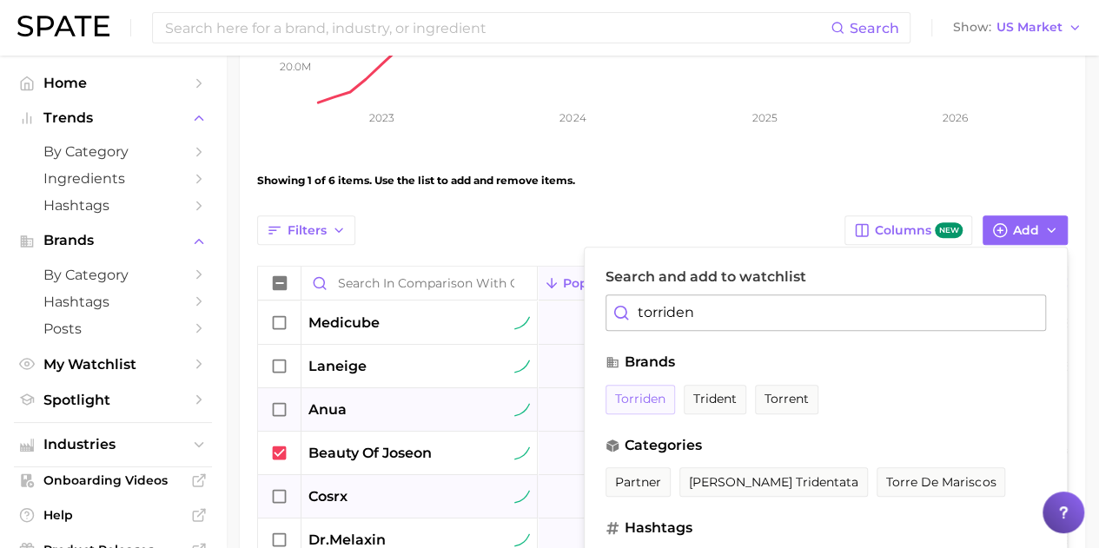
type input "torriden"
click at [641, 408] on button "torriden" at bounding box center [639, 400] width 69 height 30
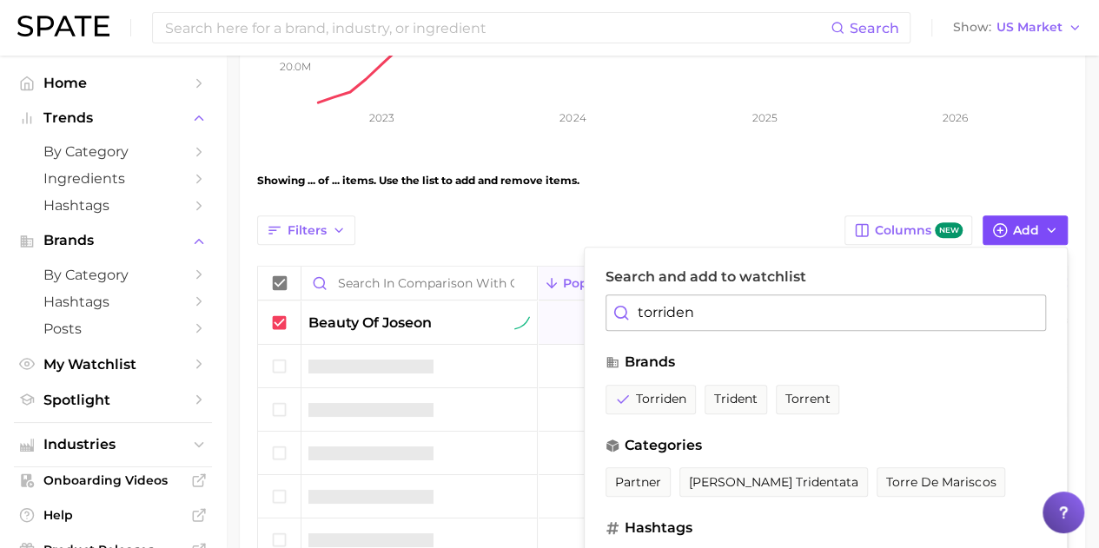
click at [1032, 233] on span "Add" at bounding box center [1026, 230] width 26 height 15
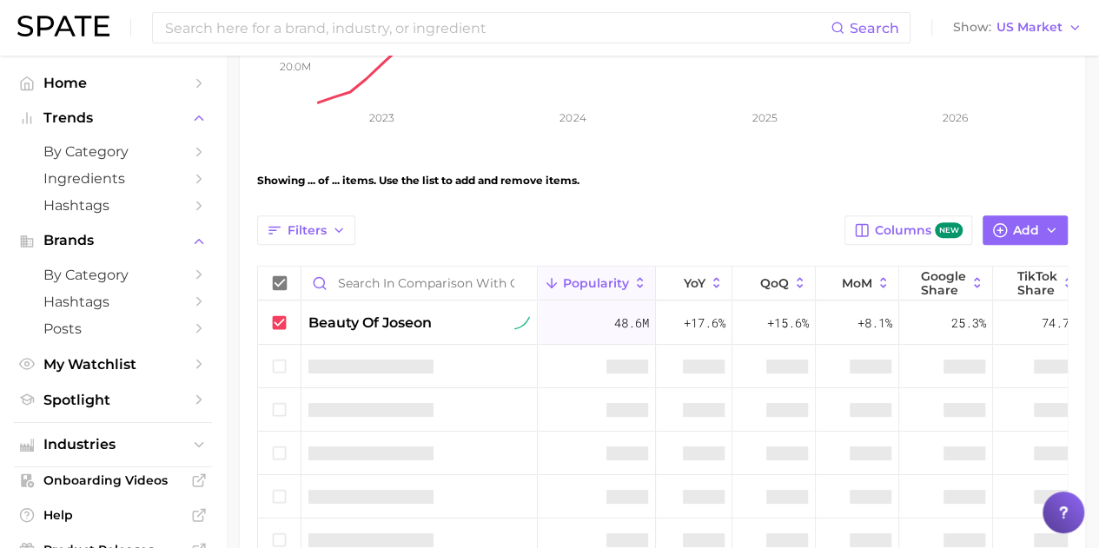
scroll to position [551, 0]
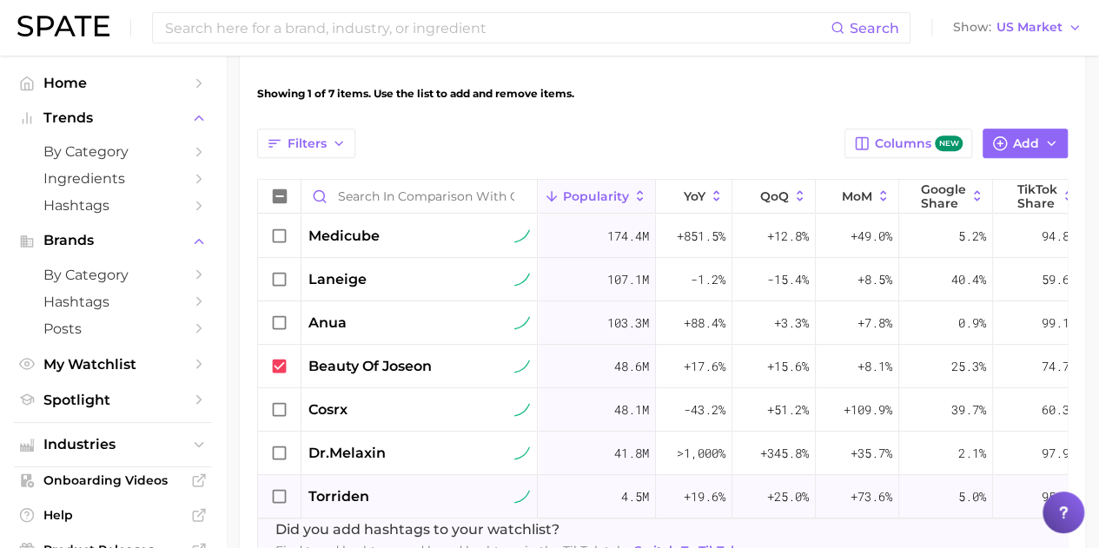
click at [281, 496] on icon at bounding box center [279, 496] width 19 height 19
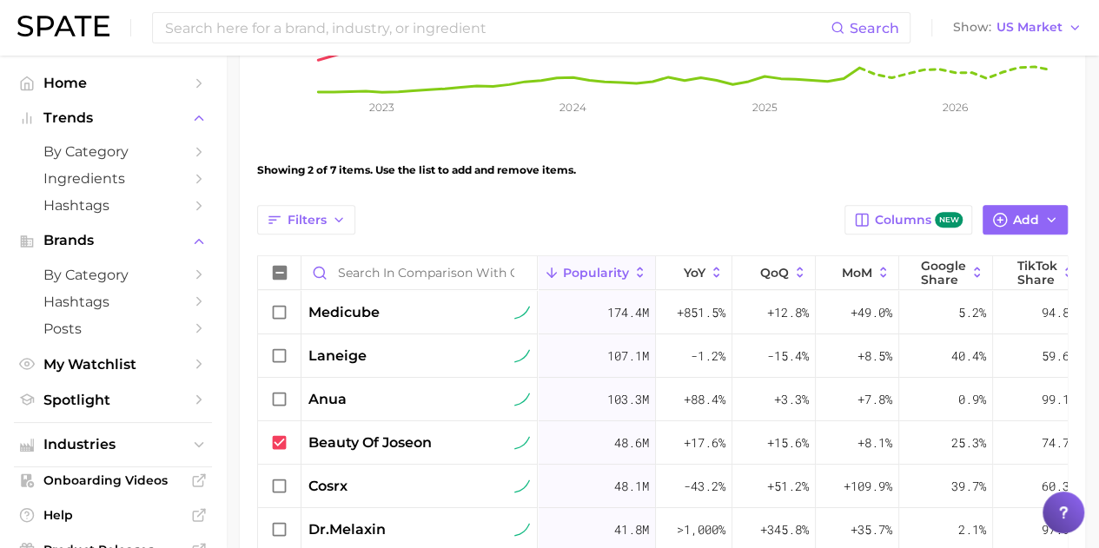
scroll to position [638, 0]
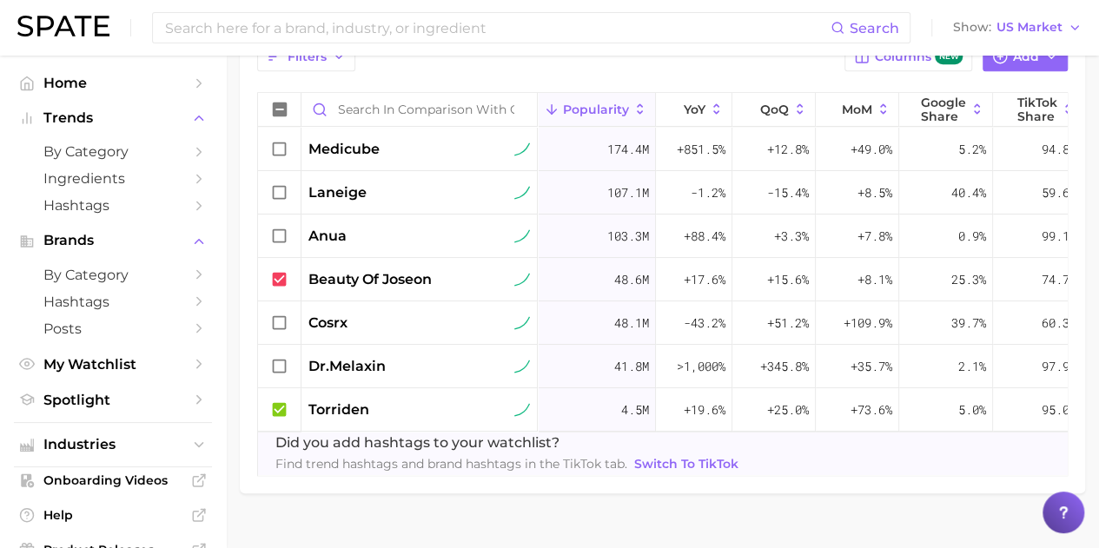
click at [277, 409] on icon at bounding box center [279, 409] width 19 height 19
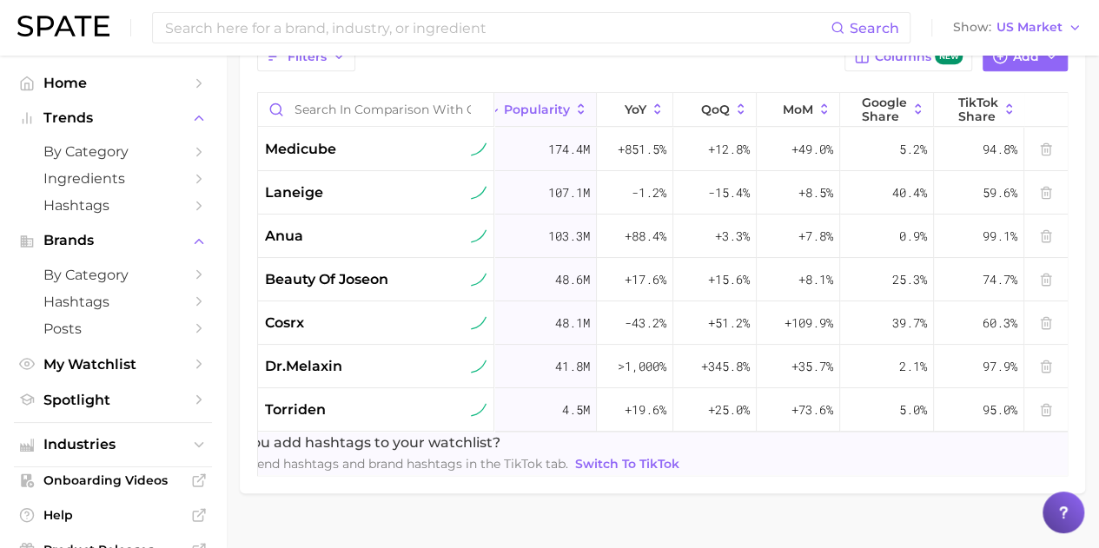
click at [1048, 404] on icon at bounding box center [1045, 409] width 8 height 11
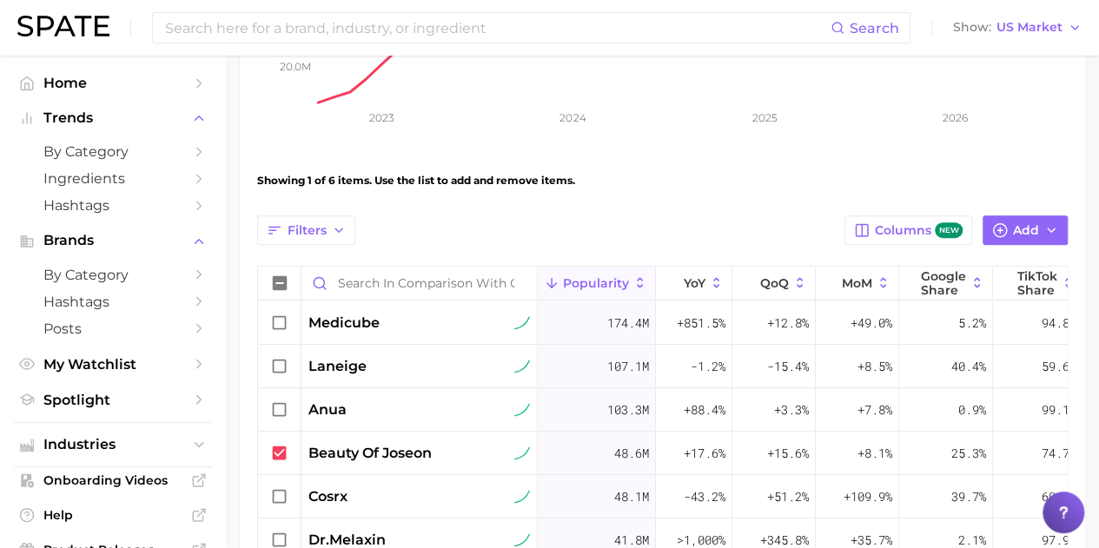
scroll to position [551, 0]
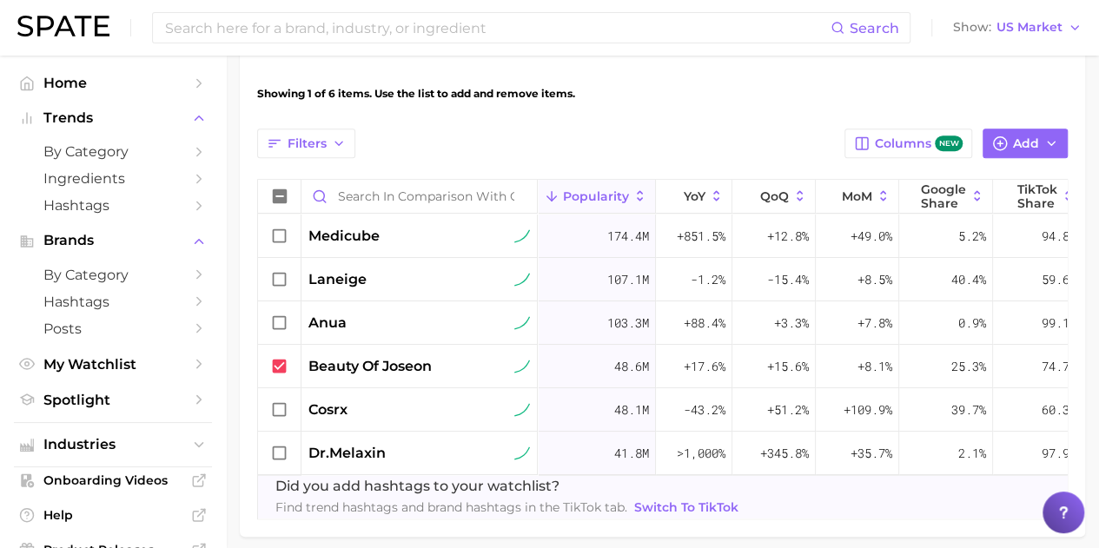
click at [280, 232] on icon at bounding box center [279, 236] width 19 height 19
click at [285, 272] on icon at bounding box center [279, 279] width 19 height 19
click at [281, 318] on icon at bounding box center [279, 323] width 19 height 19
click at [285, 403] on icon at bounding box center [280, 409] width 14 height 14
click at [278, 453] on icon at bounding box center [279, 453] width 19 height 19
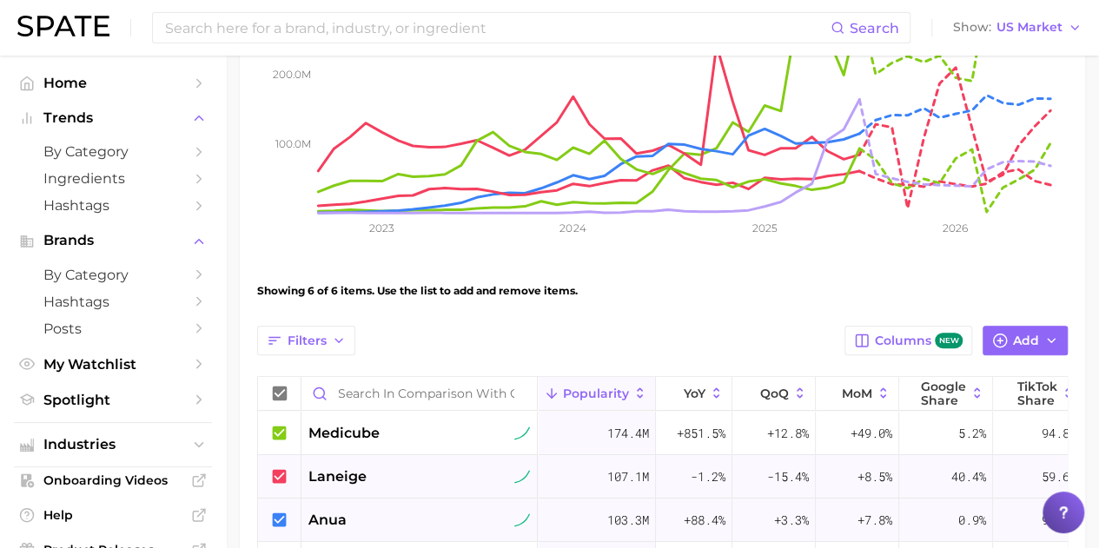
scroll to position [377, 0]
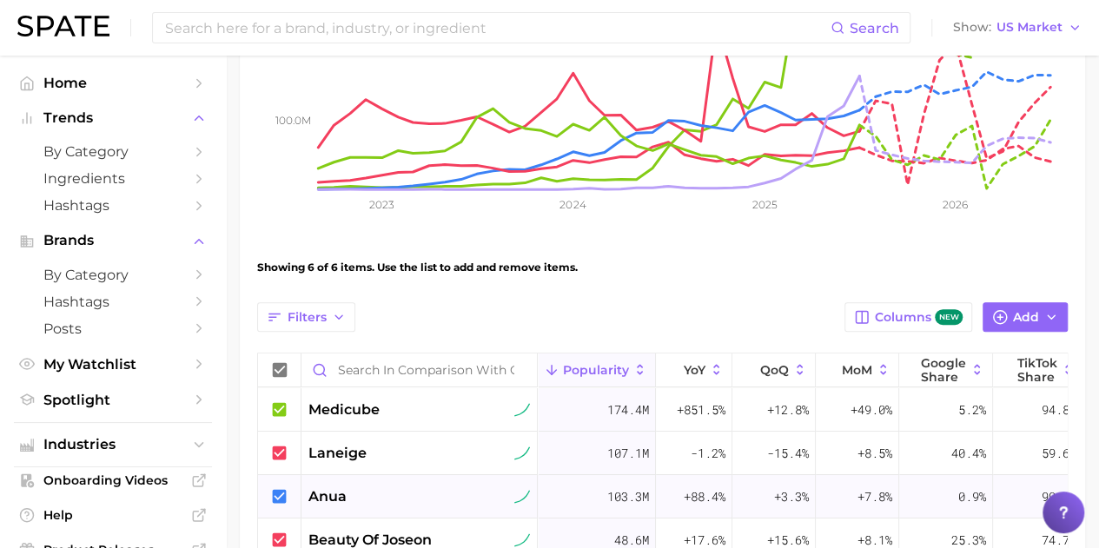
click at [285, 451] on icon at bounding box center [280, 453] width 14 height 14
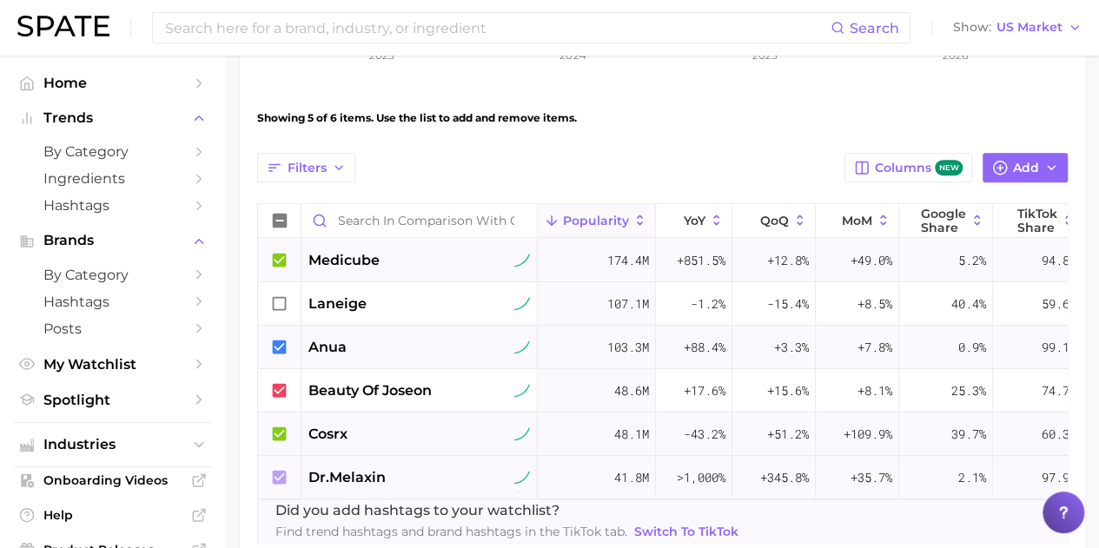
scroll to position [551, 0]
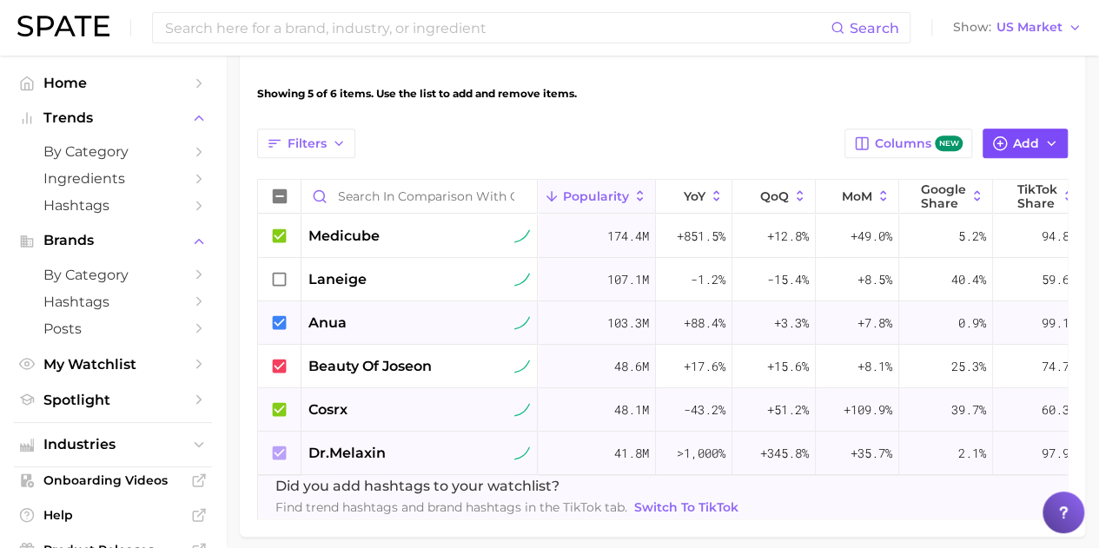
click at [1008, 135] on button "Add" at bounding box center [1024, 144] width 85 height 30
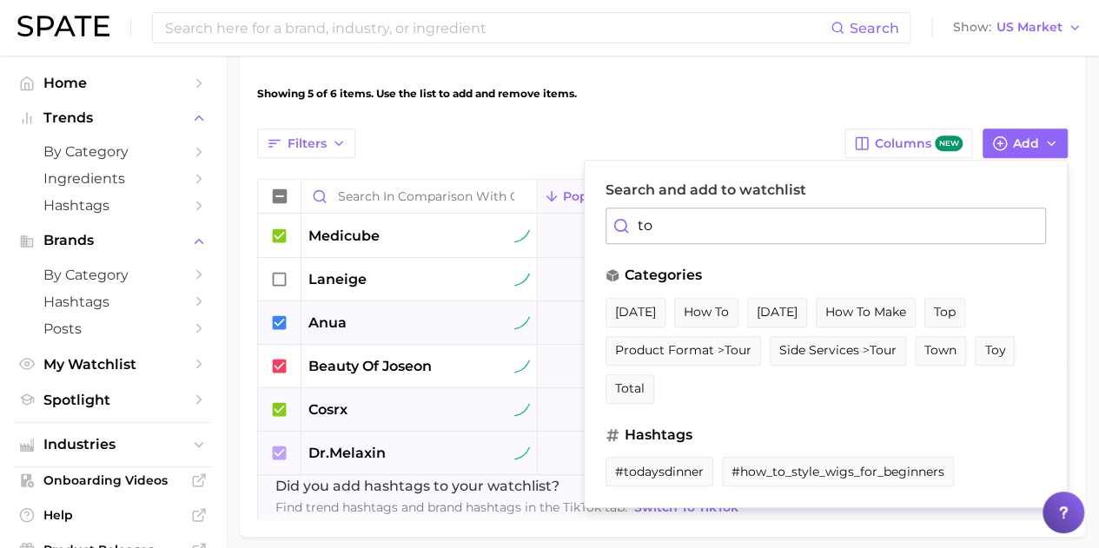
type input "t"
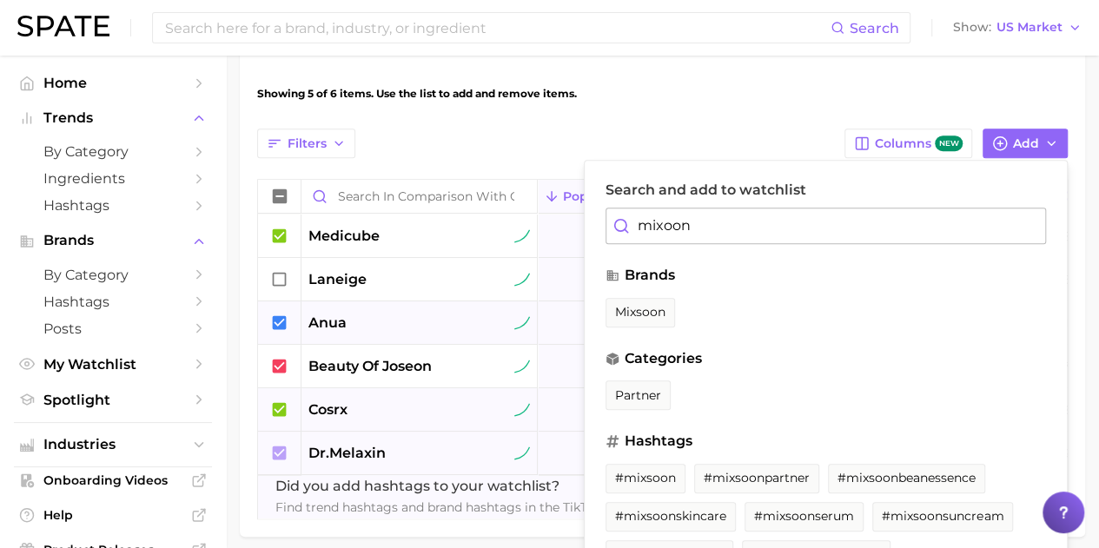
type input "mixoon"
click at [631, 326] on ul "mixsoon" at bounding box center [825, 317] width 440 height 38
click at [627, 314] on span "mixsoon" at bounding box center [640, 312] width 50 height 15
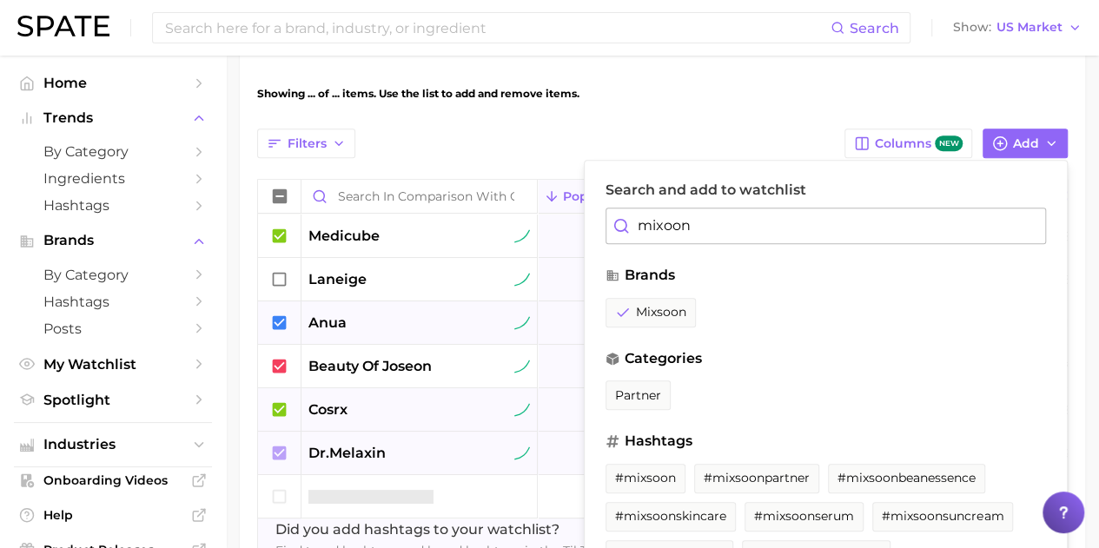
click at [723, 134] on div "Filters Columns new Add Search and add to watchlist mixoon brands mixsoon categ…" at bounding box center [662, 144] width 810 height 30
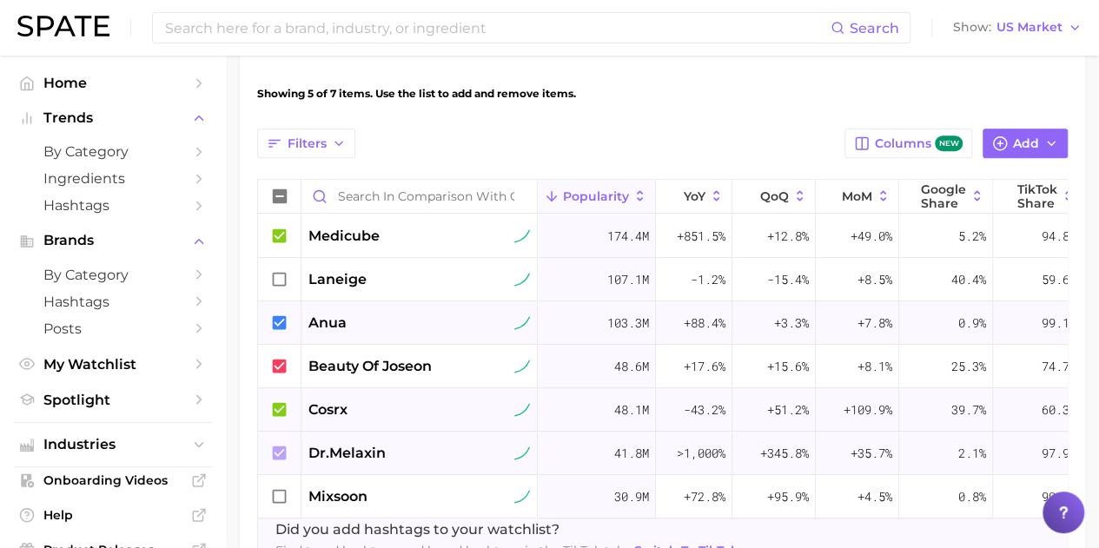
click at [287, 406] on icon at bounding box center [279, 409] width 19 height 19
click at [281, 447] on icon at bounding box center [280, 453] width 14 height 14
click at [277, 322] on icon at bounding box center [279, 323] width 19 height 19
click at [276, 235] on icon at bounding box center [279, 236] width 19 height 19
click at [279, 494] on icon at bounding box center [279, 496] width 19 height 19
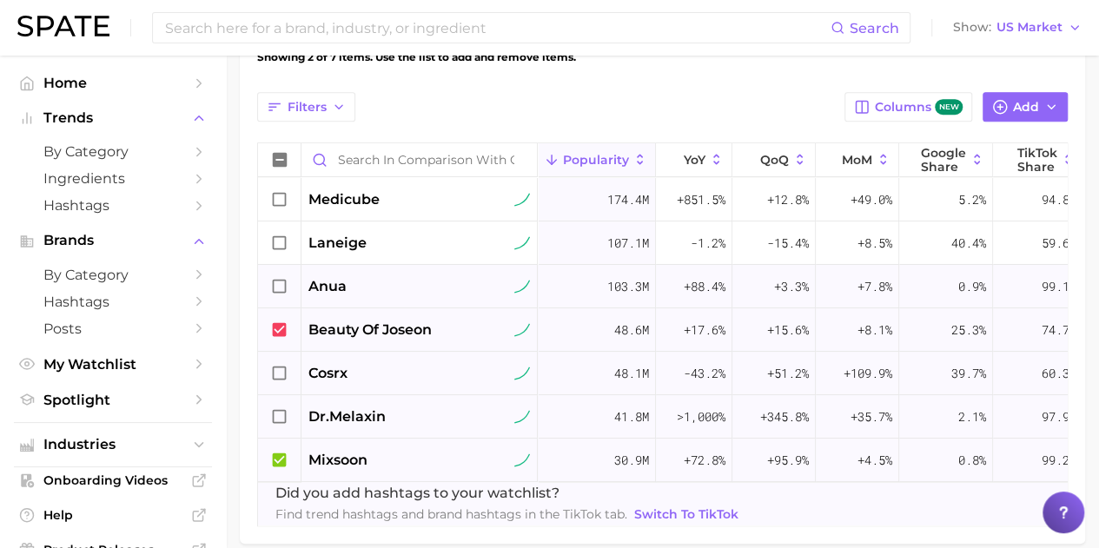
scroll to position [638, 0]
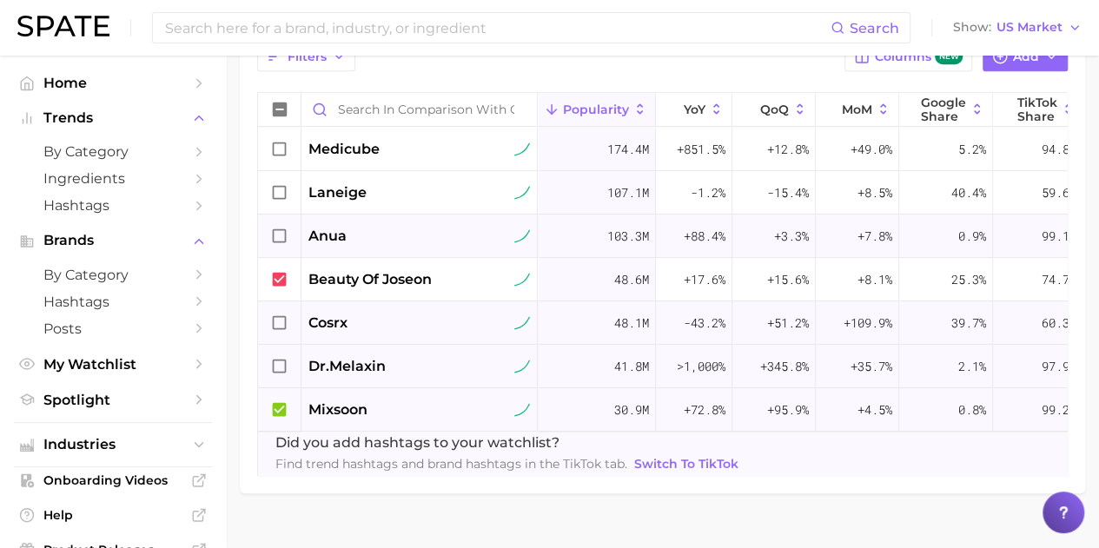
click at [281, 407] on icon at bounding box center [279, 409] width 19 height 19
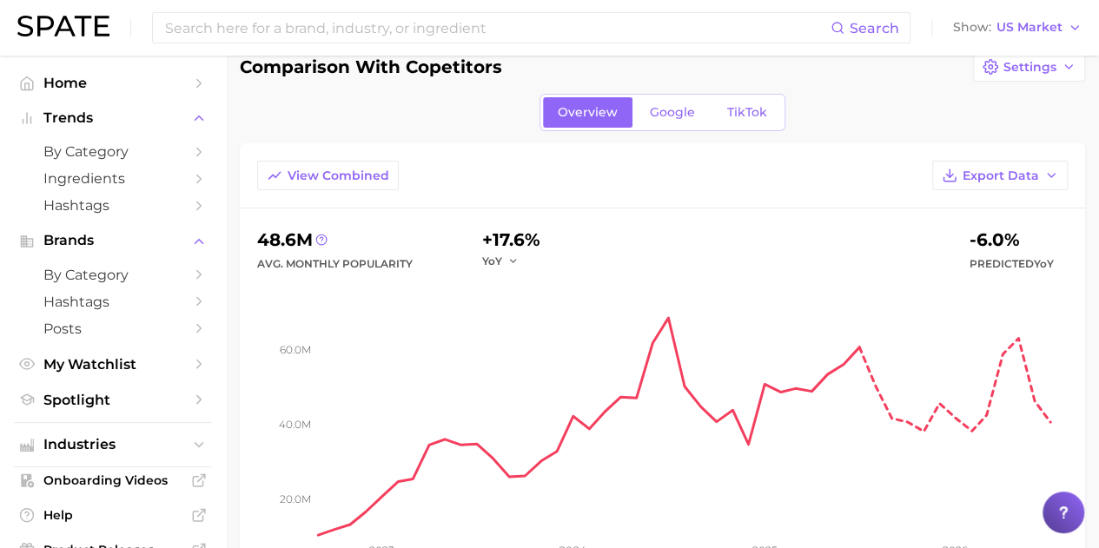
scroll to position [0, 0]
